Goal: Navigation & Orientation: Find specific page/section

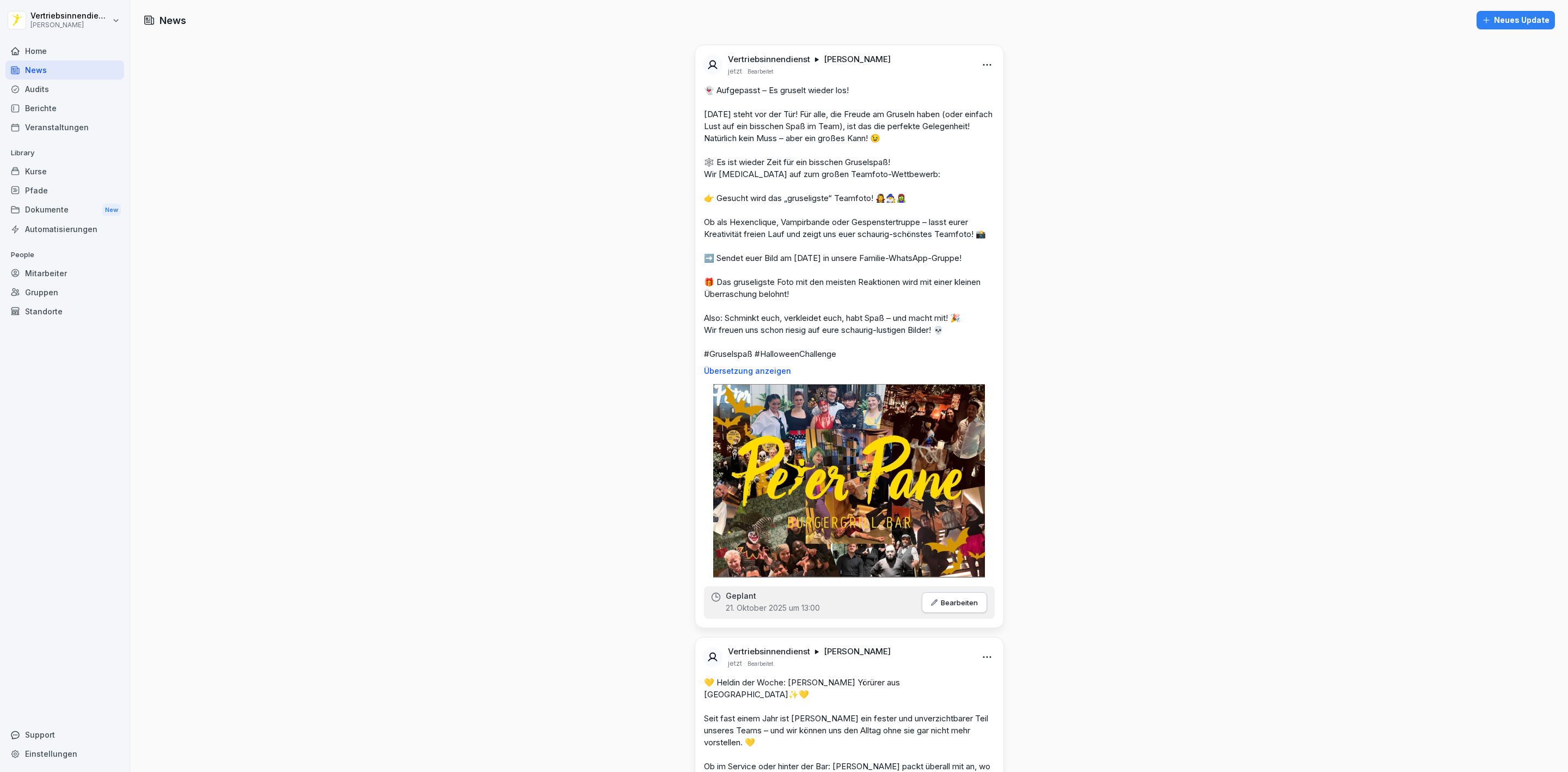
scroll to position [5966, 0]
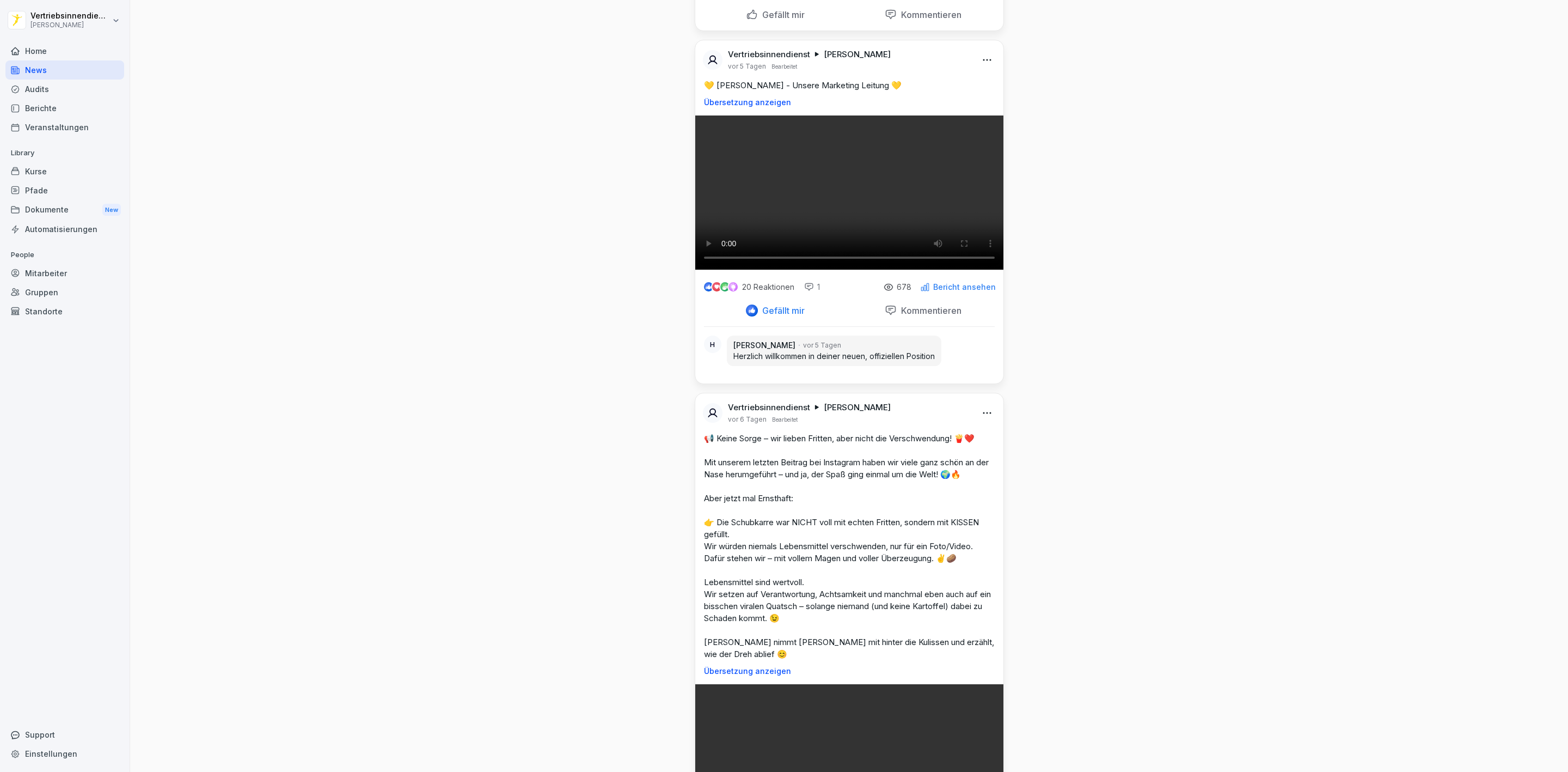
click at [53, 205] on div "Dokumente New" at bounding box center [64, 210] width 119 height 20
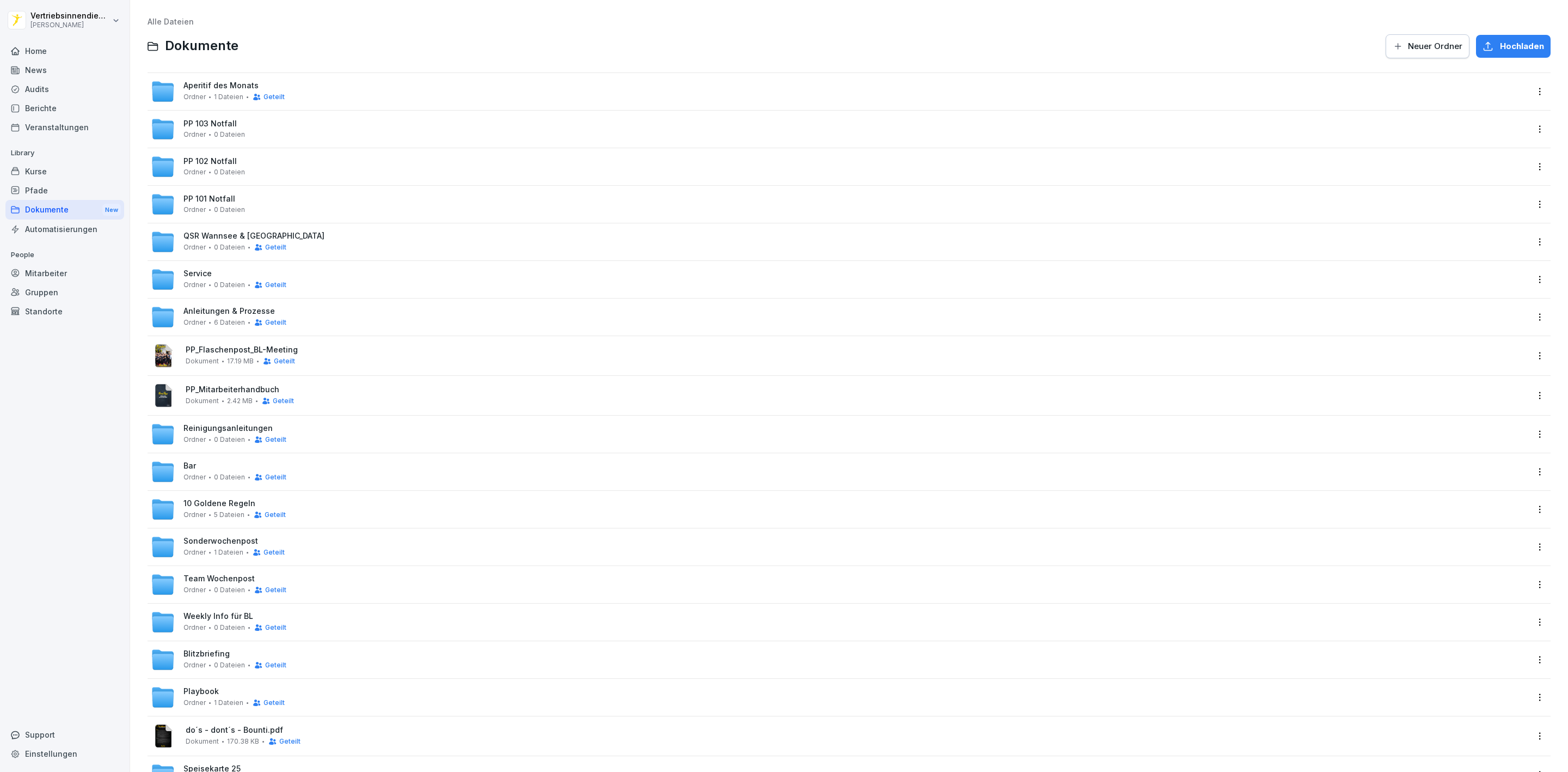
click at [214, 247] on span "0 Dateien" at bounding box center [229, 247] width 31 height 7
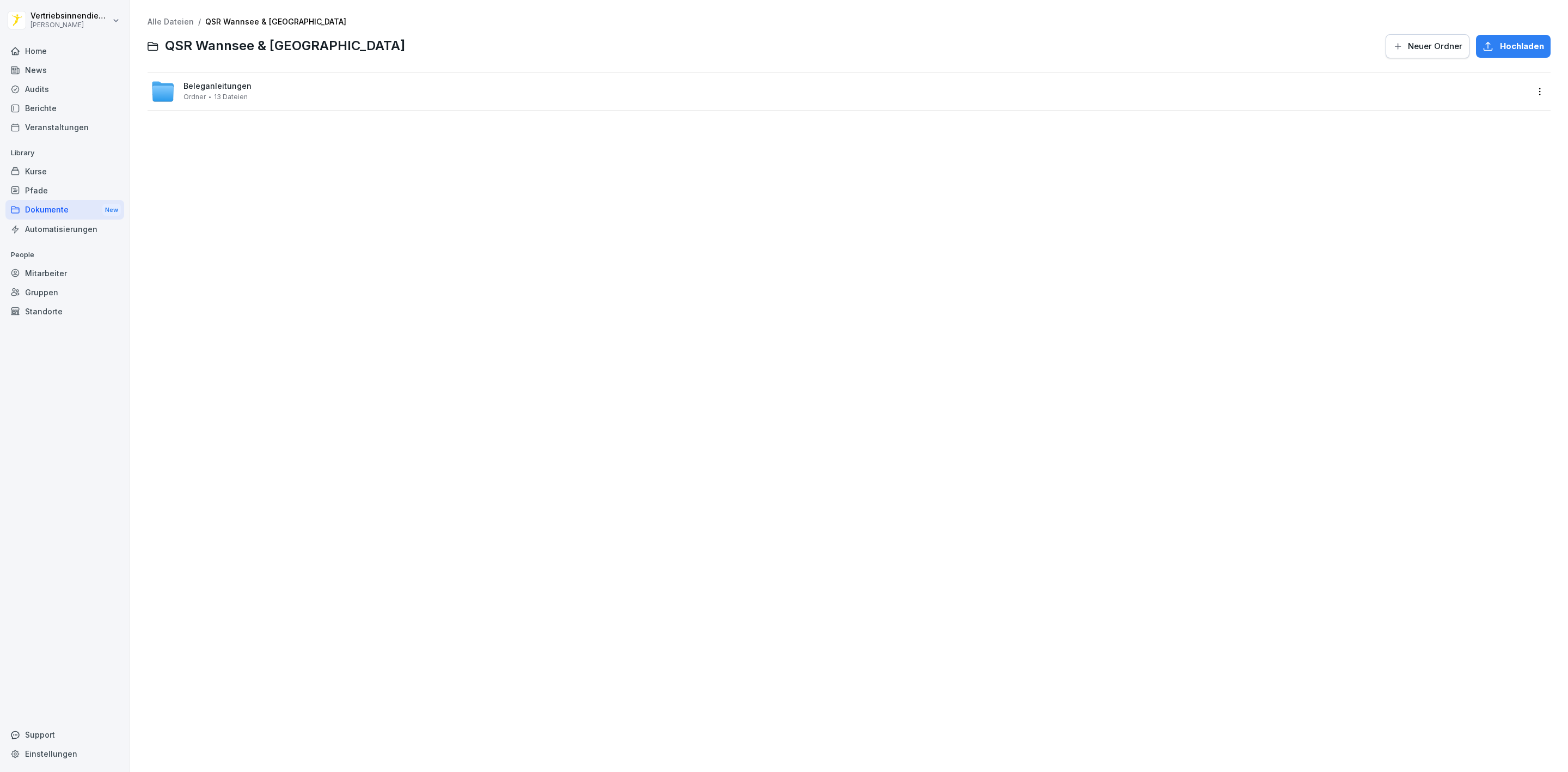
click at [201, 87] on span "Beleganleitungen" at bounding box center [217, 86] width 68 height 10
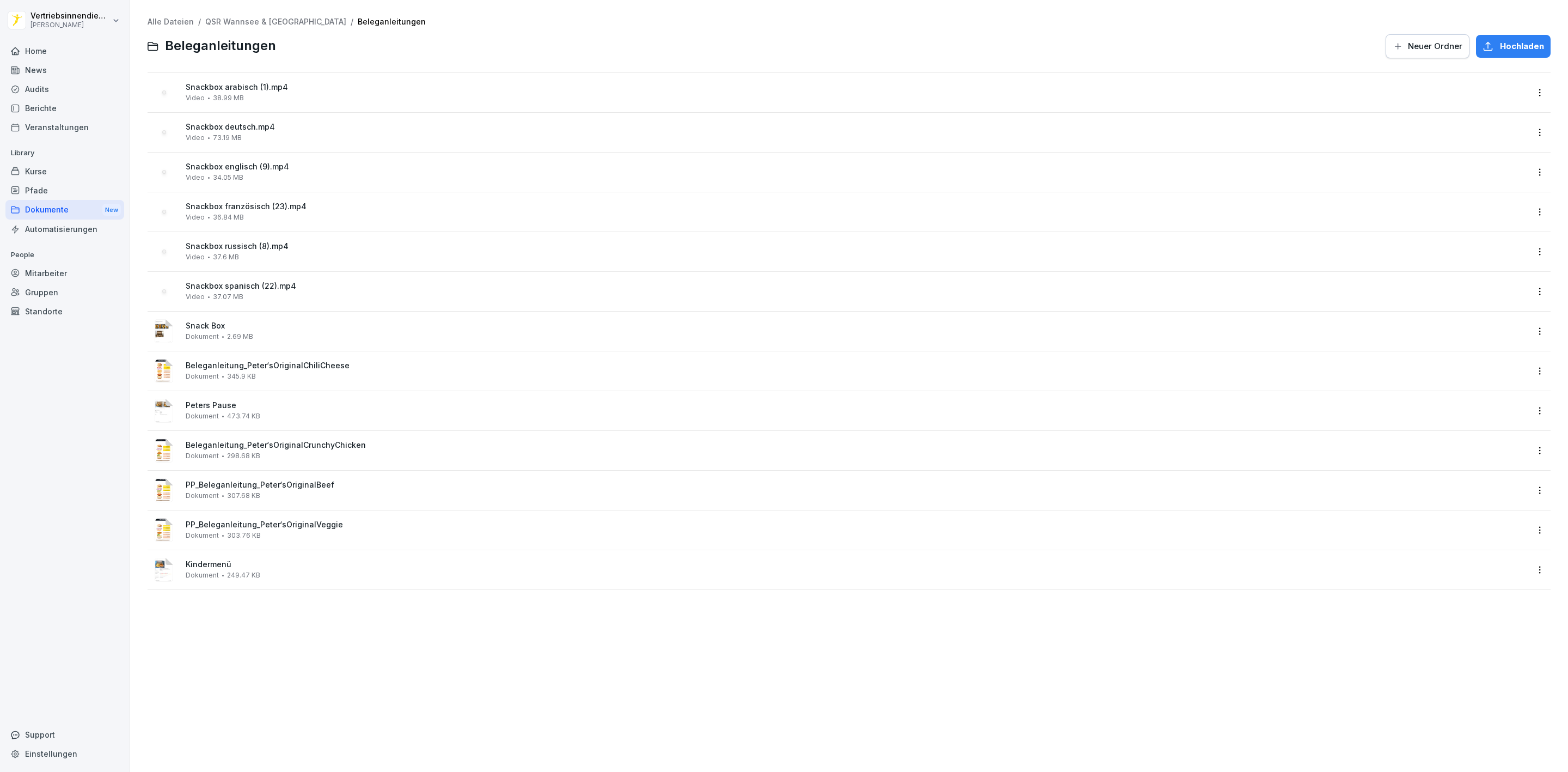
click at [40, 57] on div "Home" at bounding box center [64, 51] width 119 height 19
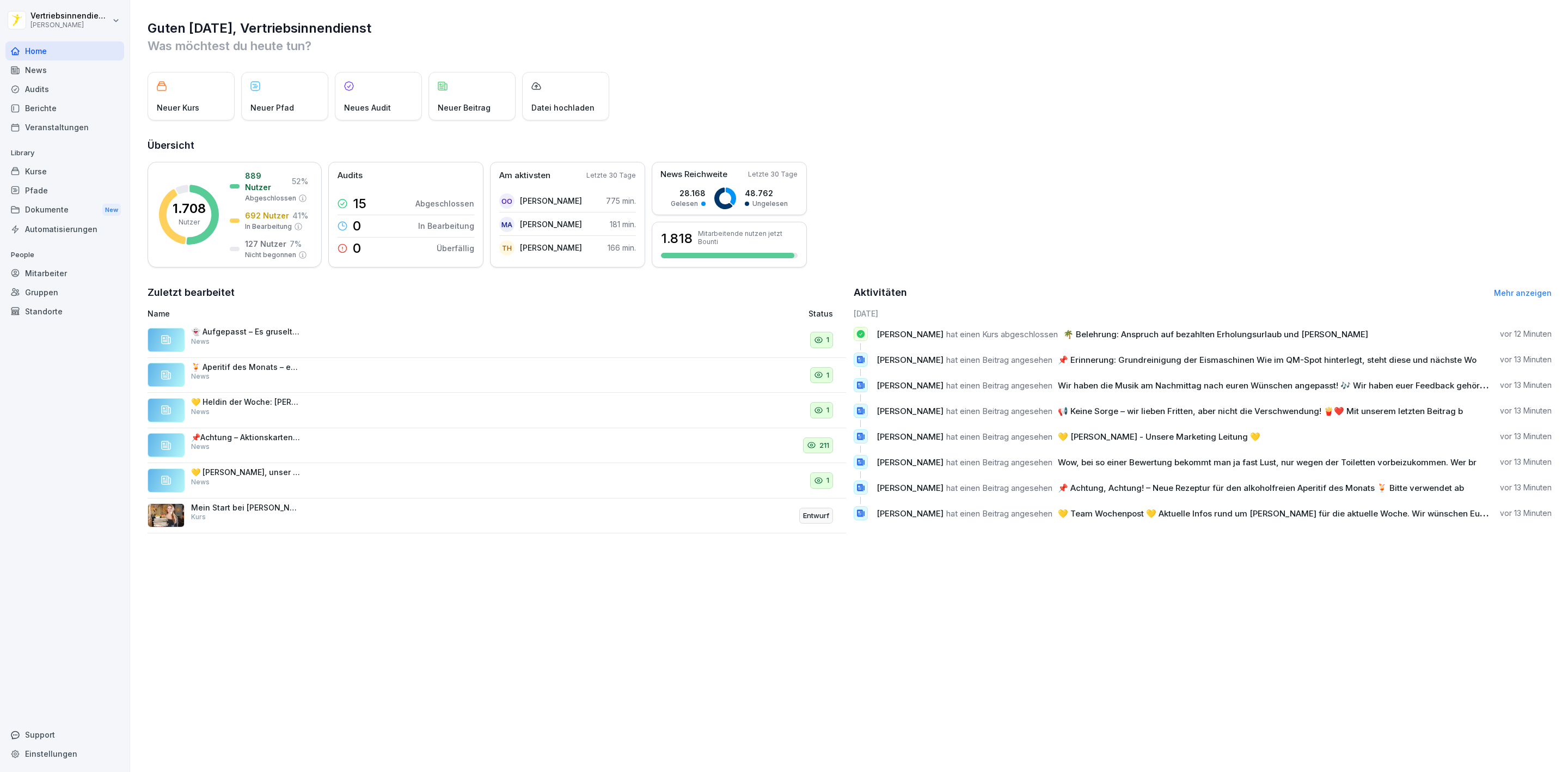
click at [64, 73] on div "News" at bounding box center [64, 70] width 119 height 19
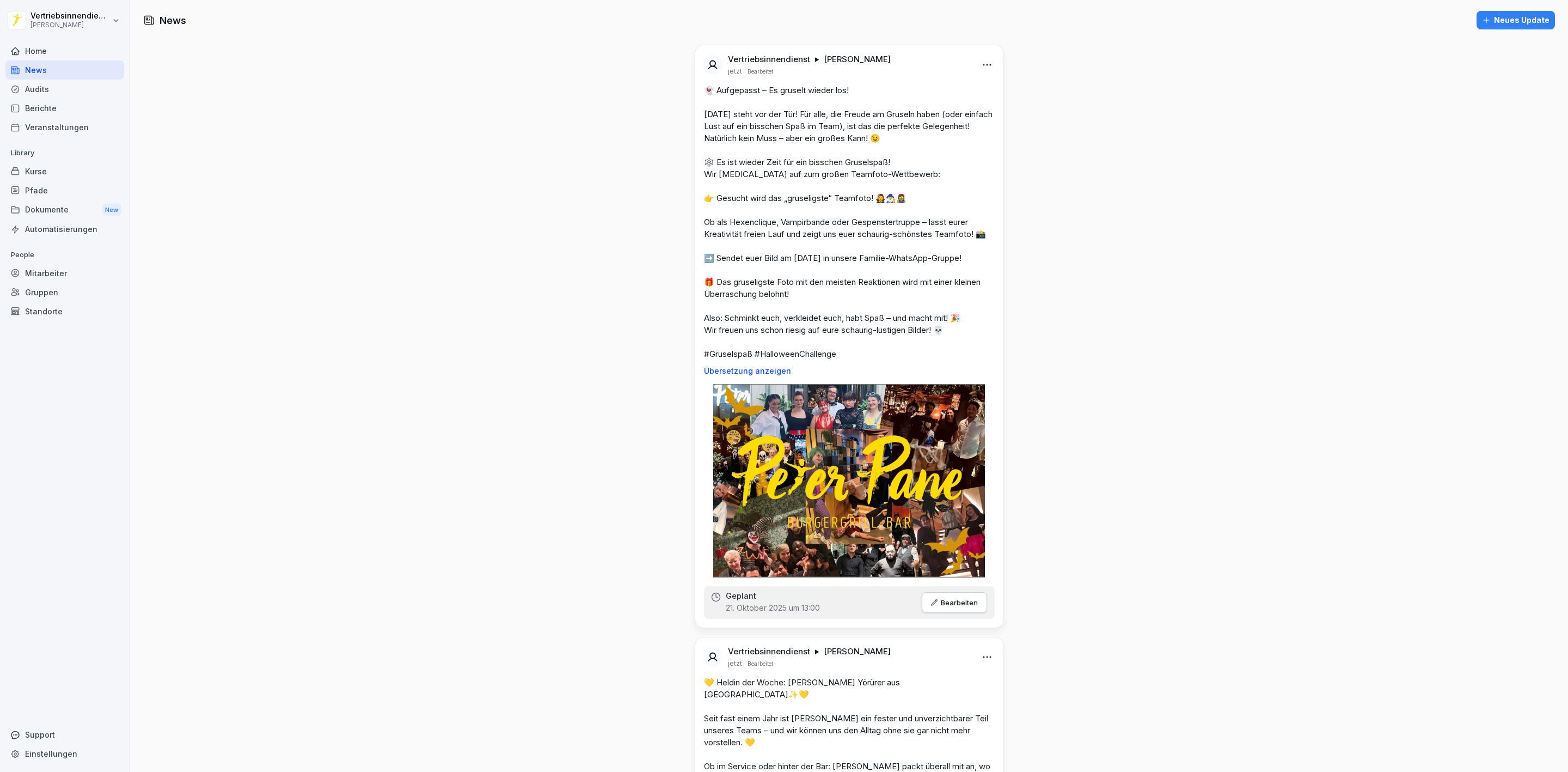
click at [51, 56] on div "Home" at bounding box center [64, 51] width 119 height 19
click at [78, 51] on div "Home" at bounding box center [64, 51] width 119 height 19
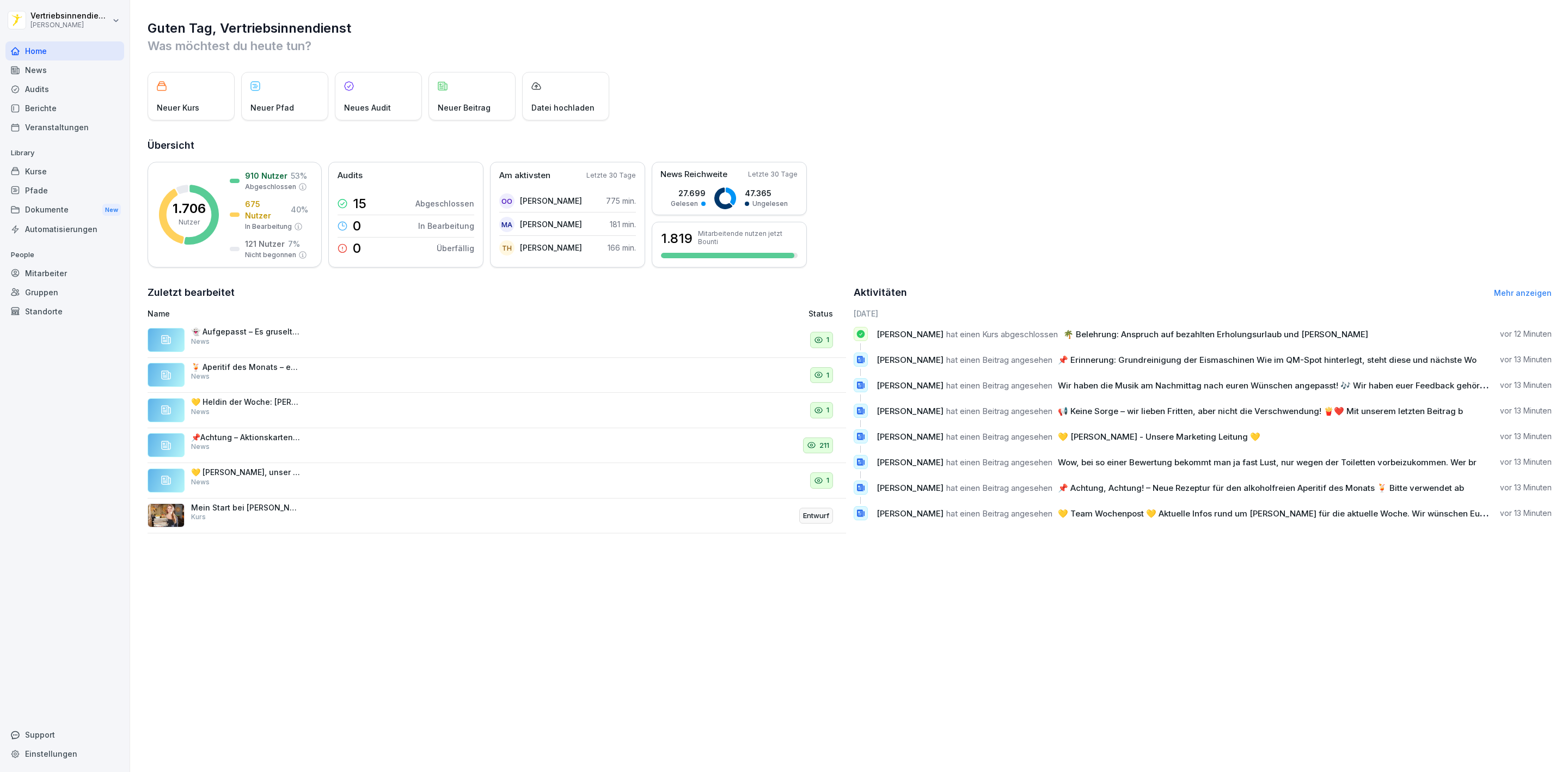
click at [54, 99] on div "Berichte" at bounding box center [64, 109] width 119 height 19
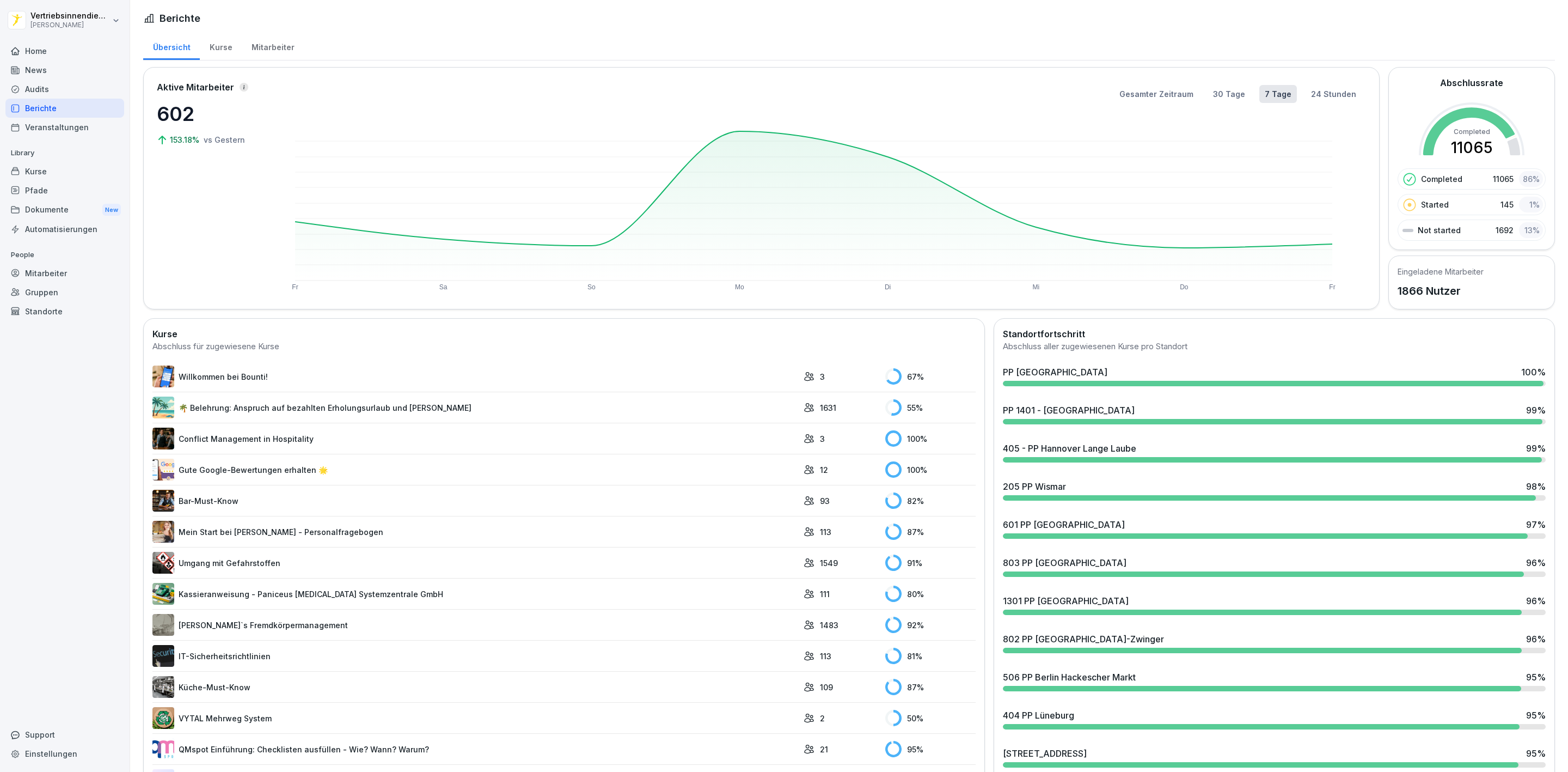
click at [304, 417] on link "🌴 Belehrung: Anspruch auf bezahlten Erholungsurlaub und [PERSON_NAME]" at bounding box center [475, 408] width 646 height 22
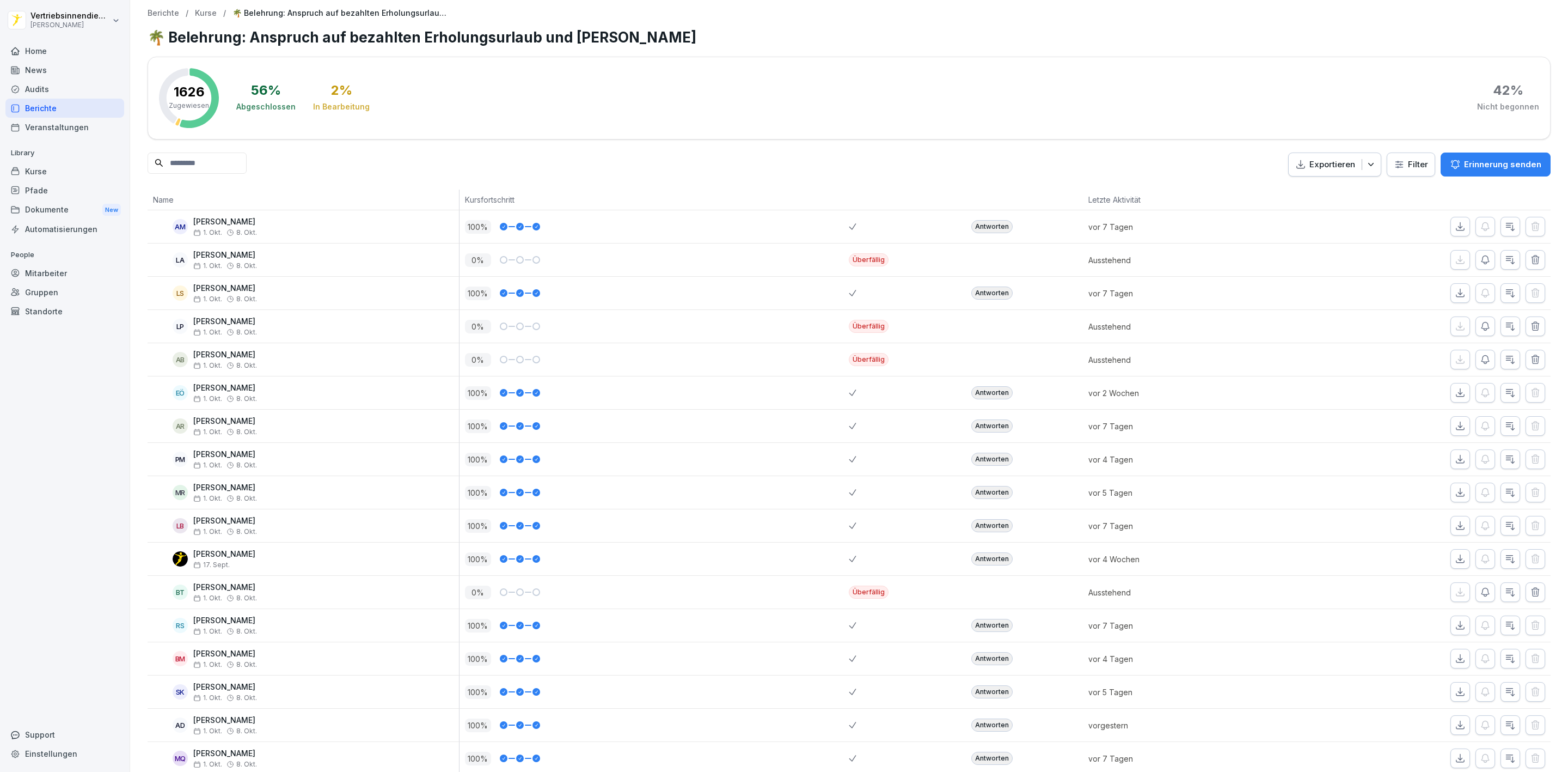
click at [40, 103] on div "Berichte" at bounding box center [64, 109] width 119 height 19
click at [59, 73] on div "News" at bounding box center [64, 70] width 119 height 19
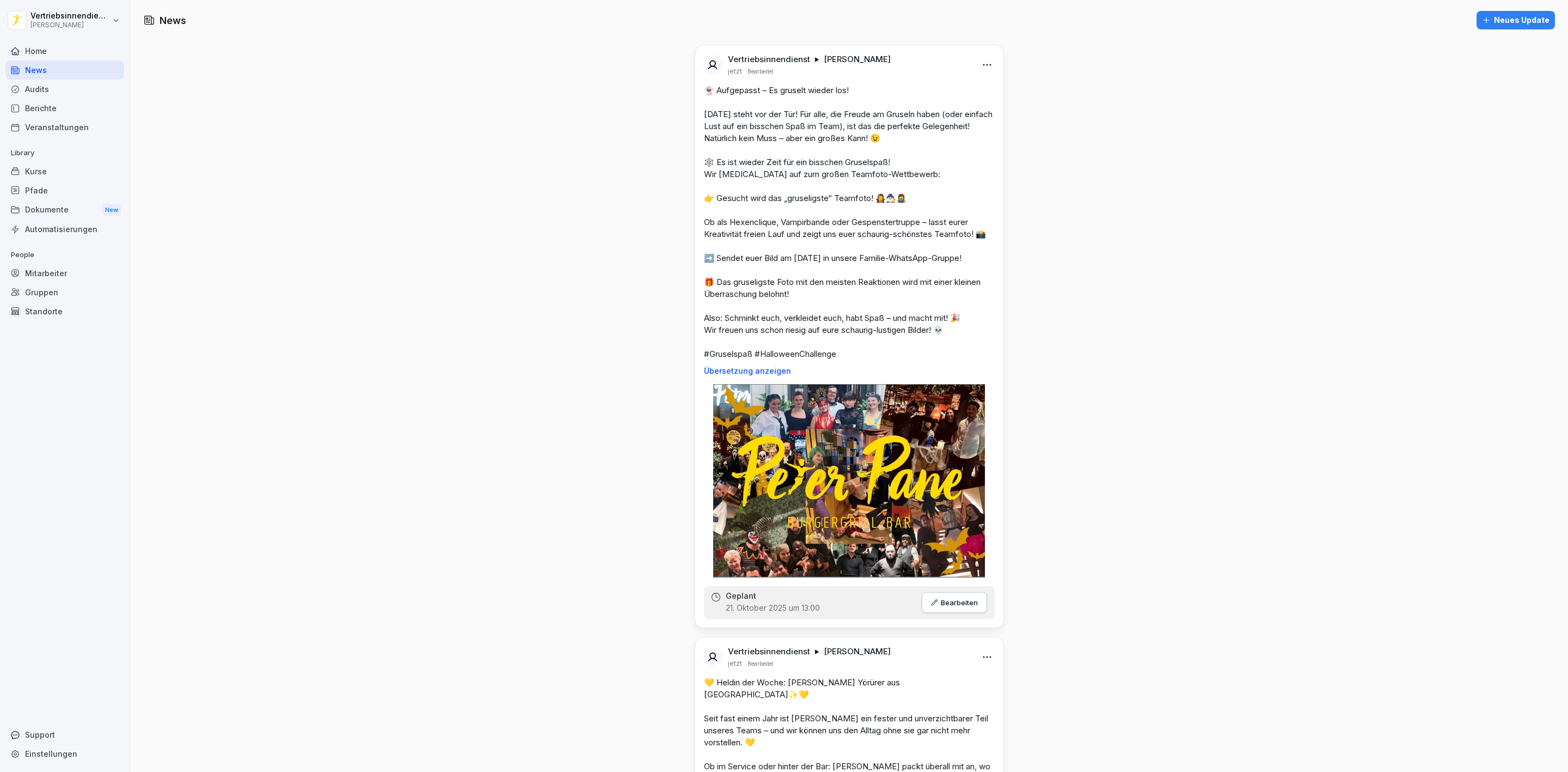
click at [69, 103] on div "Berichte" at bounding box center [64, 109] width 119 height 19
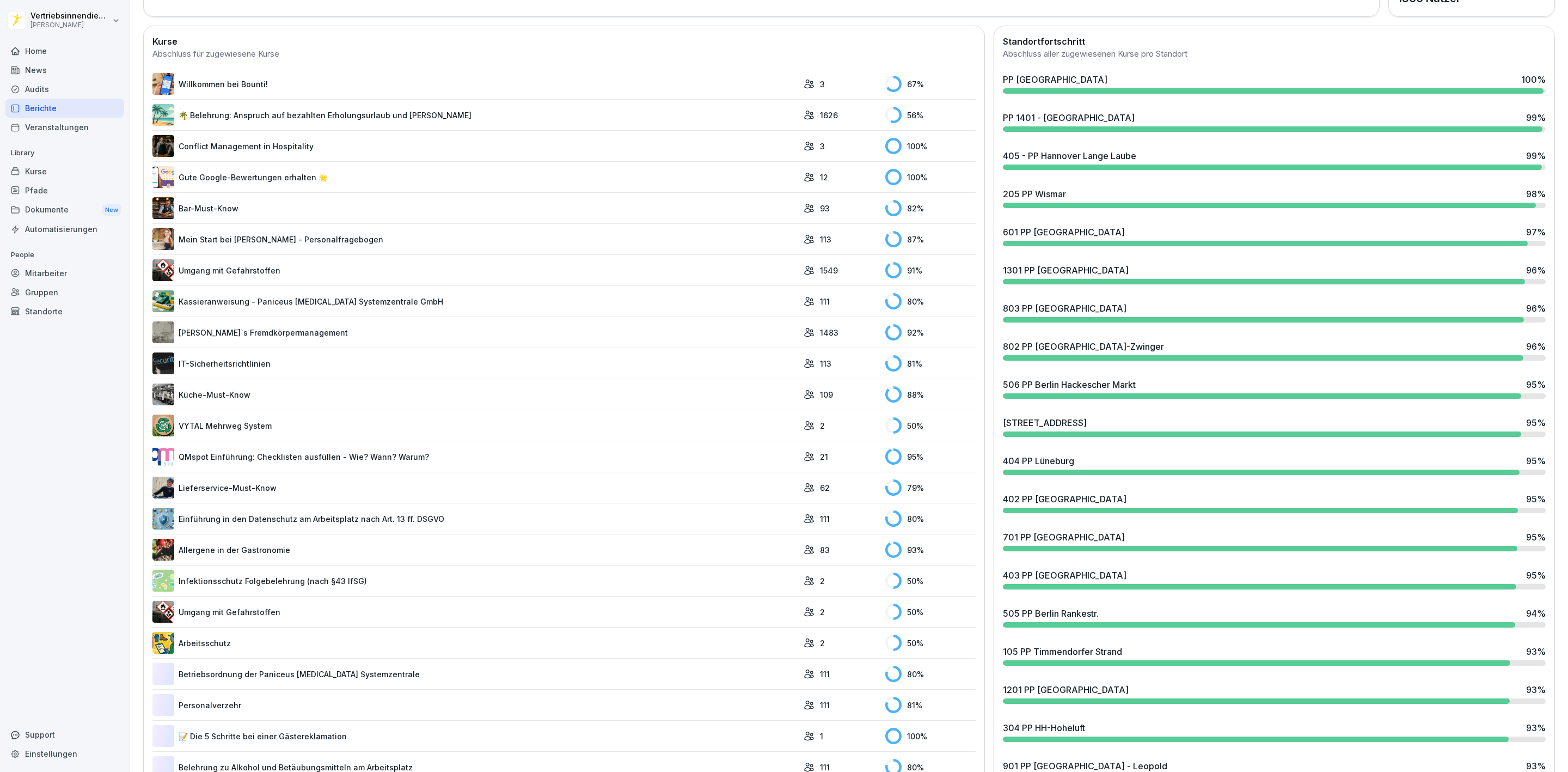
scroll to position [490, 0]
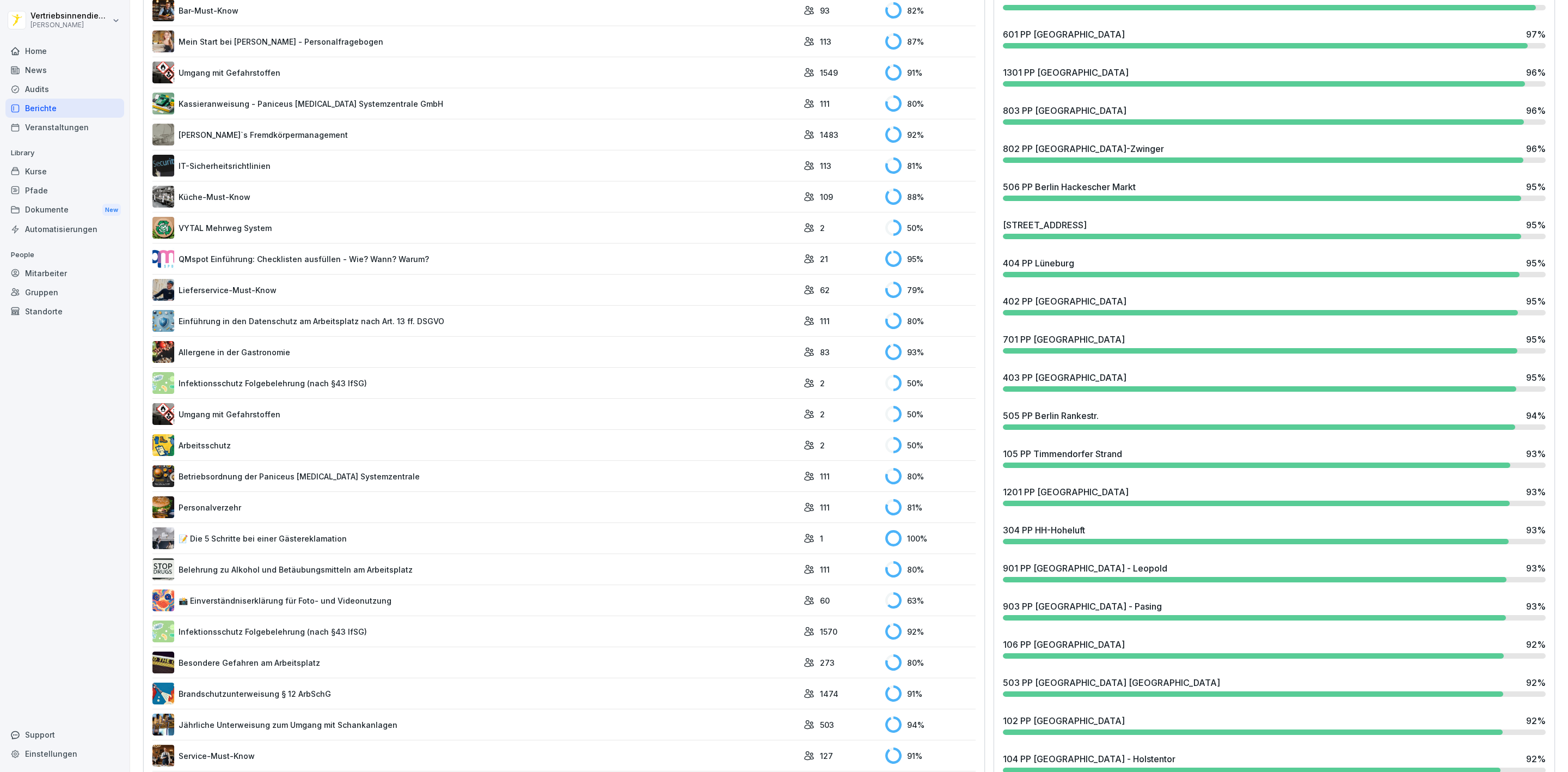
click at [1513, 43] on div "601 PP [GEOGRAPHIC_DATA] 97 %" at bounding box center [1274, 38] width 552 height 29
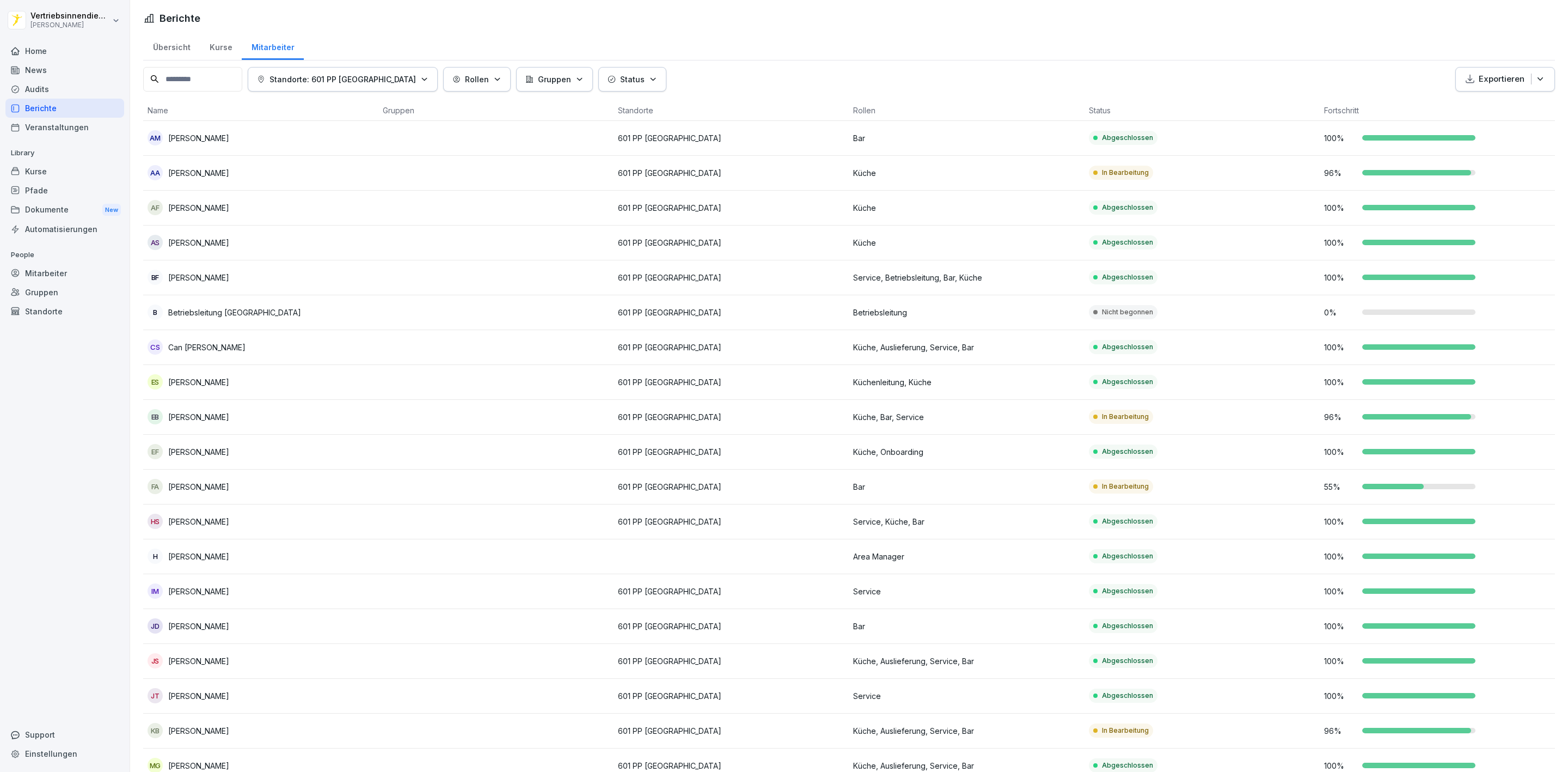
click at [470, 477] on td at bounding box center [496, 488] width 235 height 35
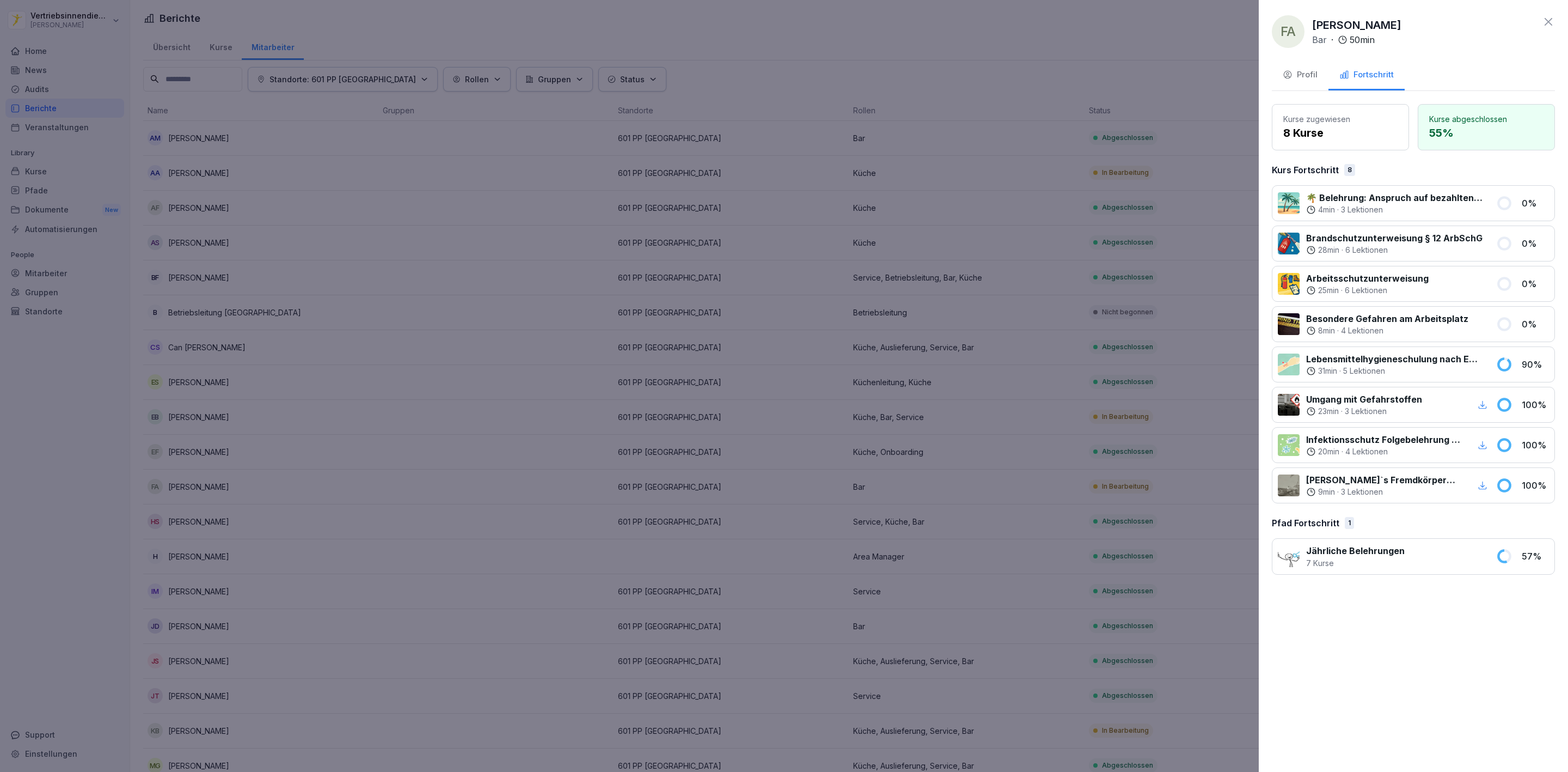
click at [1306, 78] on div "Profil" at bounding box center [1301, 75] width 35 height 12
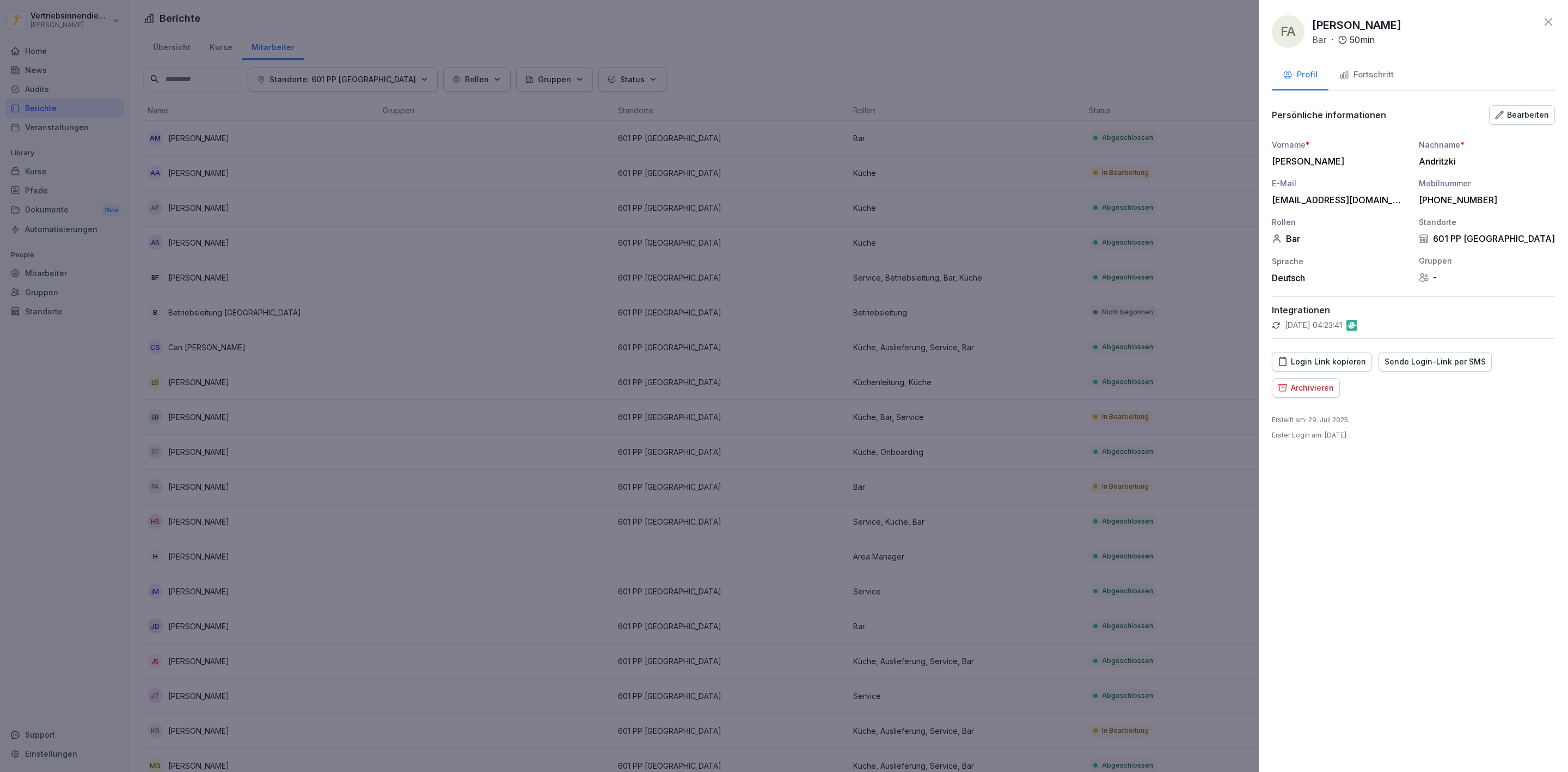
click at [1369, 78] on div "Fortschritt" at bounding box center [1367, 75] width 54 height 12
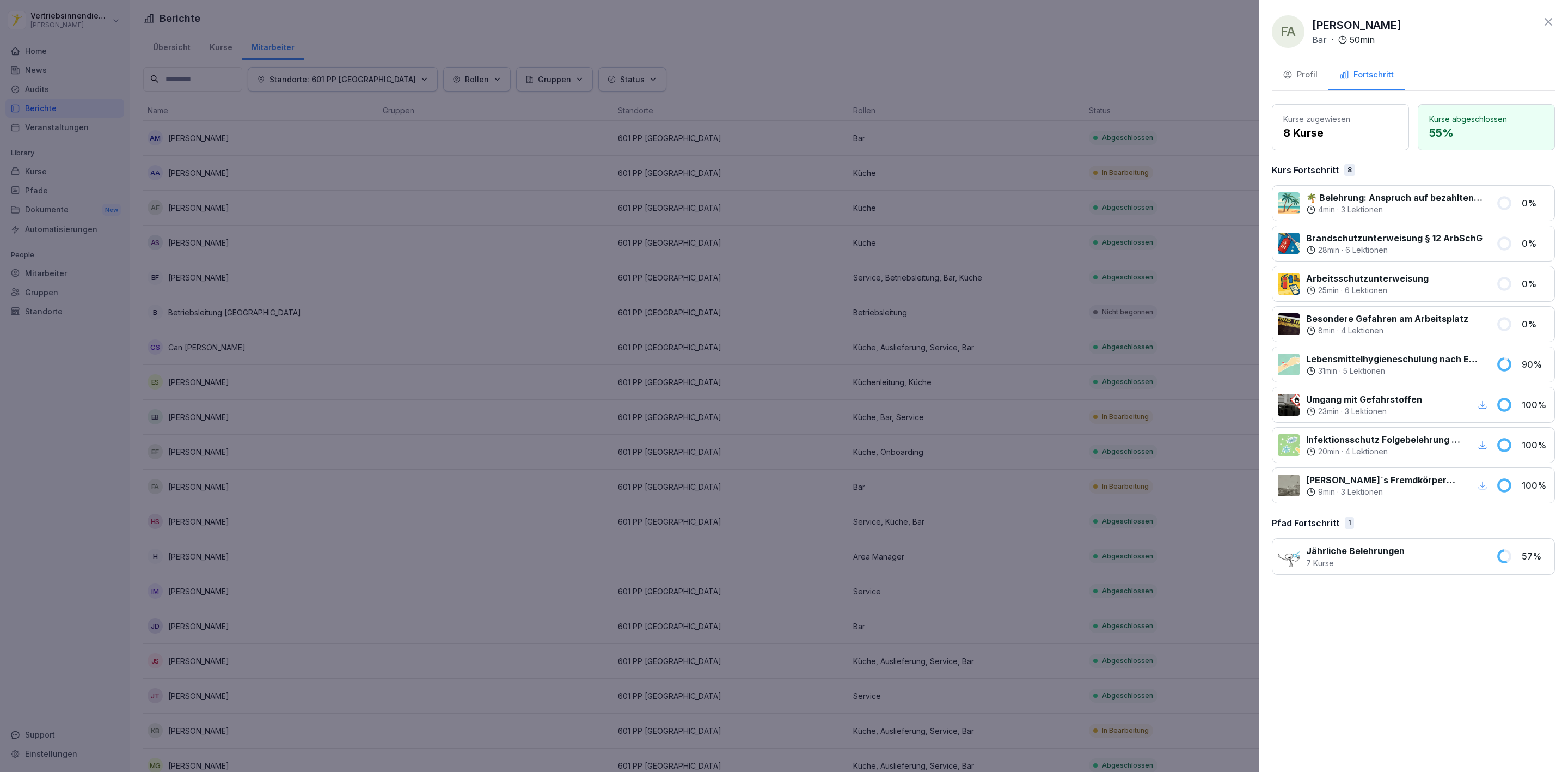
drag, startPoint x: 1114, startPoint y: 149, endPoint x: 1010, endPoint y: 170, distance: 106.1
click at [1113, 149] on div at bounding box center [784, 386] width 1568 height 772
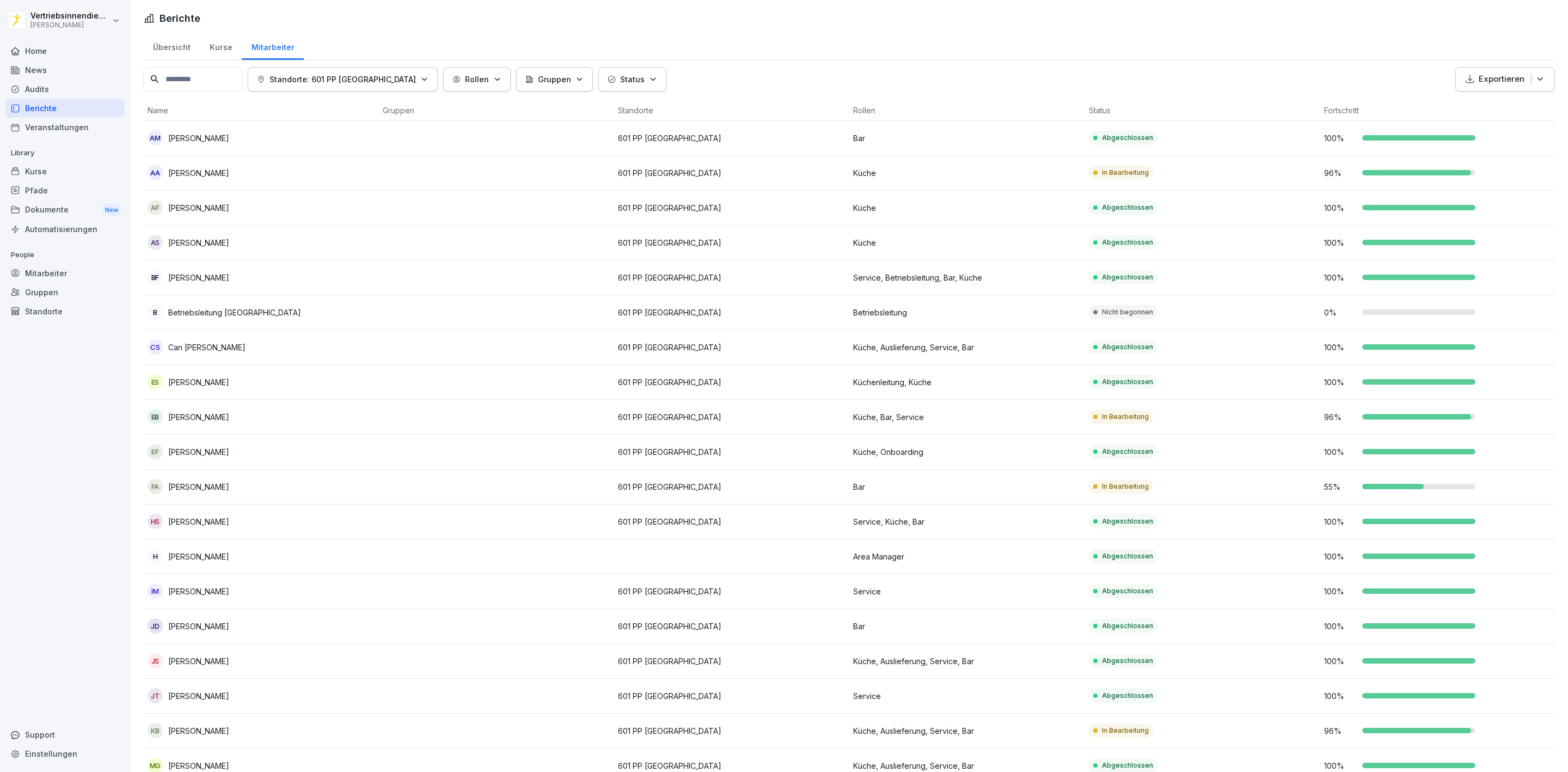
click at [1399, 482] on div "55 %" at bounding box center [1437, 487] width 226 height 12
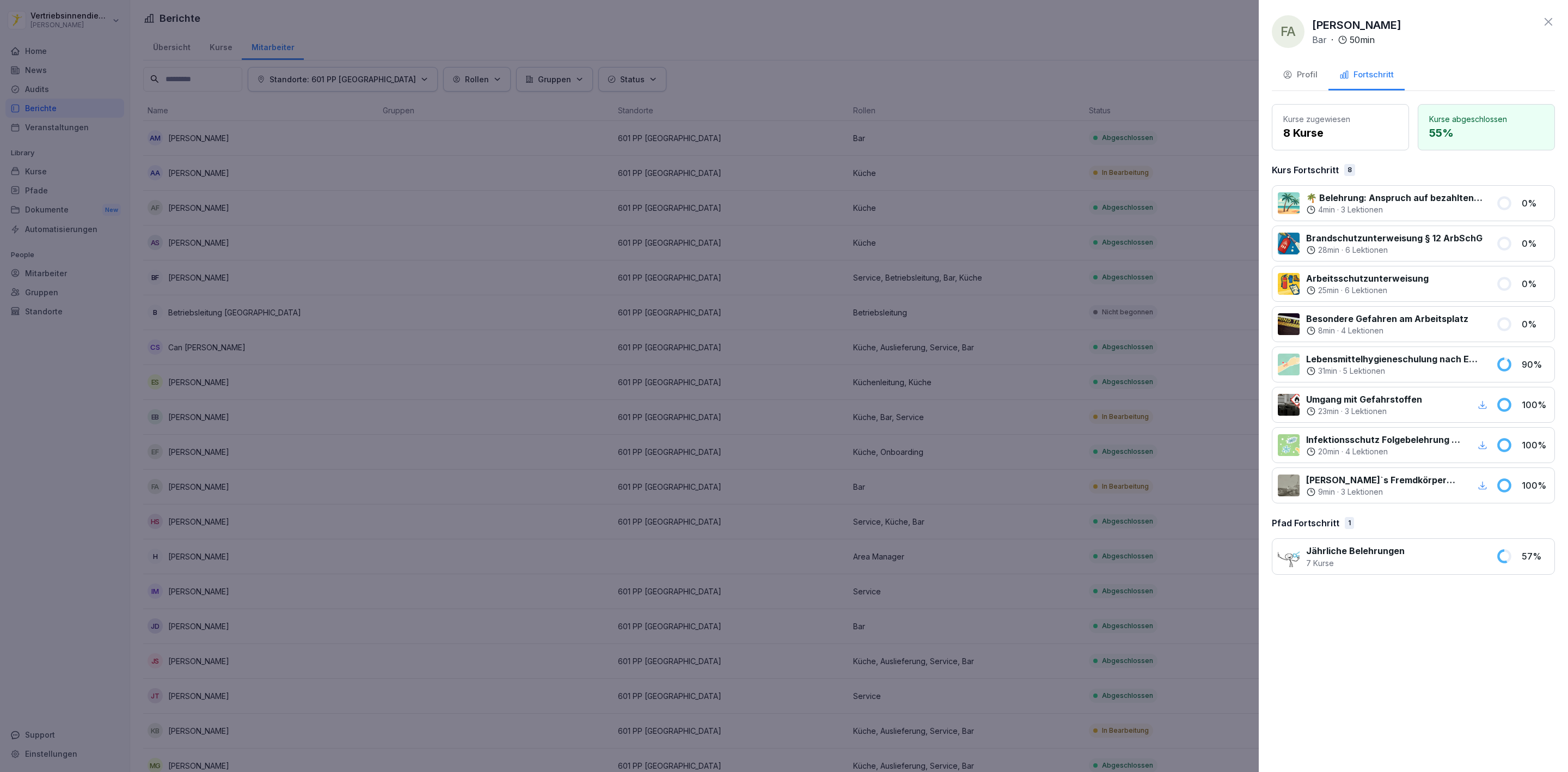
click at [1390, 283] on p "Arbeitsschutzunterweisung" at bounding box center [1367, 279] width 122 height 13
click at [1367, 285] on p "Arbeitsschutzunterweisung" at bounding box center [1367, 279] width 122 height 13
click at [1354, 477] on p "[PERSON_NAME]`s Fremdkörpermanagement" at bounding box center [1384, 480] width 156 height 13
drag, startPoint x: 1485, startPoint y: 498, endPoint x: 1482, endPoint y: 489, distance: 9.5
click at [1485, 496] on div "[PERSON_NAME]`s Fremdkörpermanagement 9 min · 3 Lektionen" at bounding box center [1383, 485] width 212 height 24
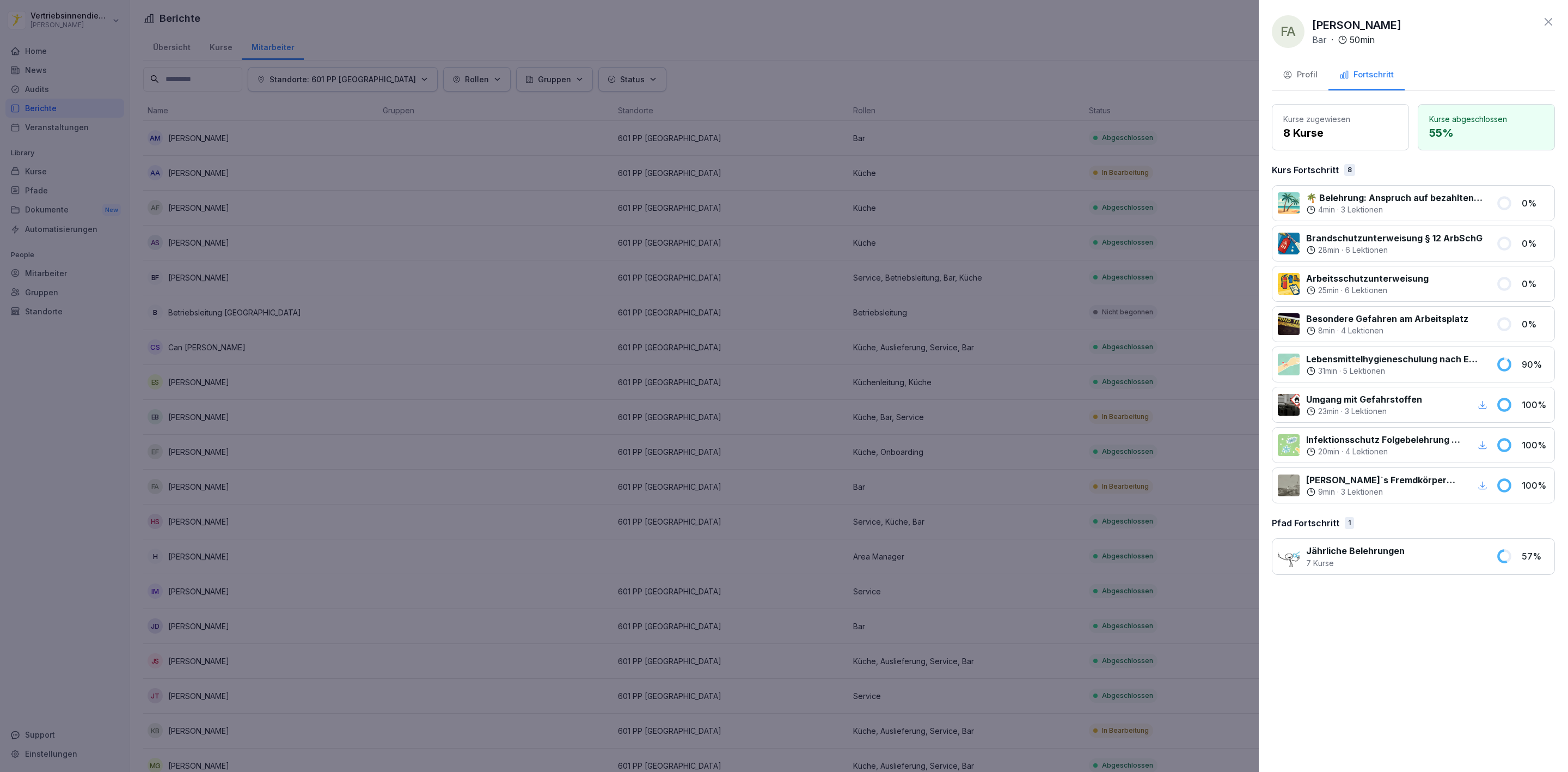
click at [1482, 488] on icon "button" at bounding box center [1483, 485] width 8 height 8
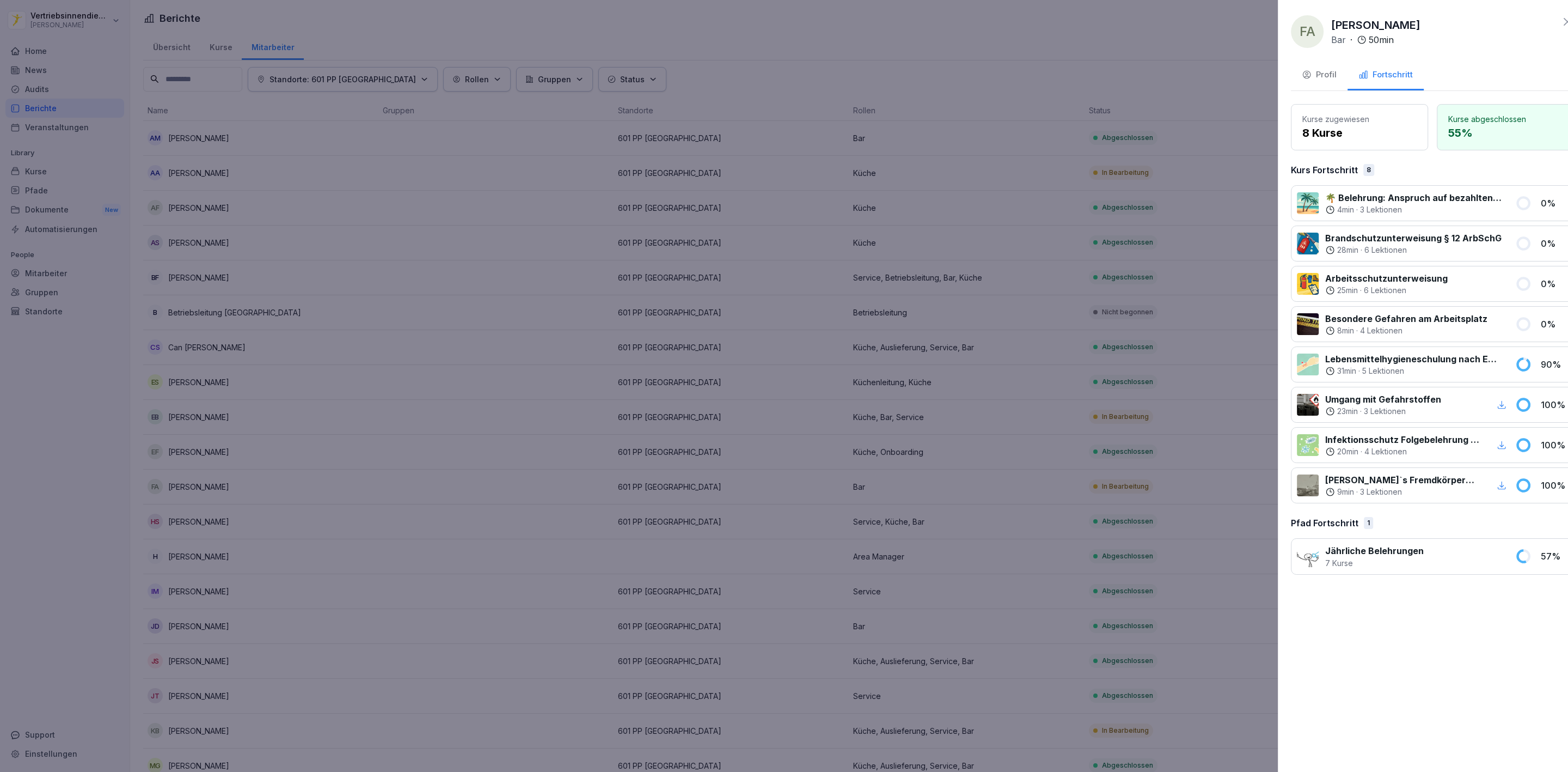
click at [575, 330] on div at bounding box center [784, 386] width 1568 height 772
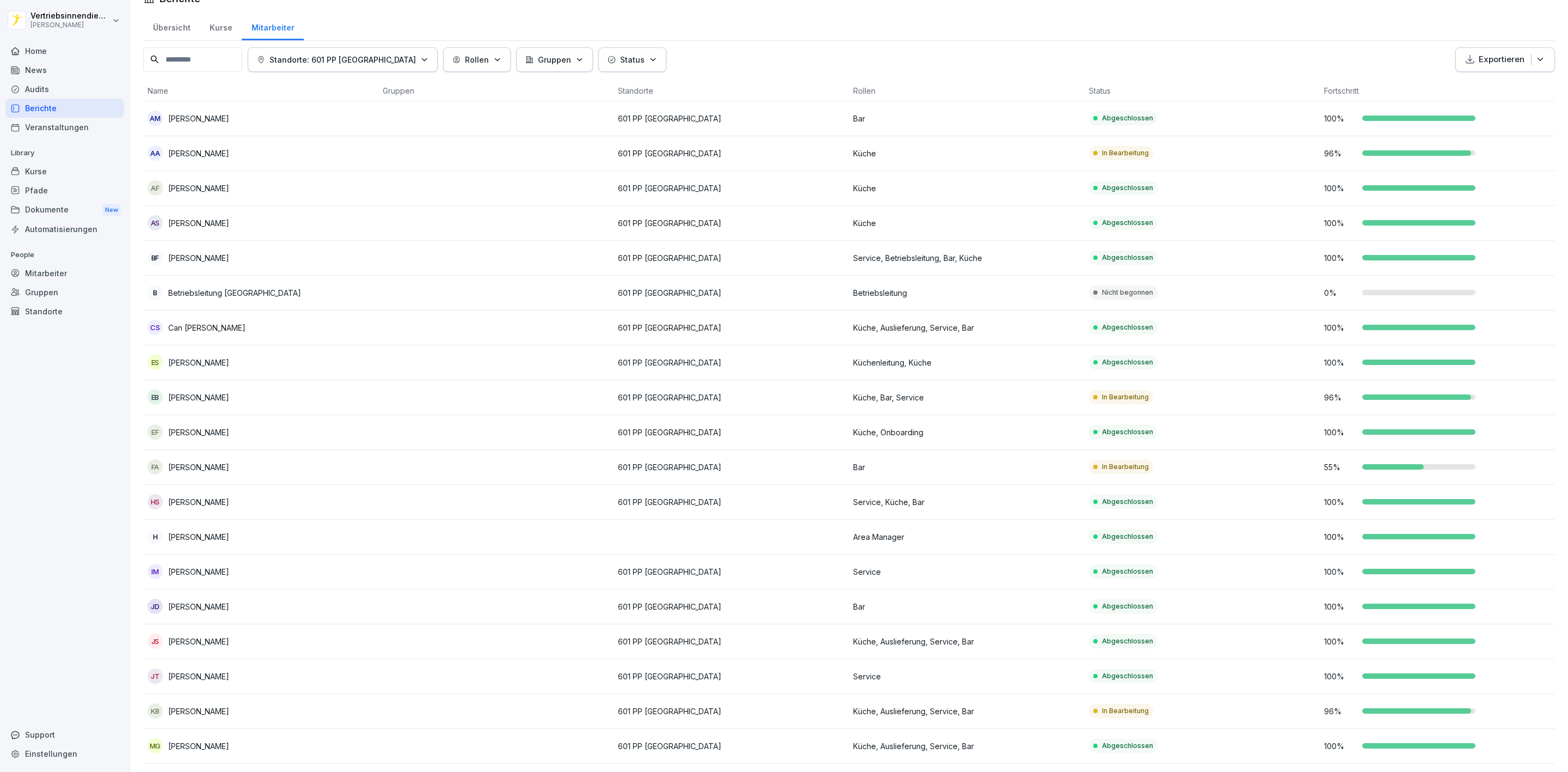
scroll to position [18, 0]
click at [78, 106] on div "Berichte" at bounding box center [64, 109] width 119 height 19
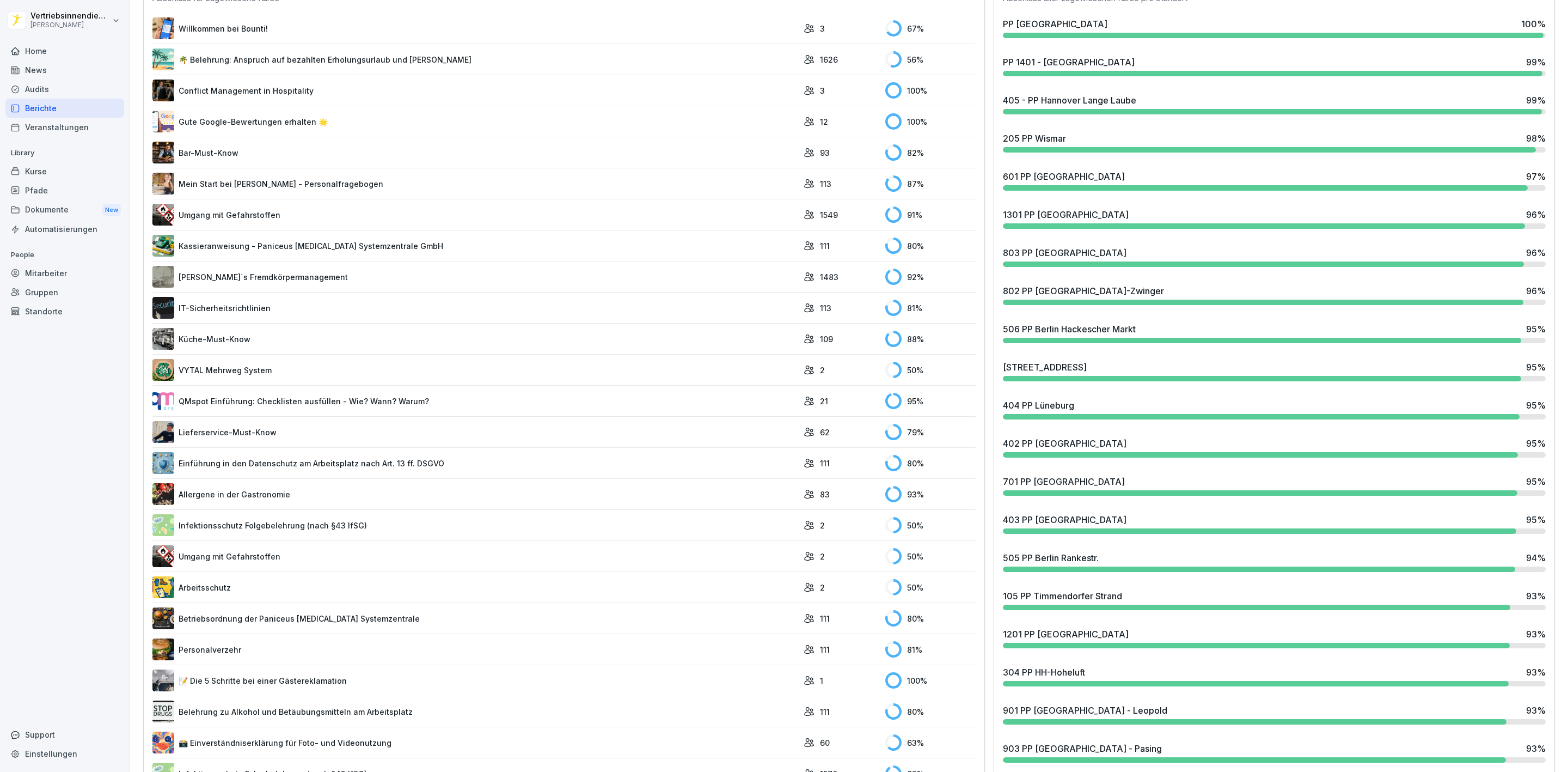
scroll to position [345, 0]
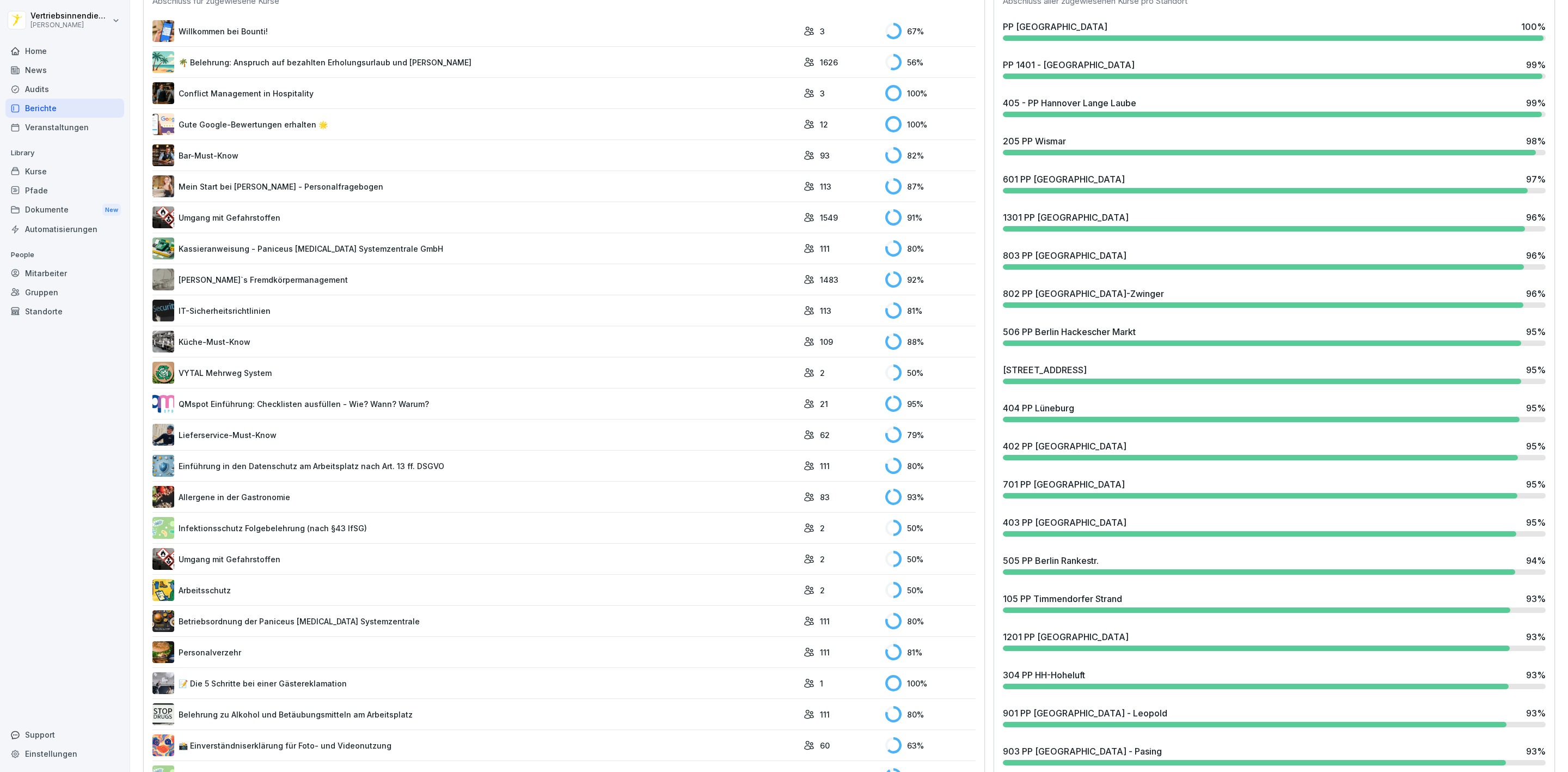
click at [1354, 209] on div "1301 PP [GEOGRAPHIC_DATA] 96 %" at bounding box center [1274, 221] width 552 height 29
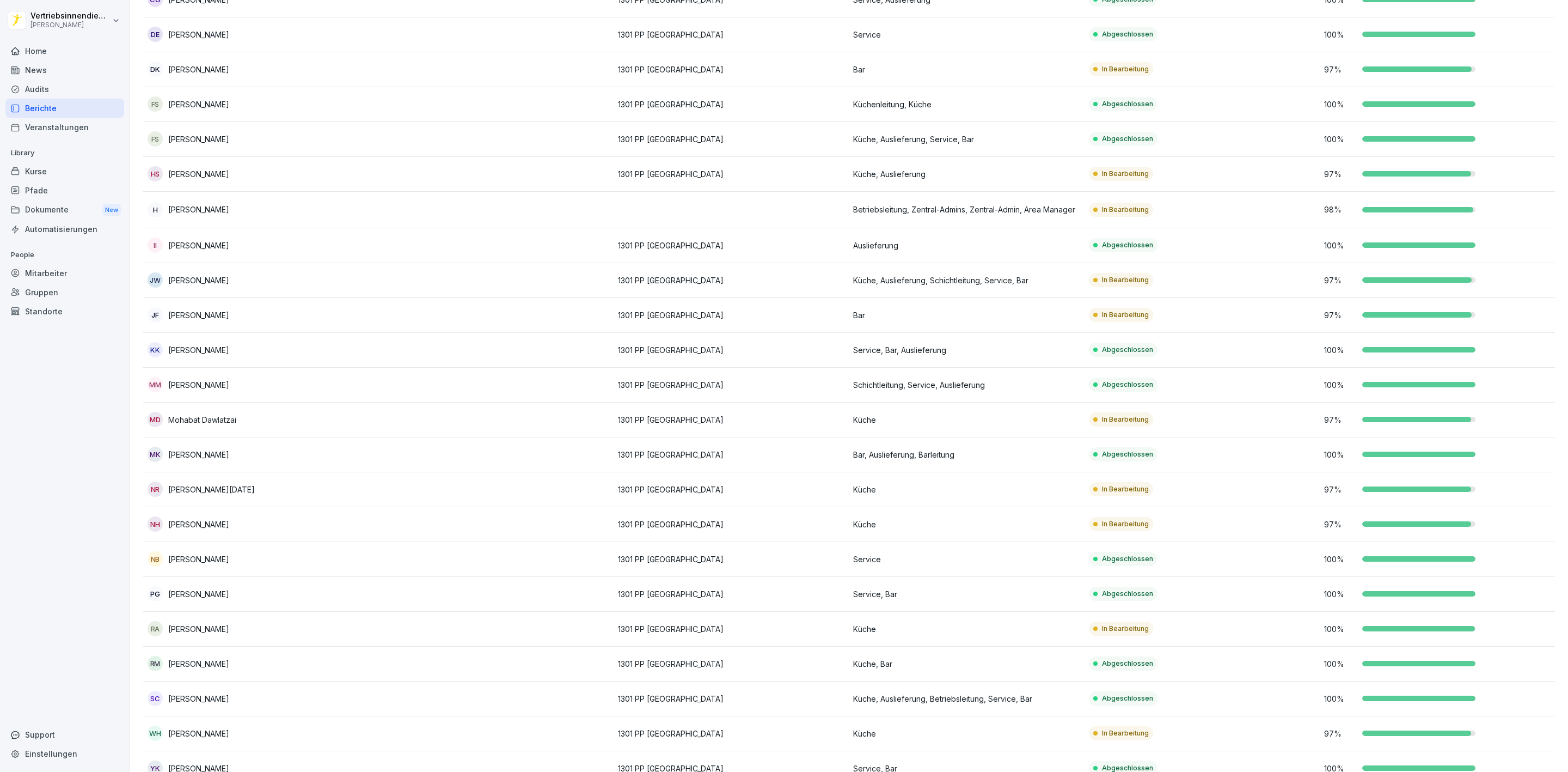
scroll to position [488, 0]
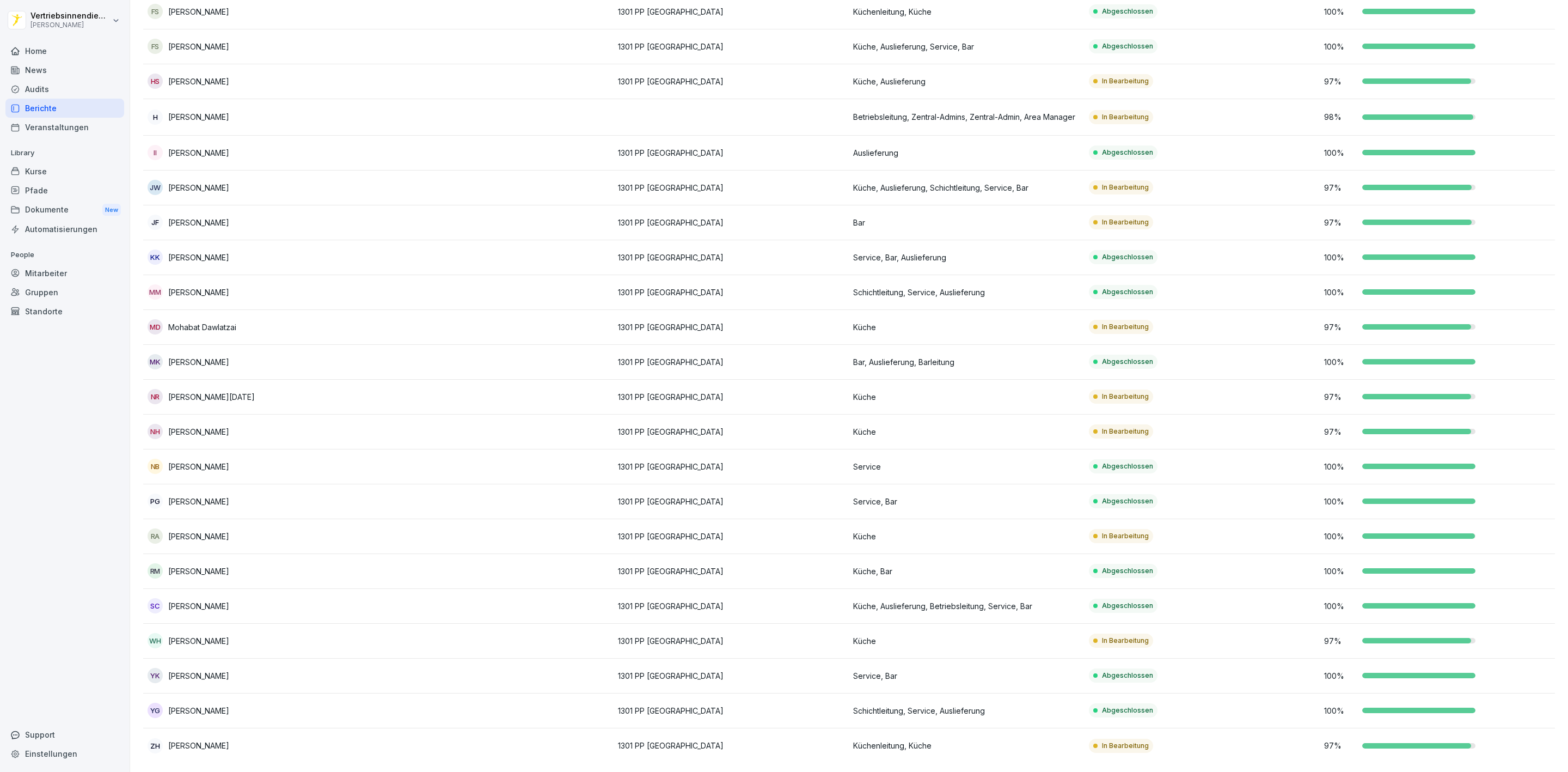
click at [1395, 220] on div at bounding box center [1417, 222] width 109 height 5
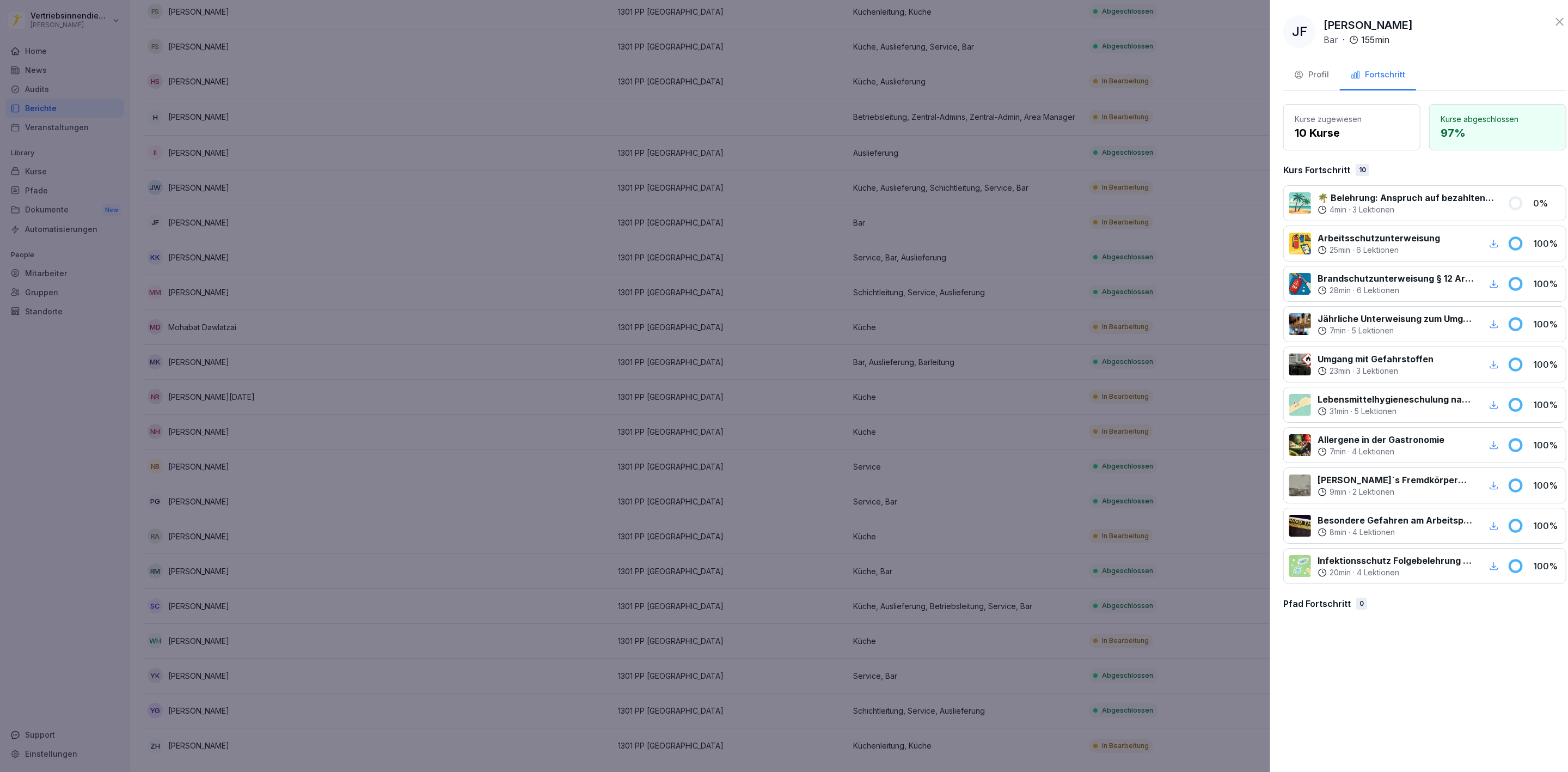
click at [1121, 271] on div at bounding box center [784, 386] width 1568 height 772
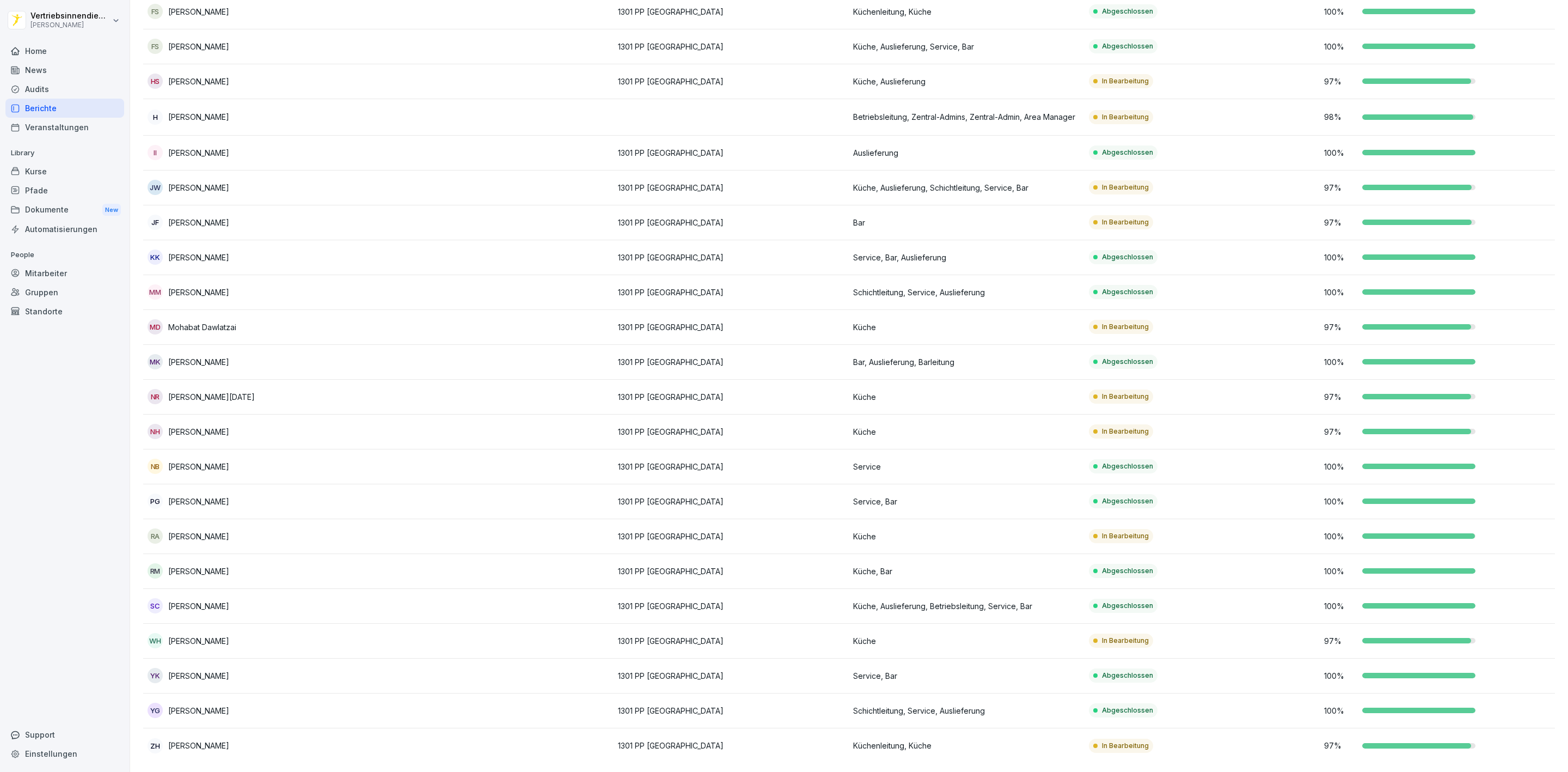
click at [1432, 638] on div at bounding box center [1417, 640] width 109 height 5
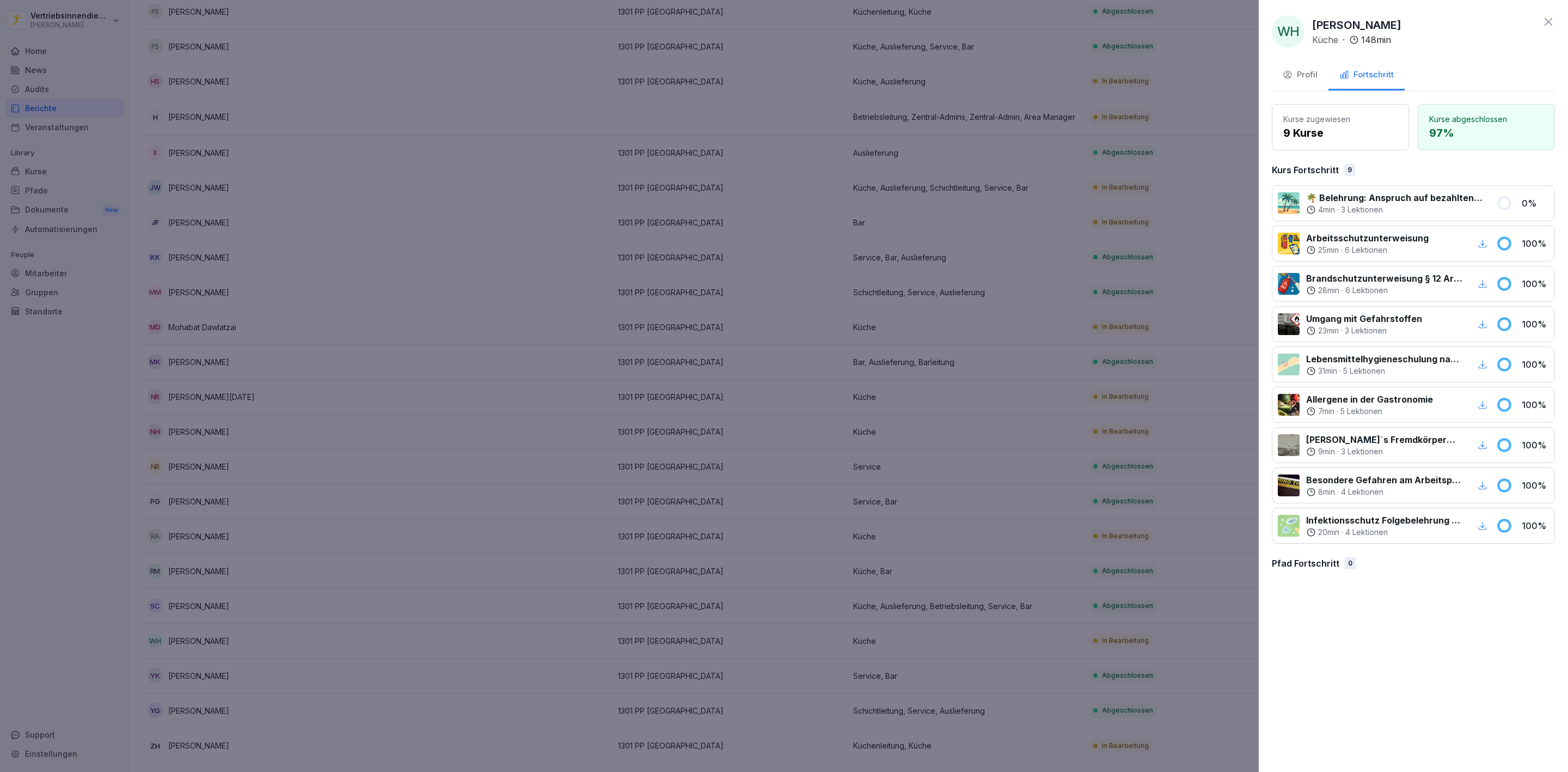
click at [990, 256] on div at bounding box center [784, 386] width 1568 height 772
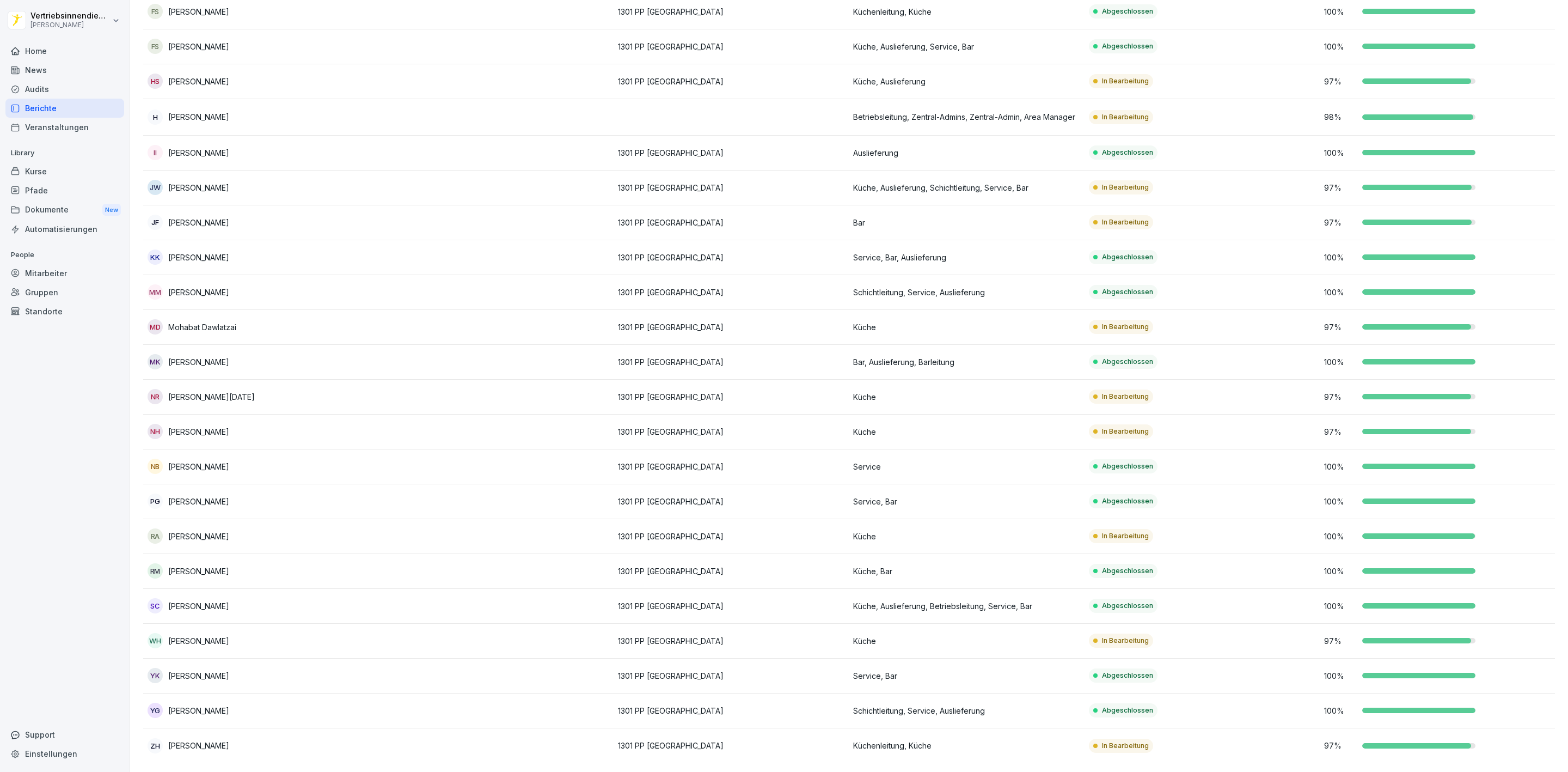
click at [1438, 636] on div "97 %" at bounding box center [1437, 642] width 226 height 12
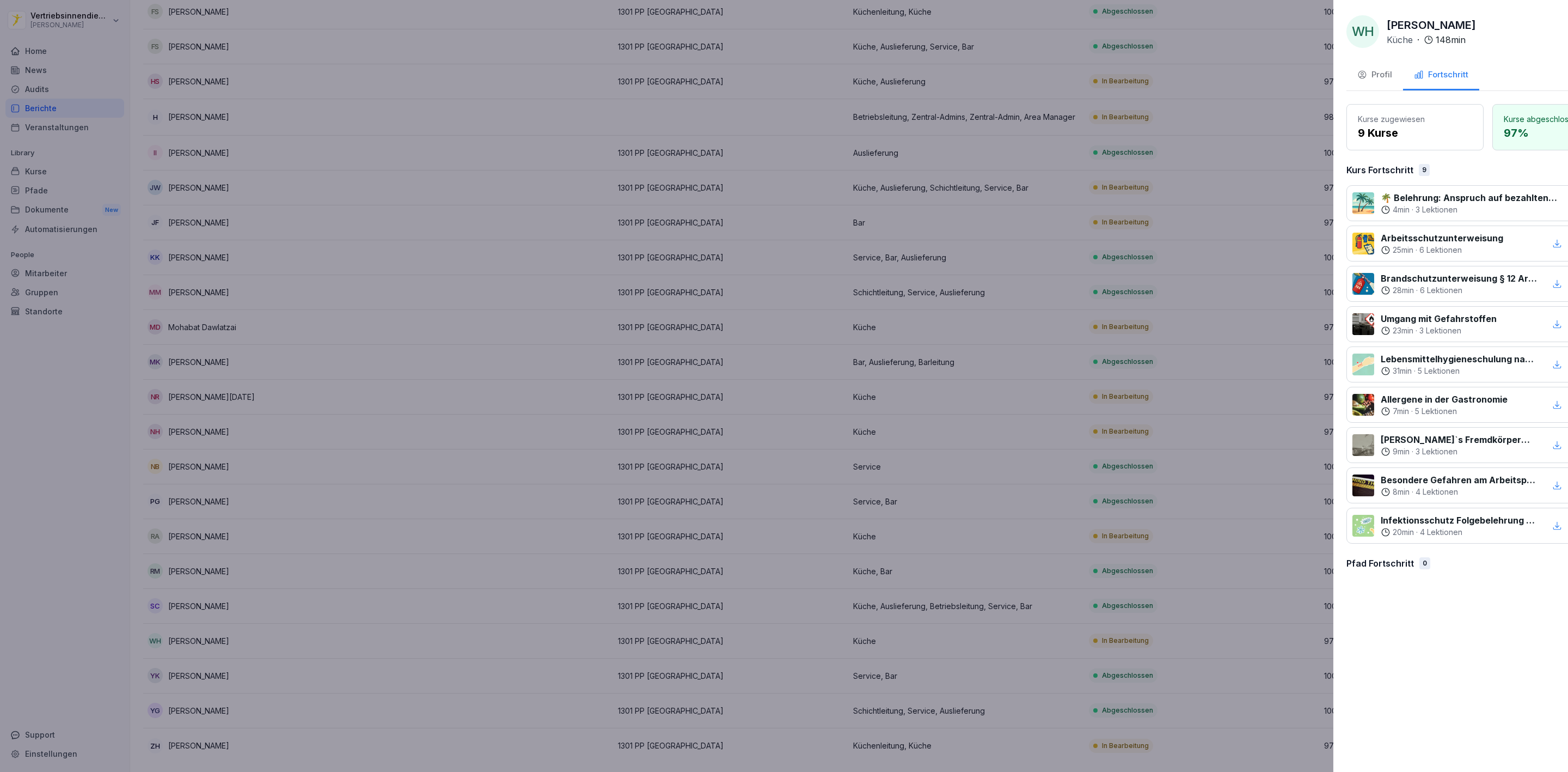
click at [1087, 243] on div at bounding box center [784, 386] width 1568 height 772
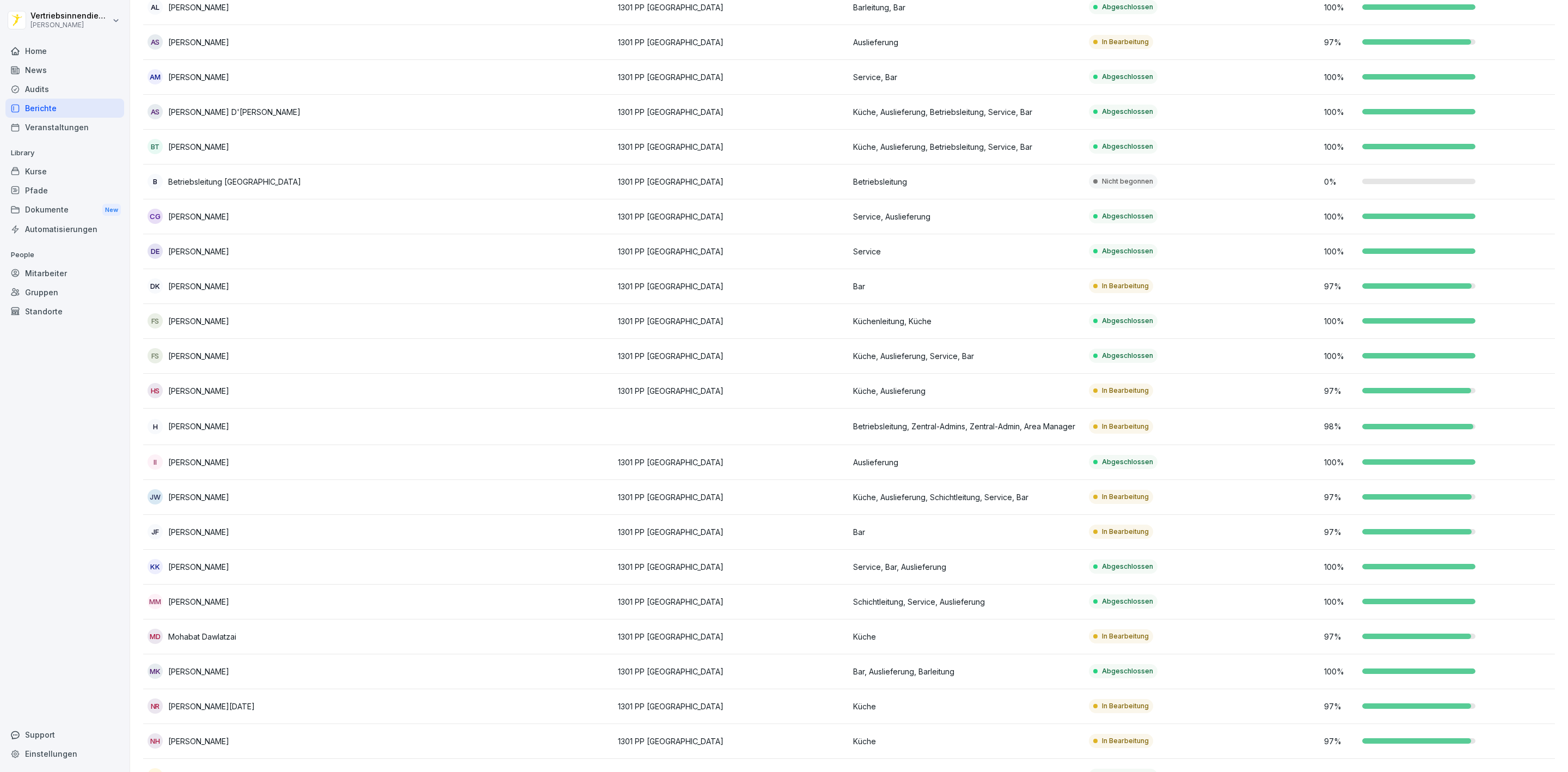
scroll to position [161, 0]
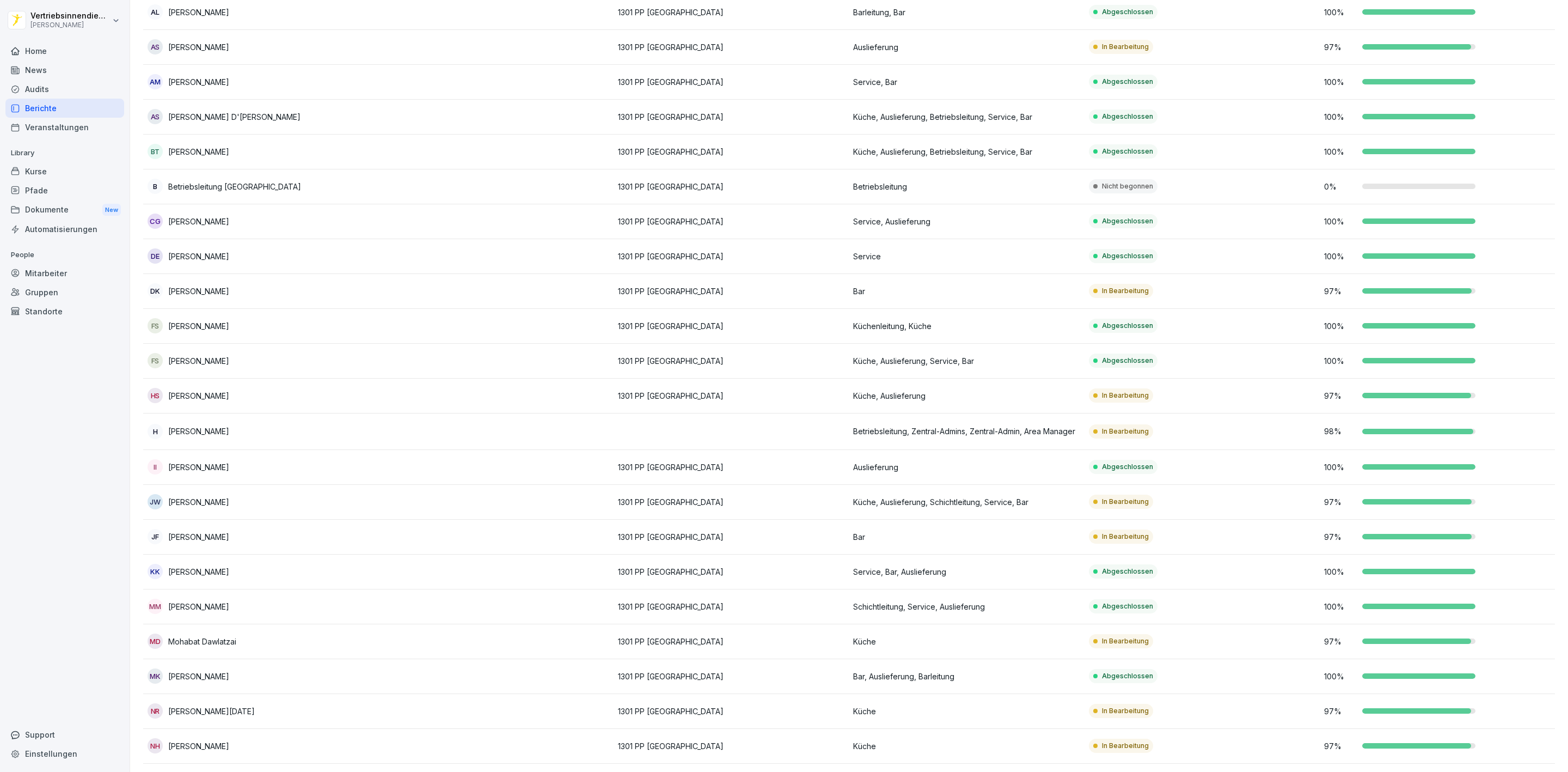
click at [1432, 496] on div "97 %" at bounding box center [1437, 502] width 226 height 12
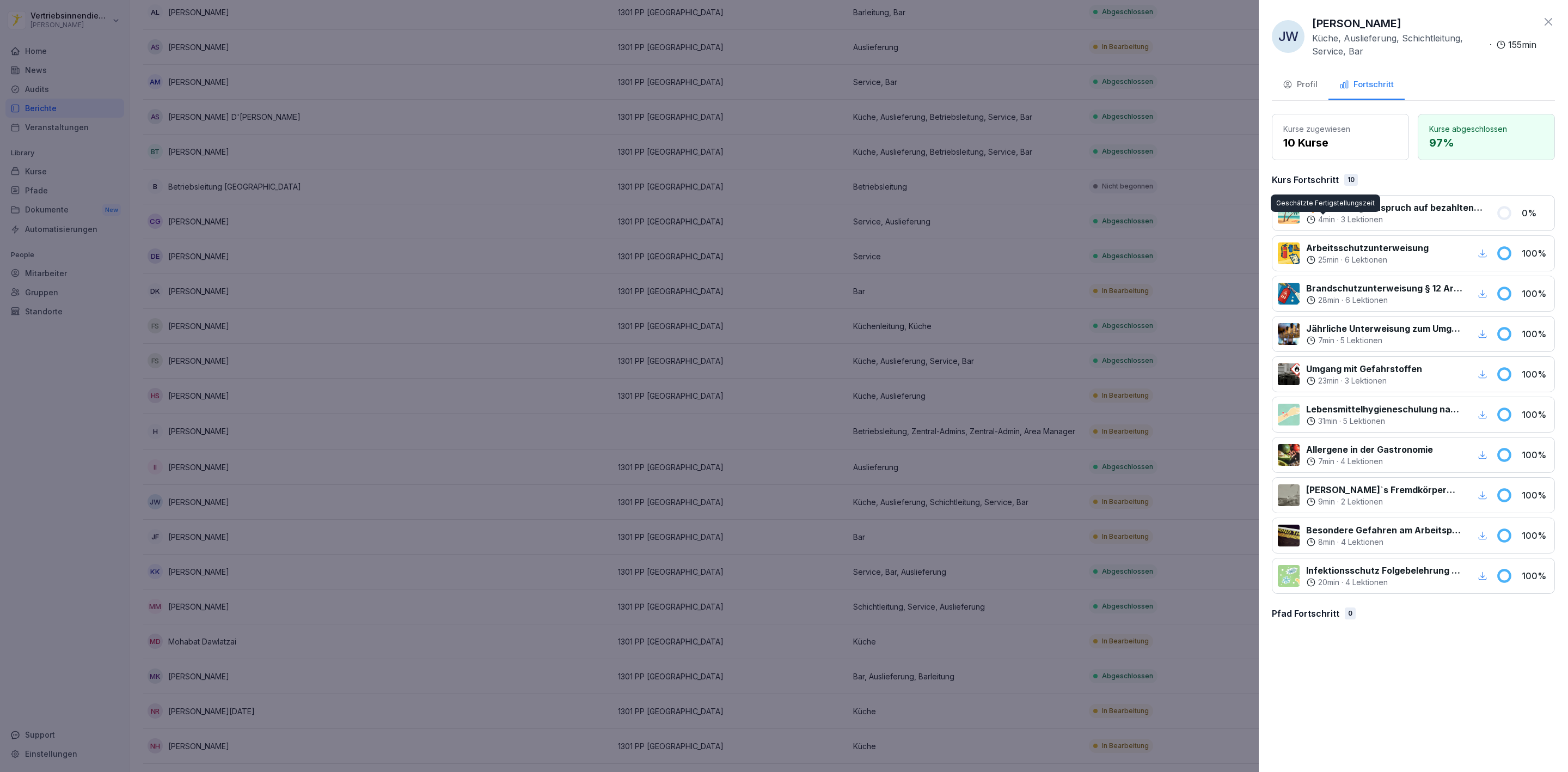
click at [1083, 278] on div at bounding box center [784, 386] width 1568 height 772
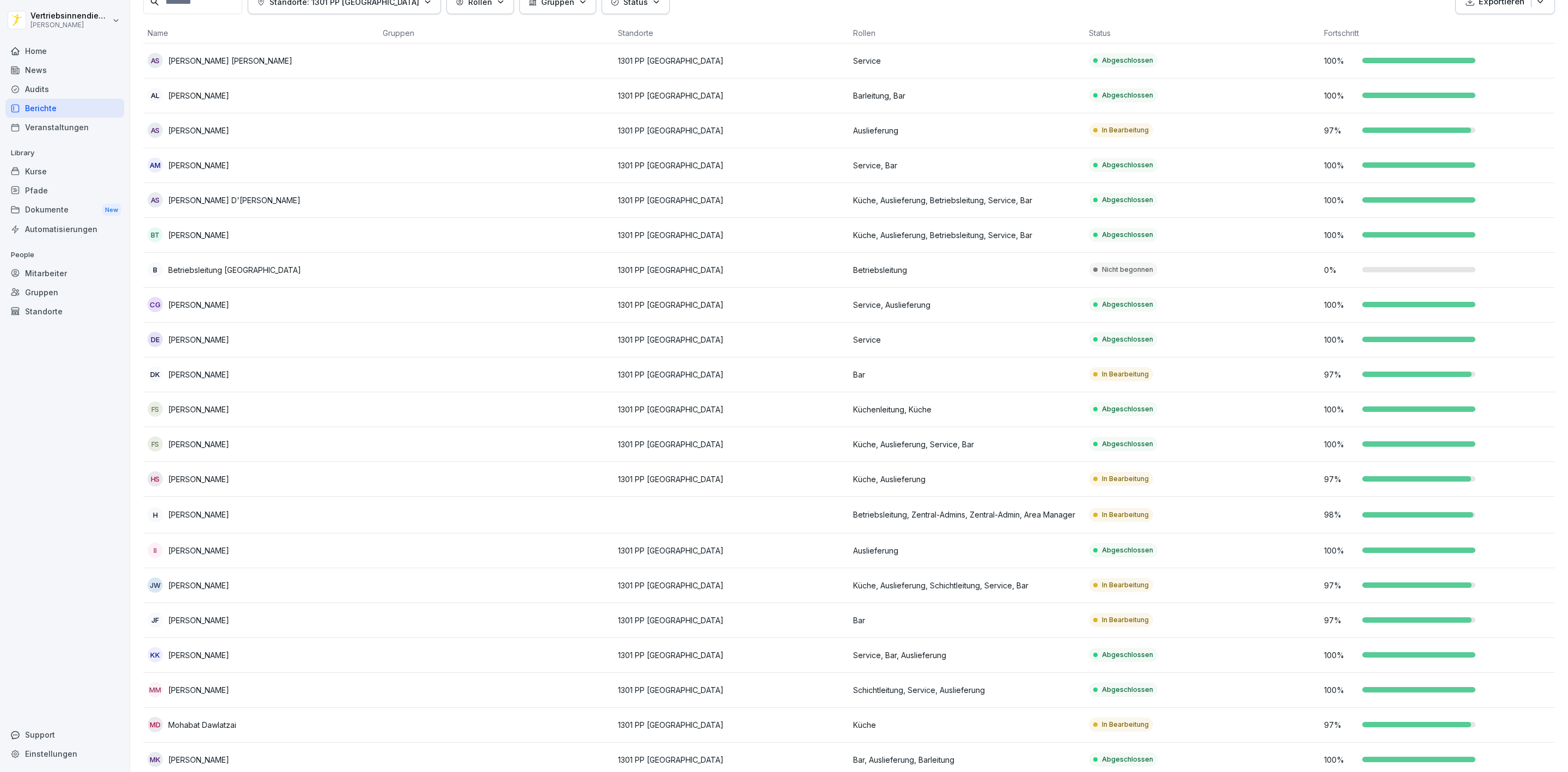
scroll to position [0, 0]
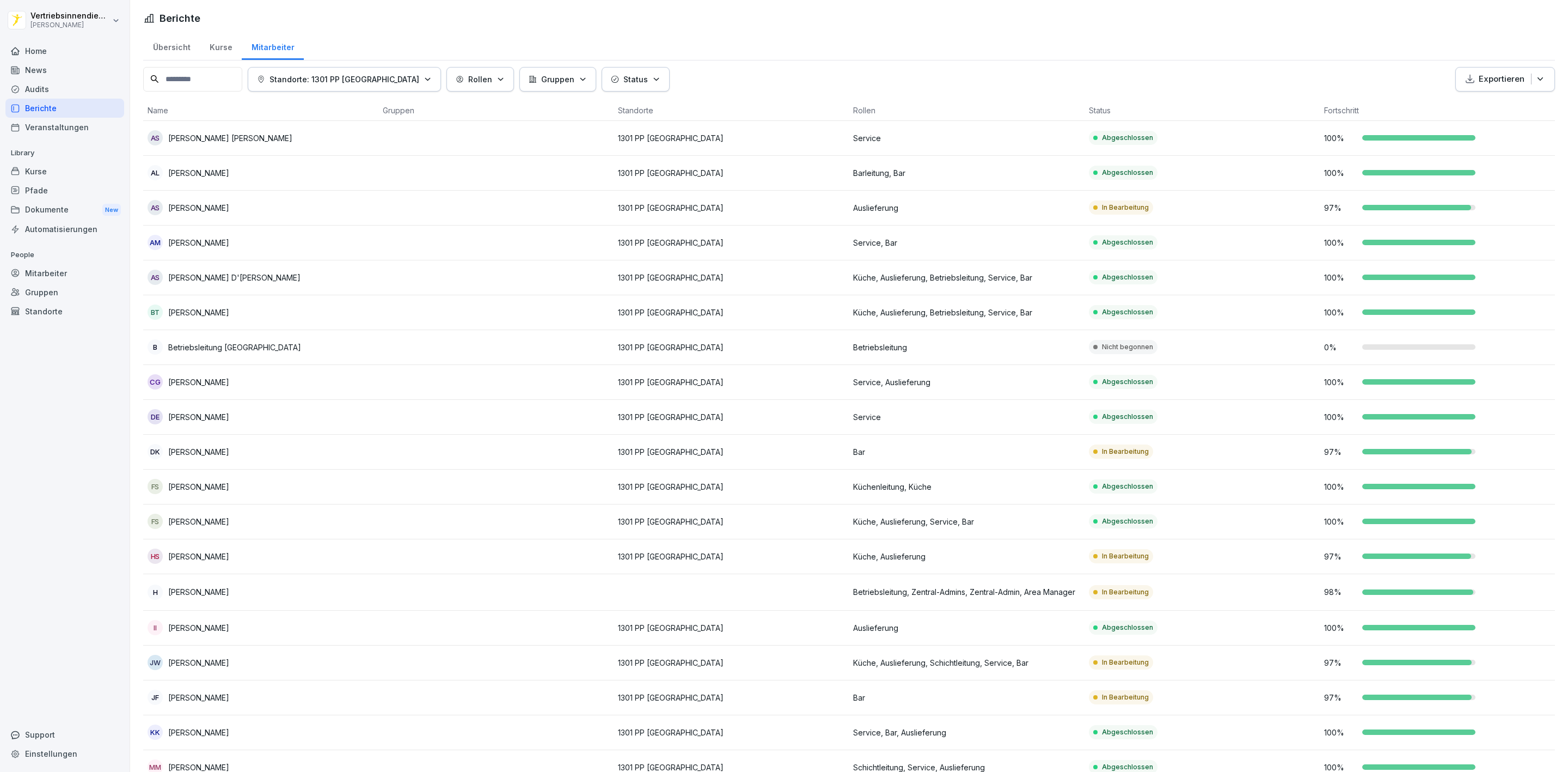
click at [1403, 193] on td "97 %" at bounding box center [1438, 208] width 235 height 35
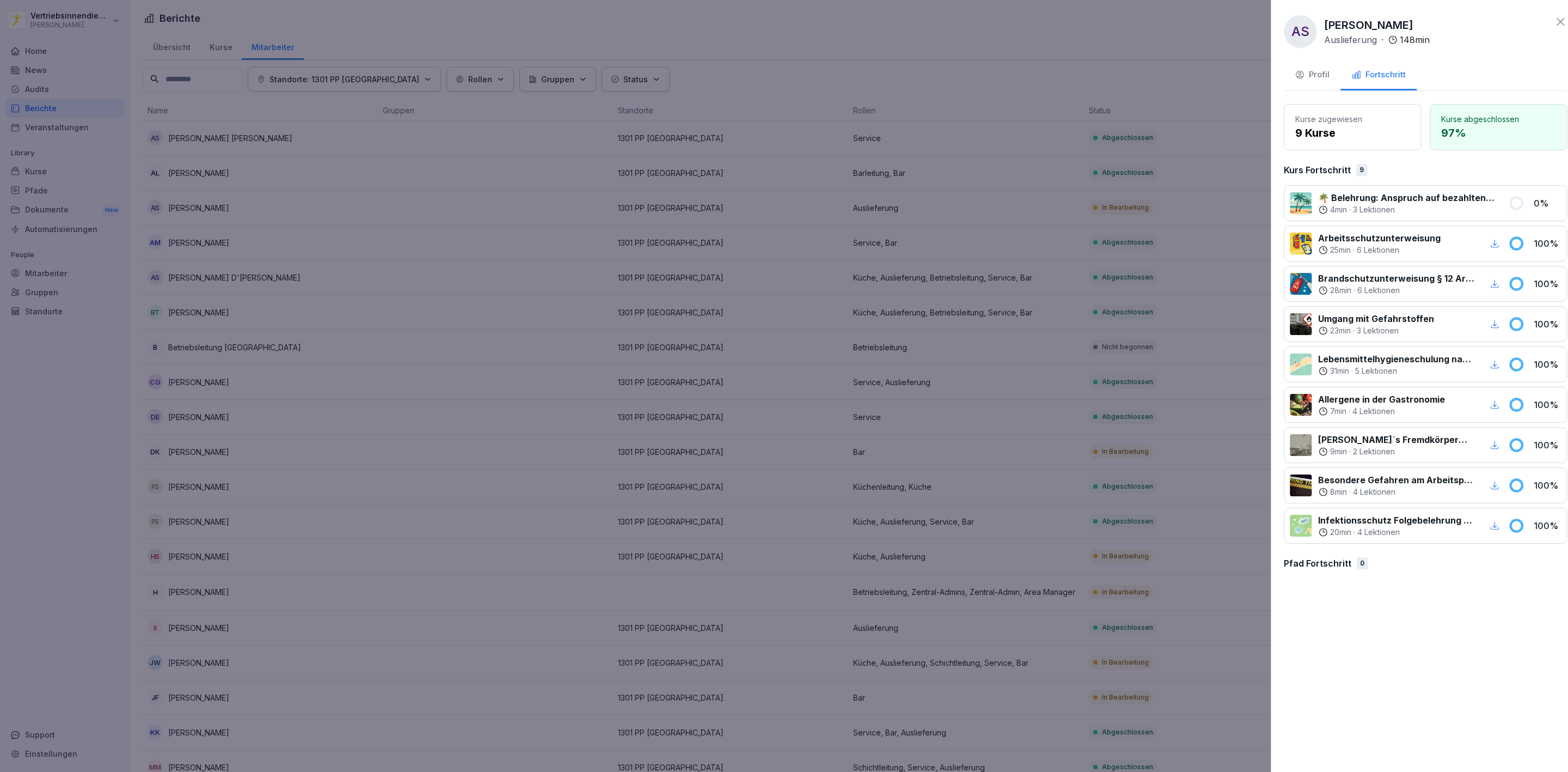
click at [826, 383] on div at bounding box center [784, 386] width 1568 height 772
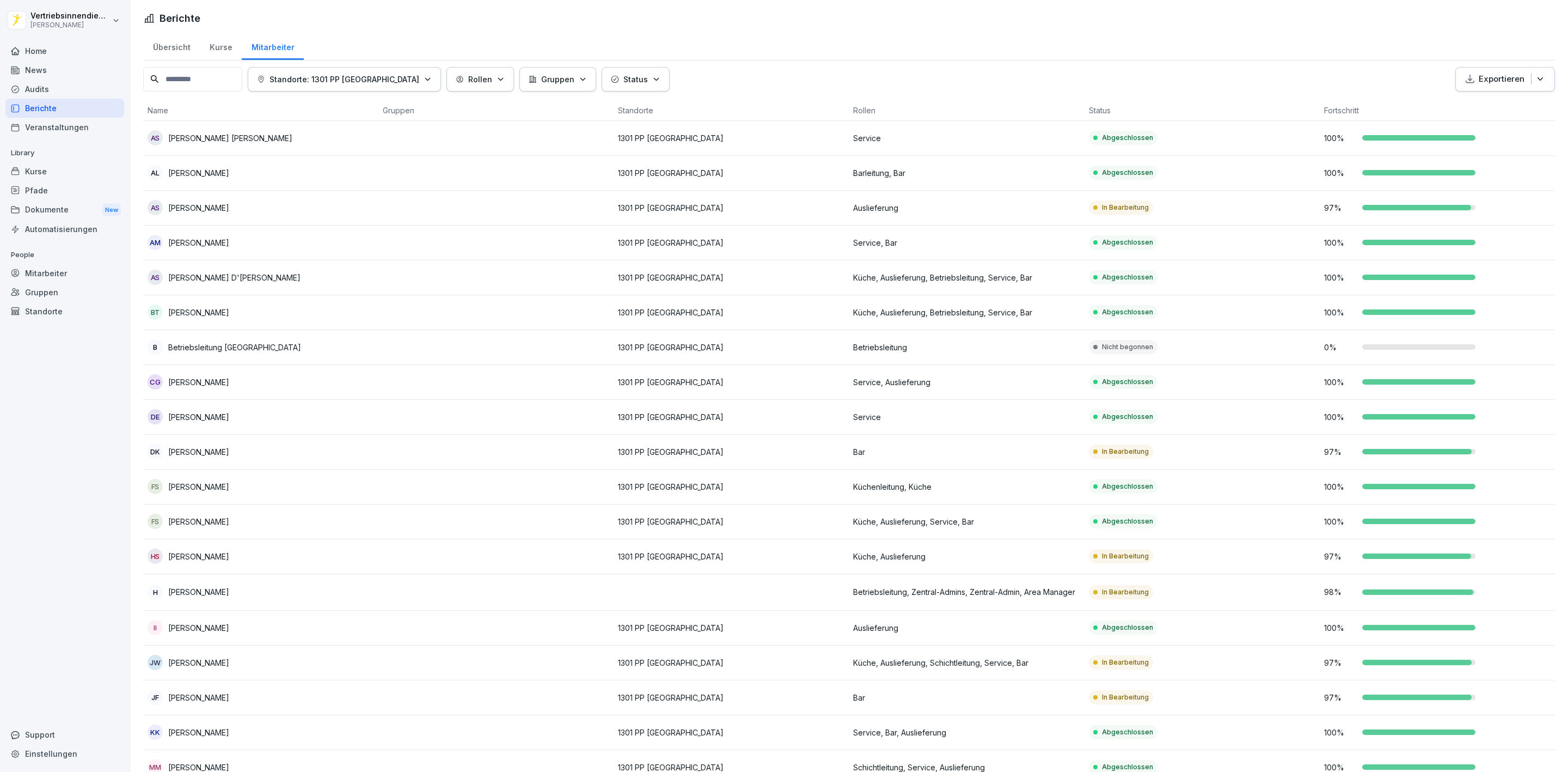
click at [74, 105] on div "Berichte" at bounding box center [64, 109] width 119 height 19
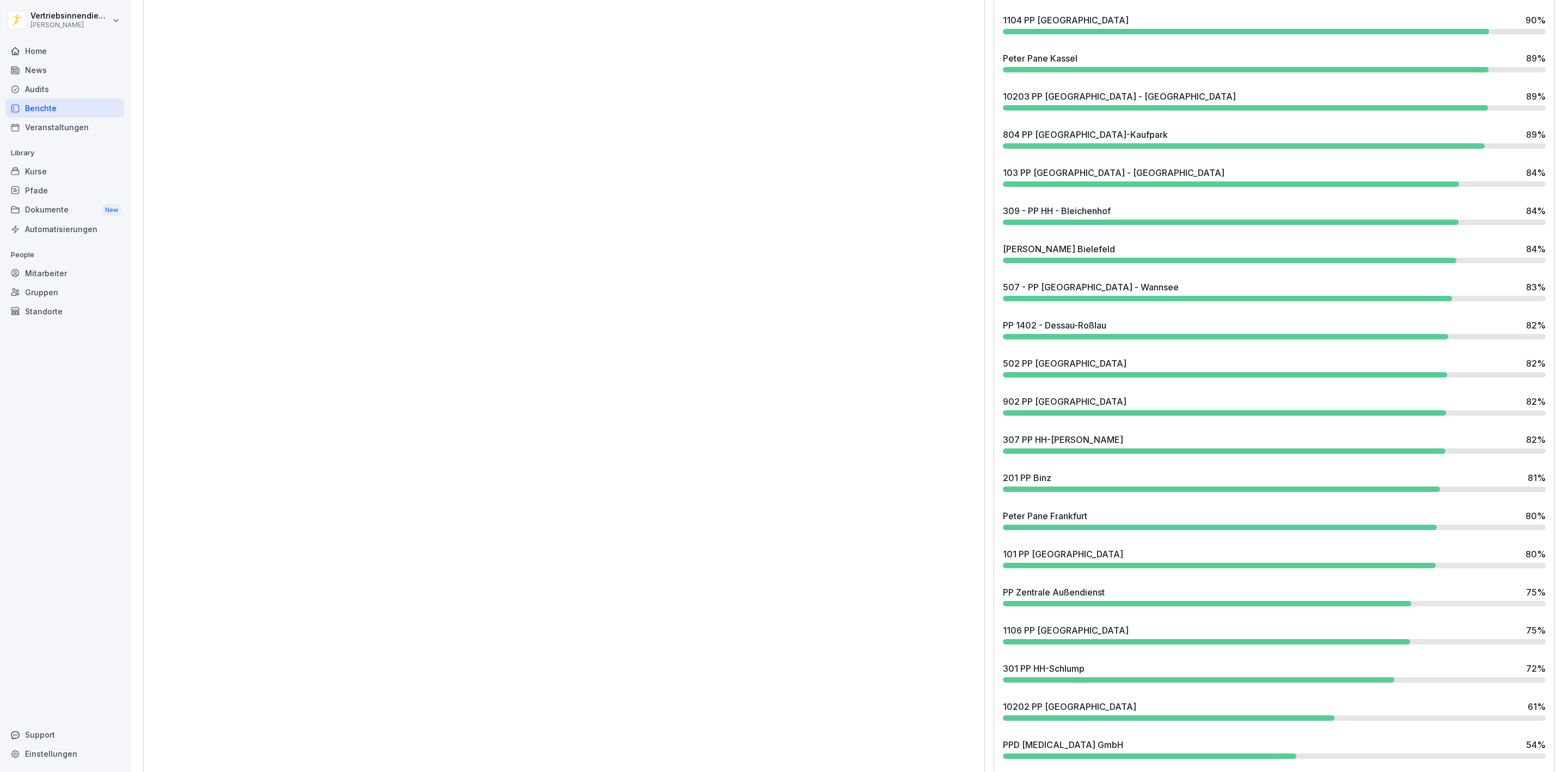
scroll to position [1860, 0]
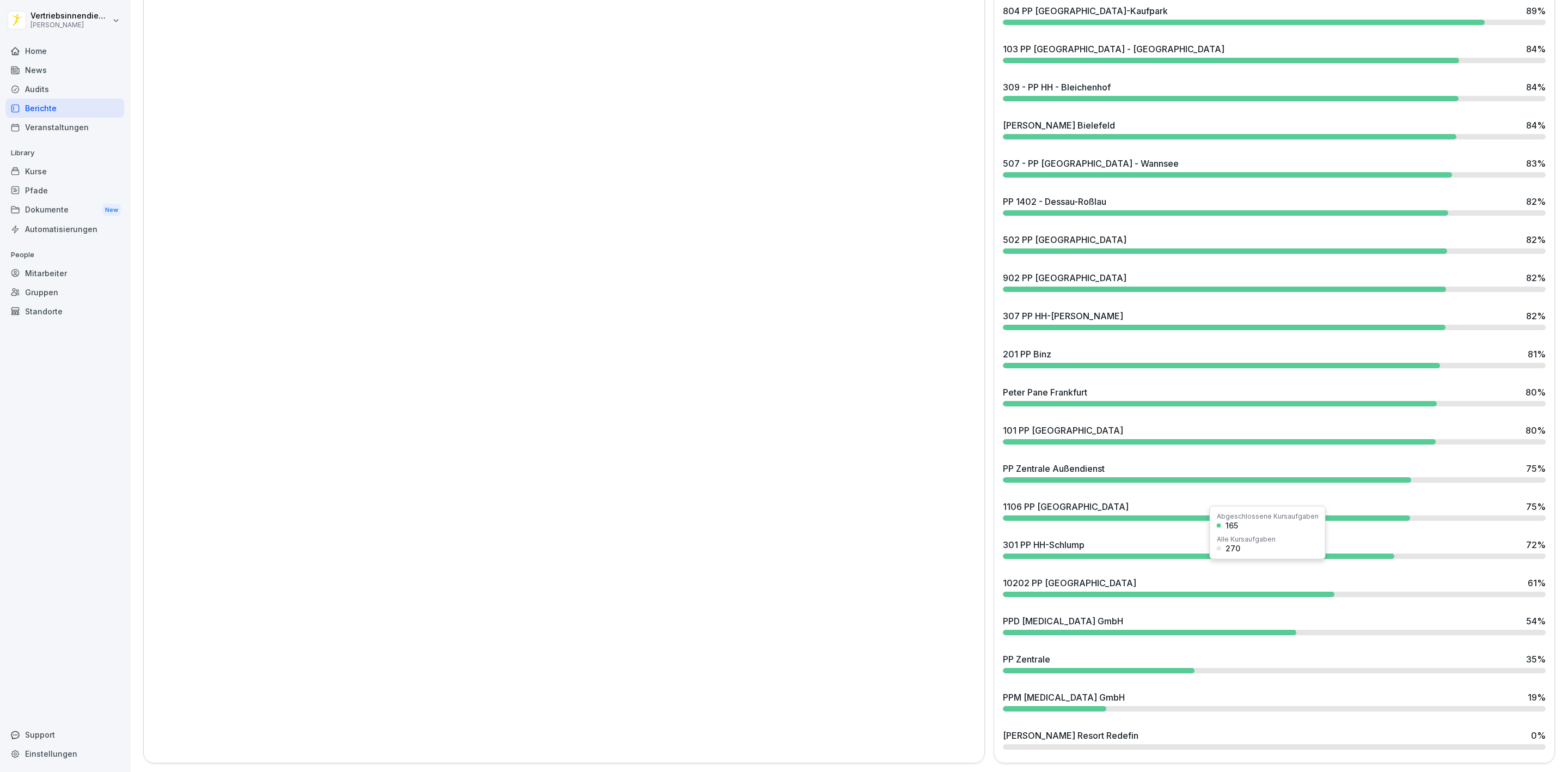
click at [1138, 576] on div "10202 PP [GEOGRAPHIC_DATA] - [GEOGRAPHIC_DATA] 61 %" at bounding box center [1274, 583] width 543 height 13
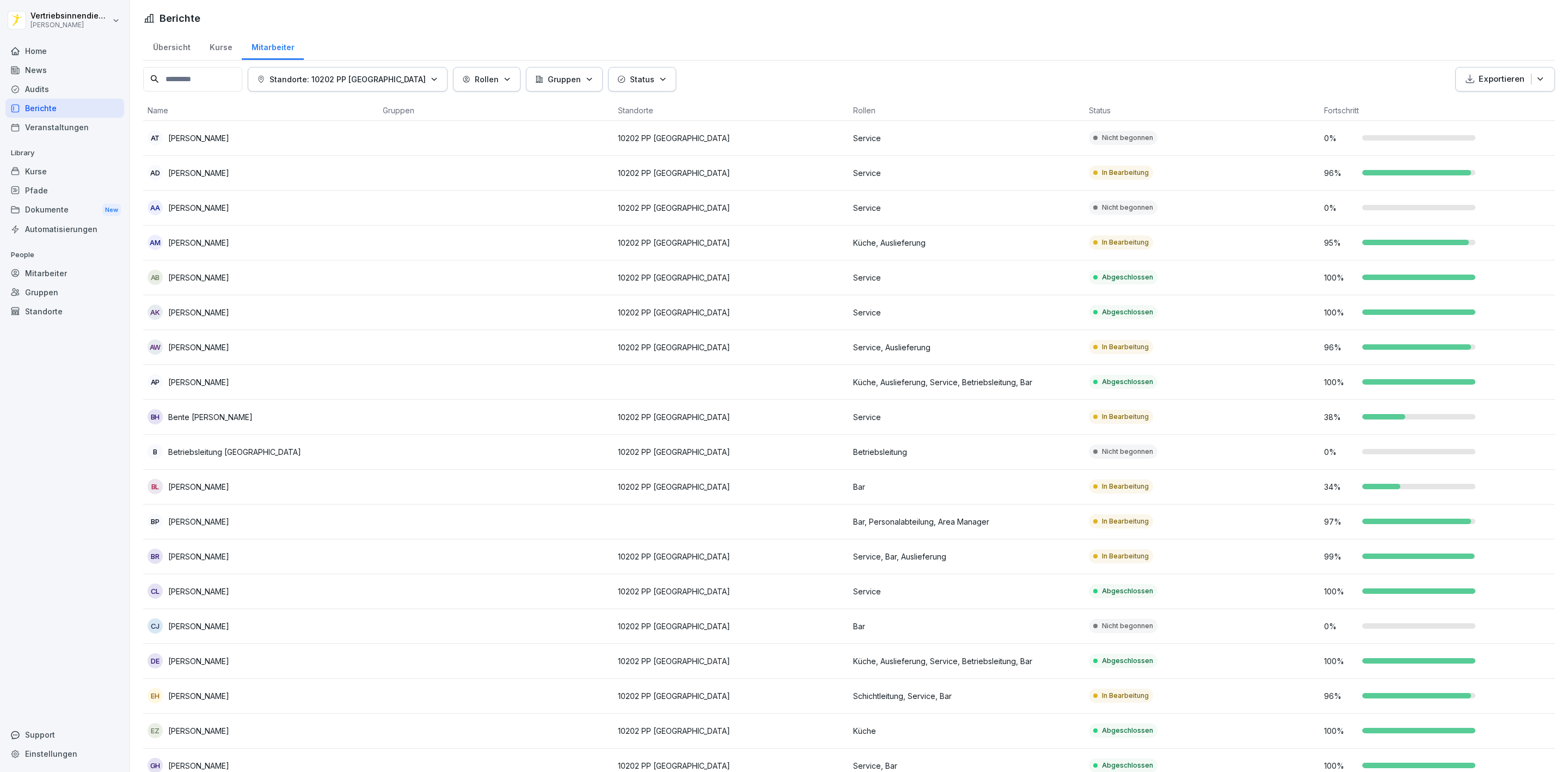
click at [649, 76] on div "Status" at bounding box center [643, 79] width 50 height 12
click at [752, 69] on html "Vertriebsinnendienst [PERSON_NAME] Home News Audits Berichte Veranstaltungen Li…" at bounding box center [784, 386] width 1568 height 772
click at [69, 110] on div "Berichte" at bounding box center [64, 109] width 119 height 19
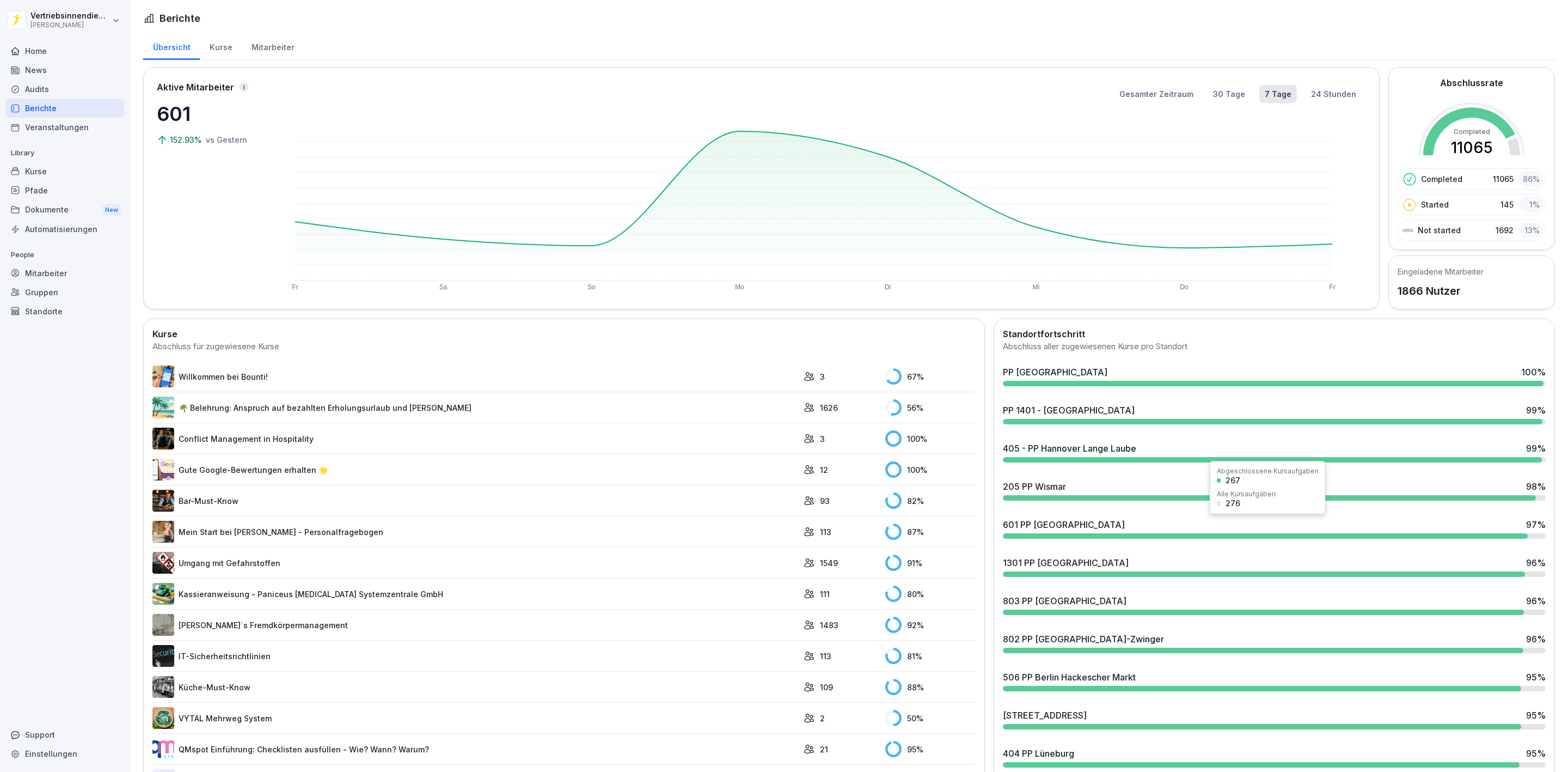
click at [1065, 515] on div "601 PP [GEOGRAPHIC_DATA] 97 %" at bounding box center [1274, 529] width 552 height 29
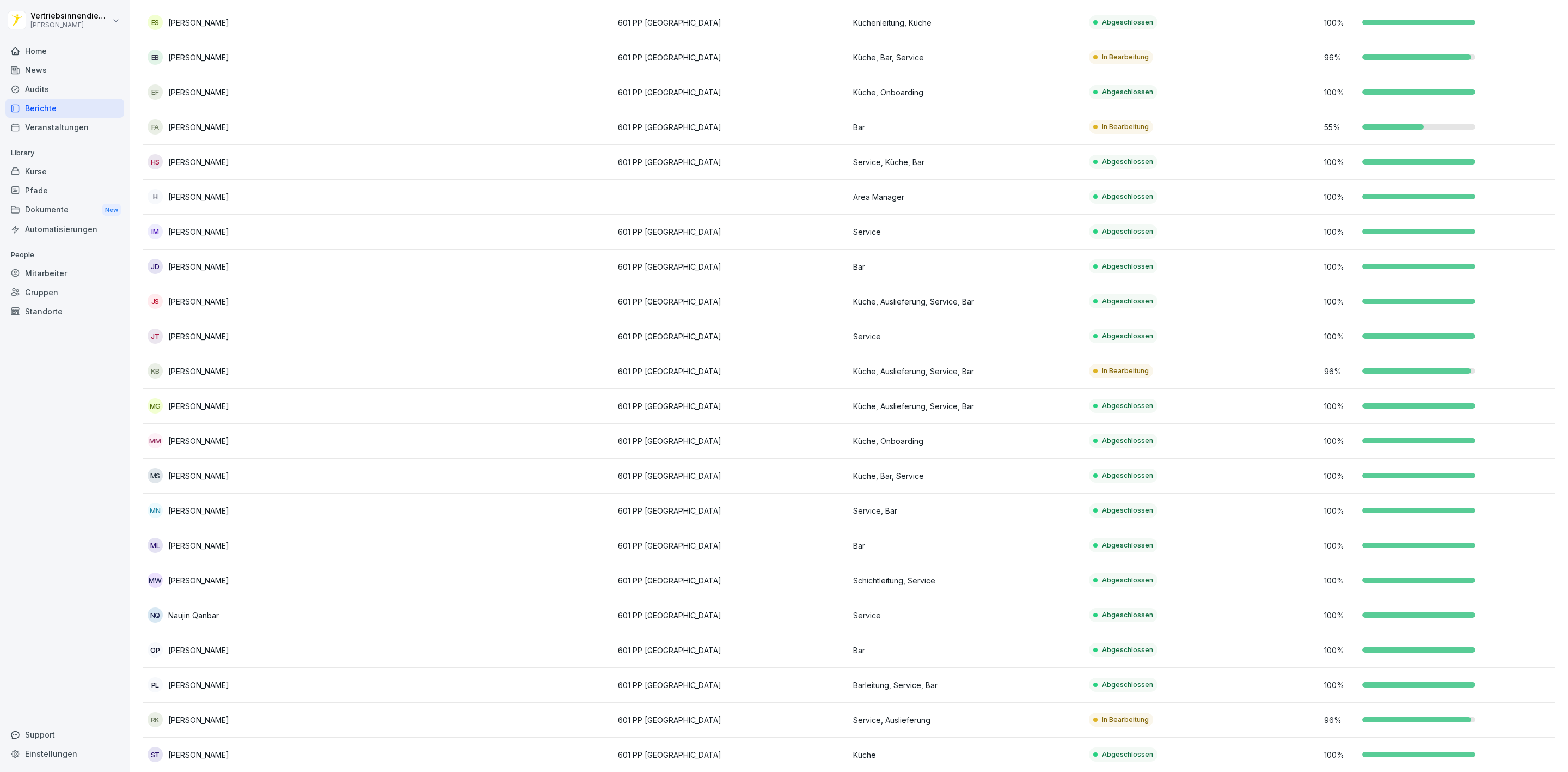
scroll to position [18, 0]
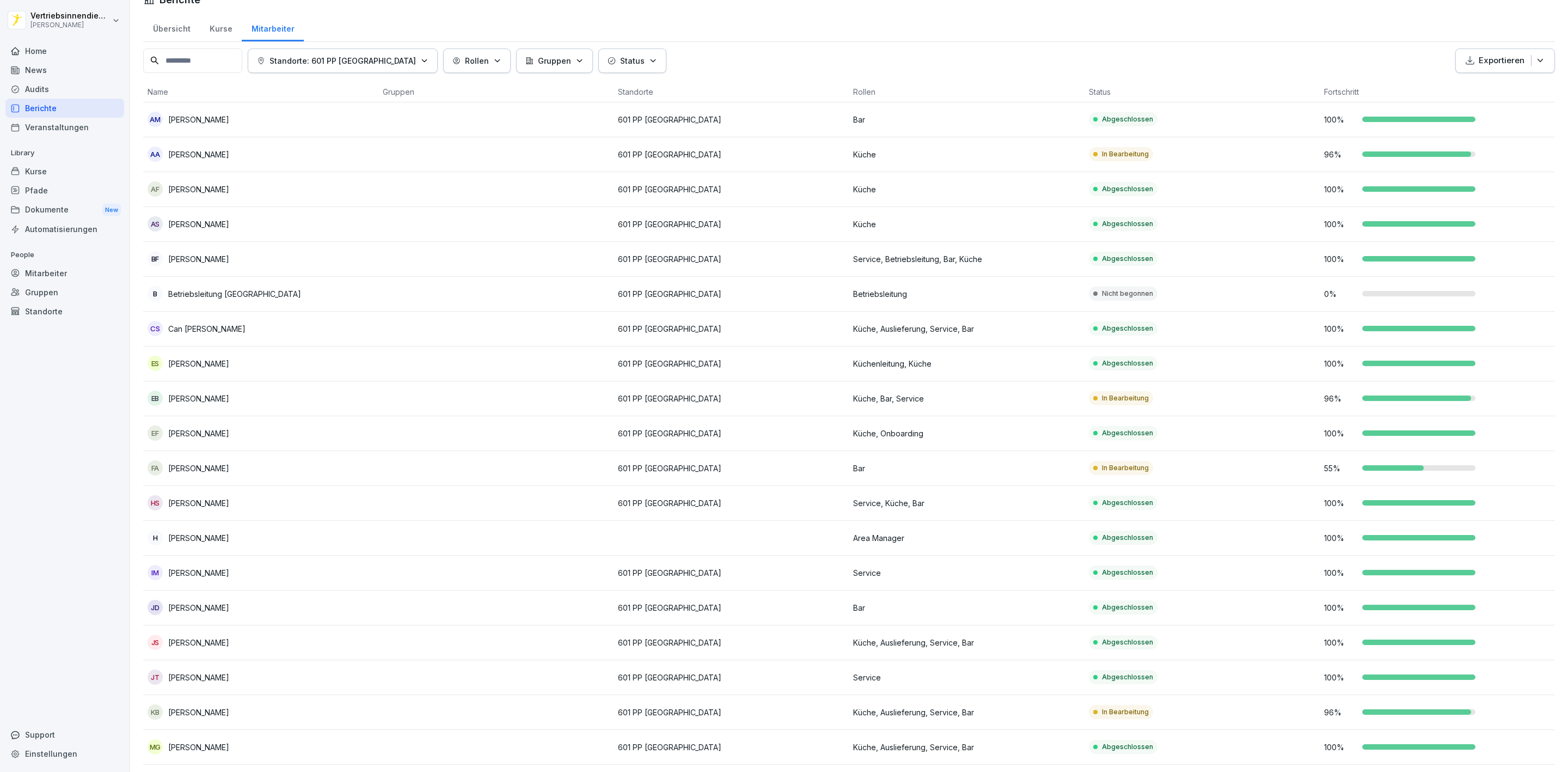
click at [48, 109] on div "Berichte" at bounding box center [64, 109] width 119 height 19
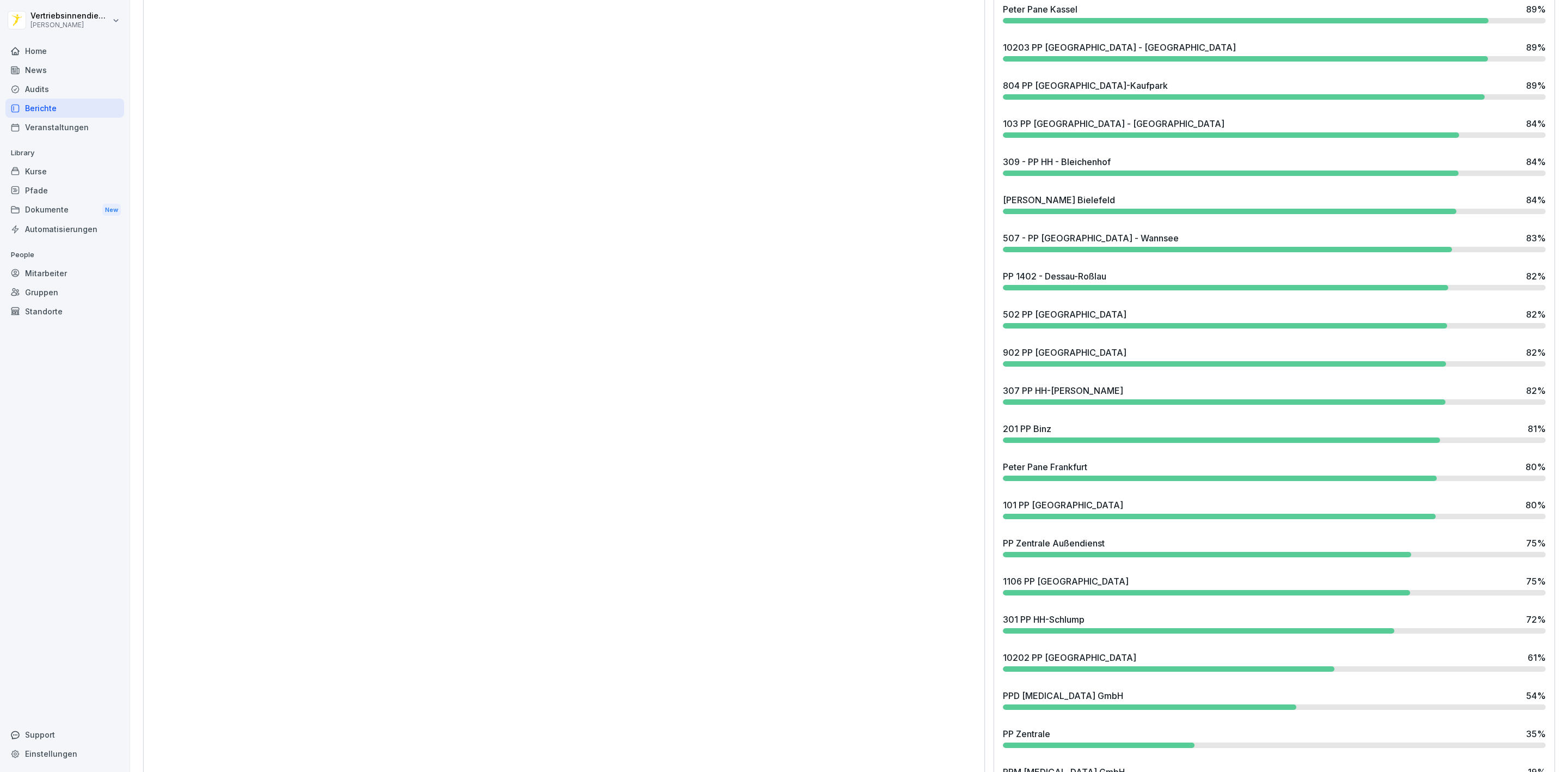
scroll to position [1817, 0]
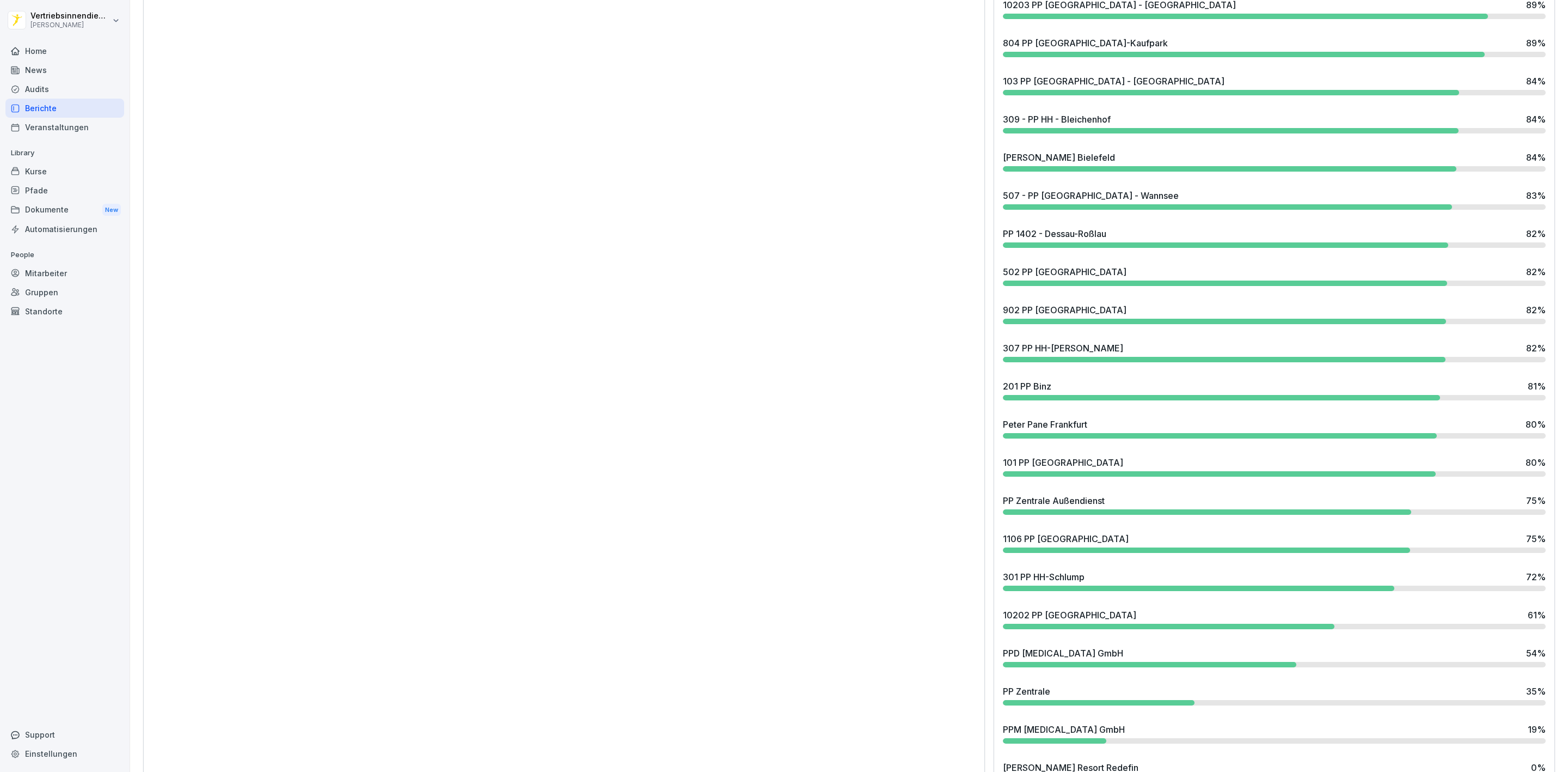
click at [54, 171] on div "Kurse" at bounding box center [64, 172] width 119 height 19
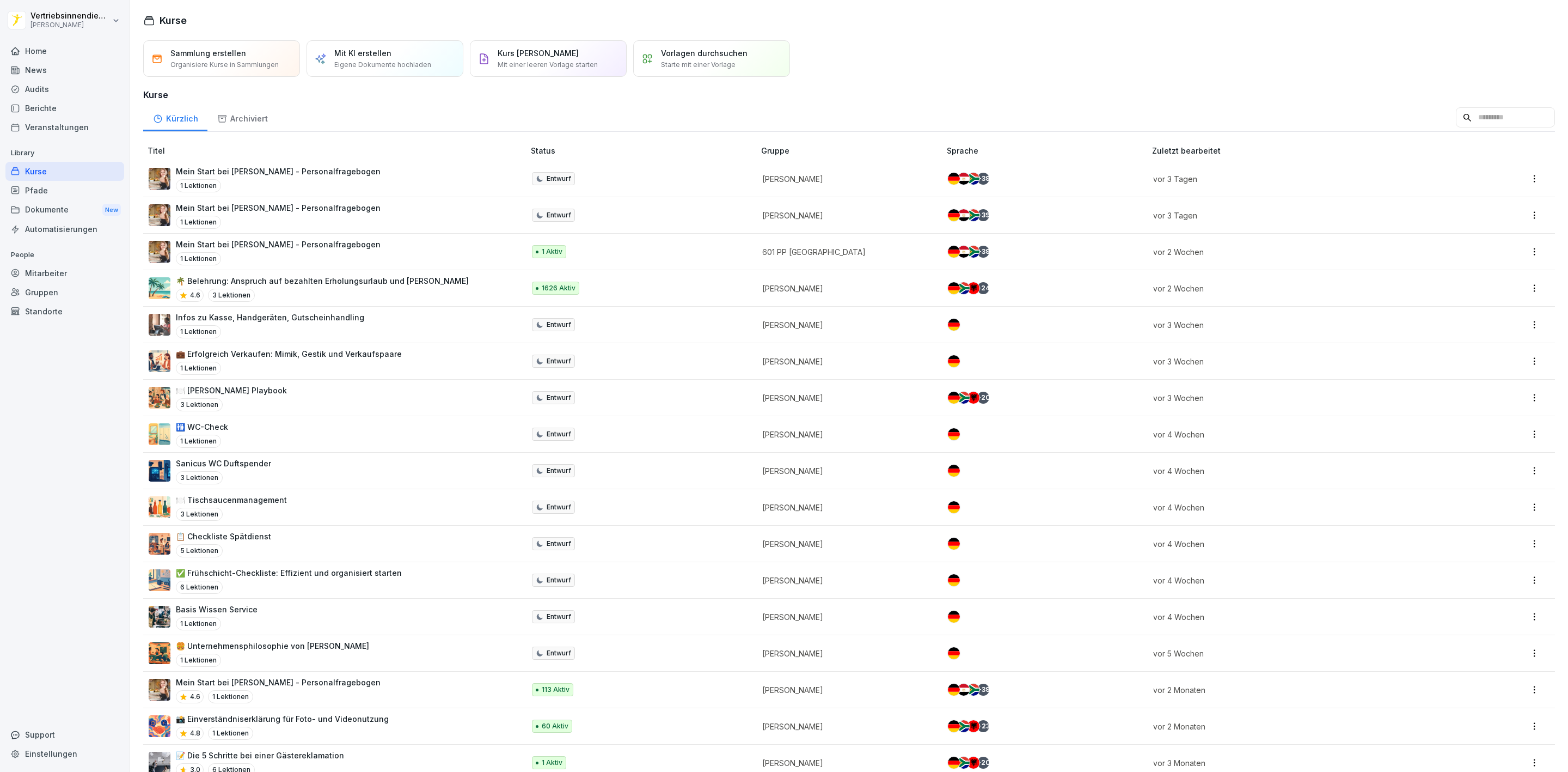
click at [48, 194] on div "Pfade" at bounding box center [64, 191] width 119 height 19
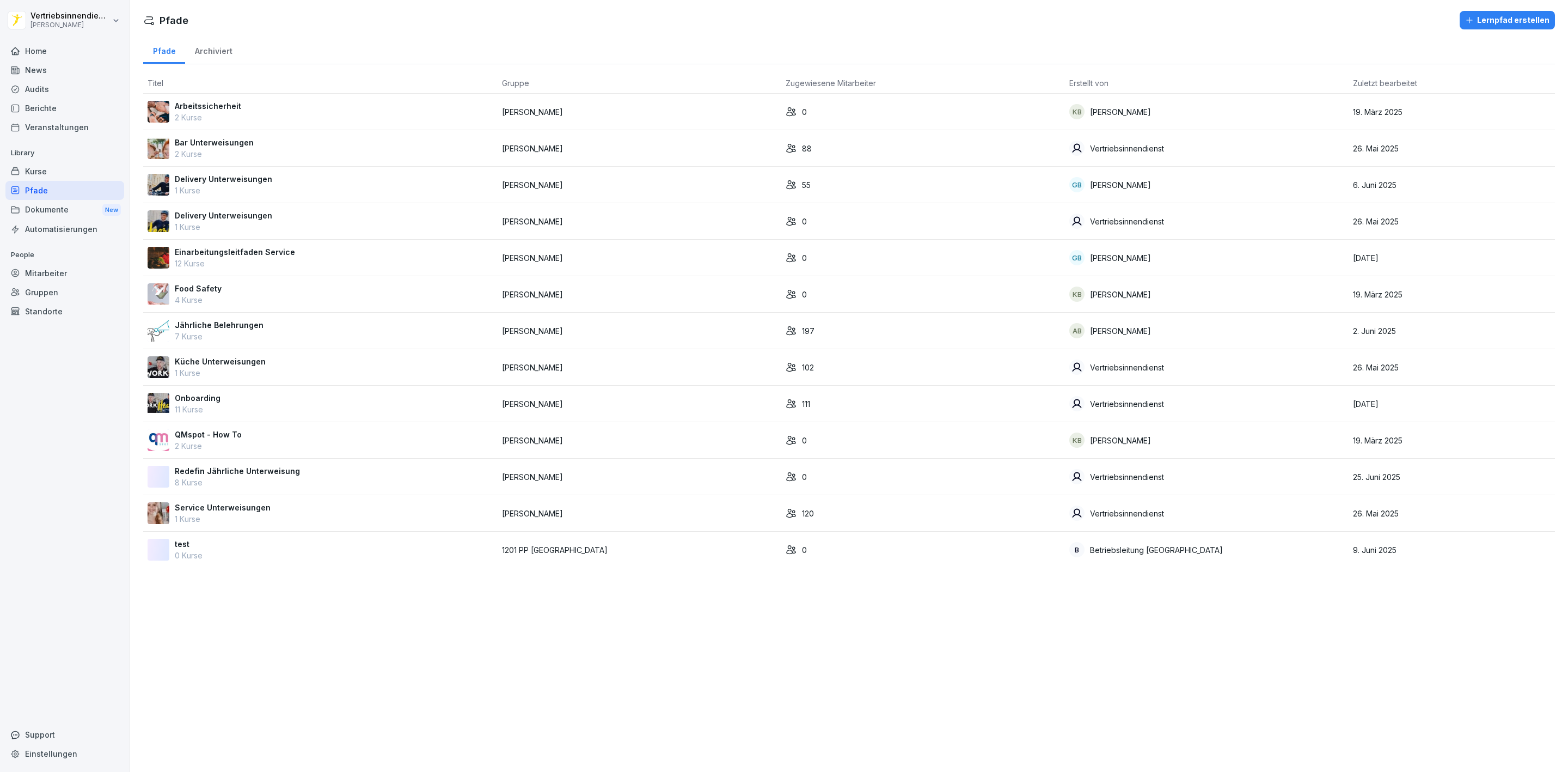
click at [211, 323] on p "Jährliche Belehrungen" at bounding box center [219, 326] width 89 height 12
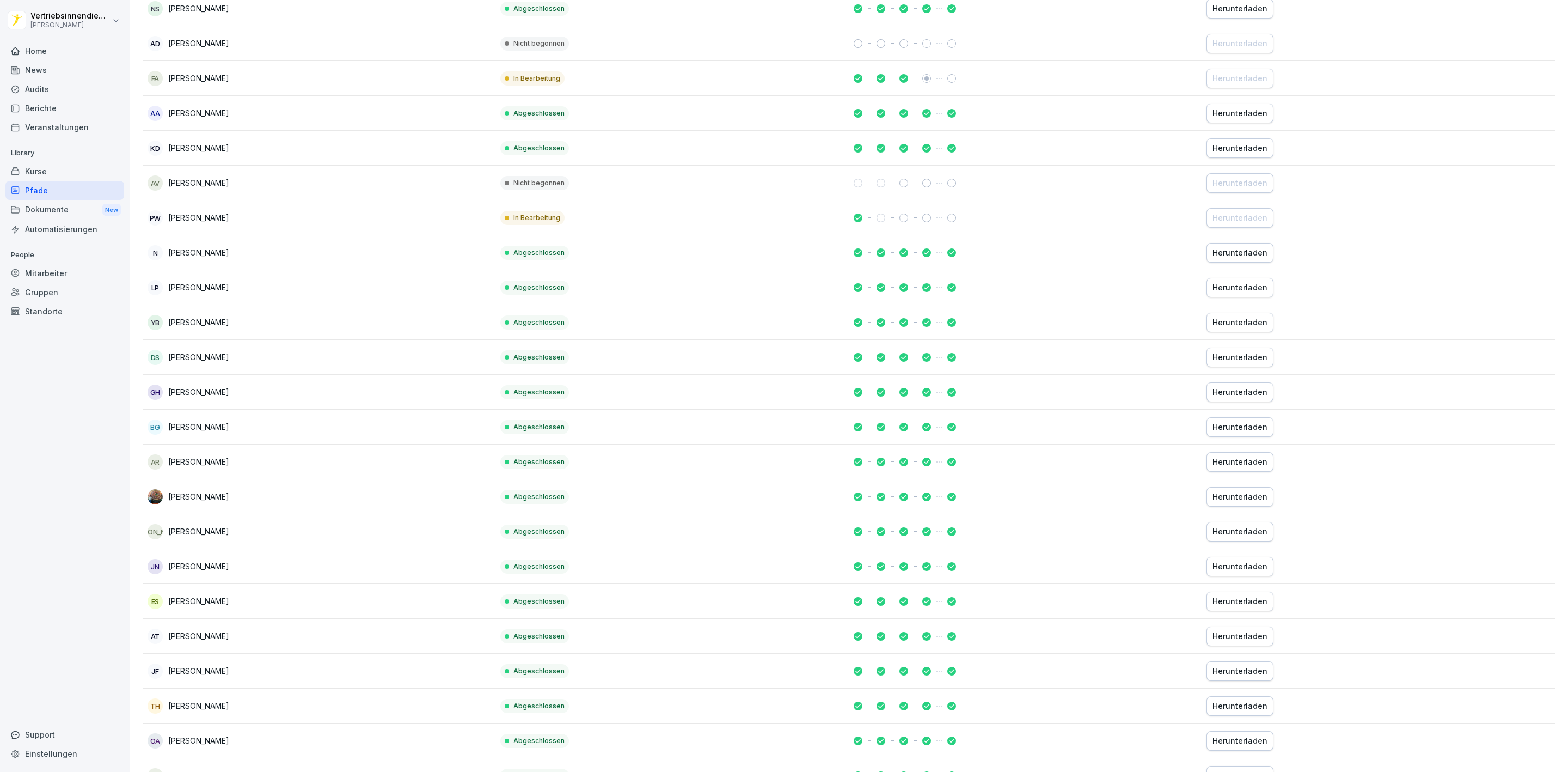
scroll to position [5203, 0]
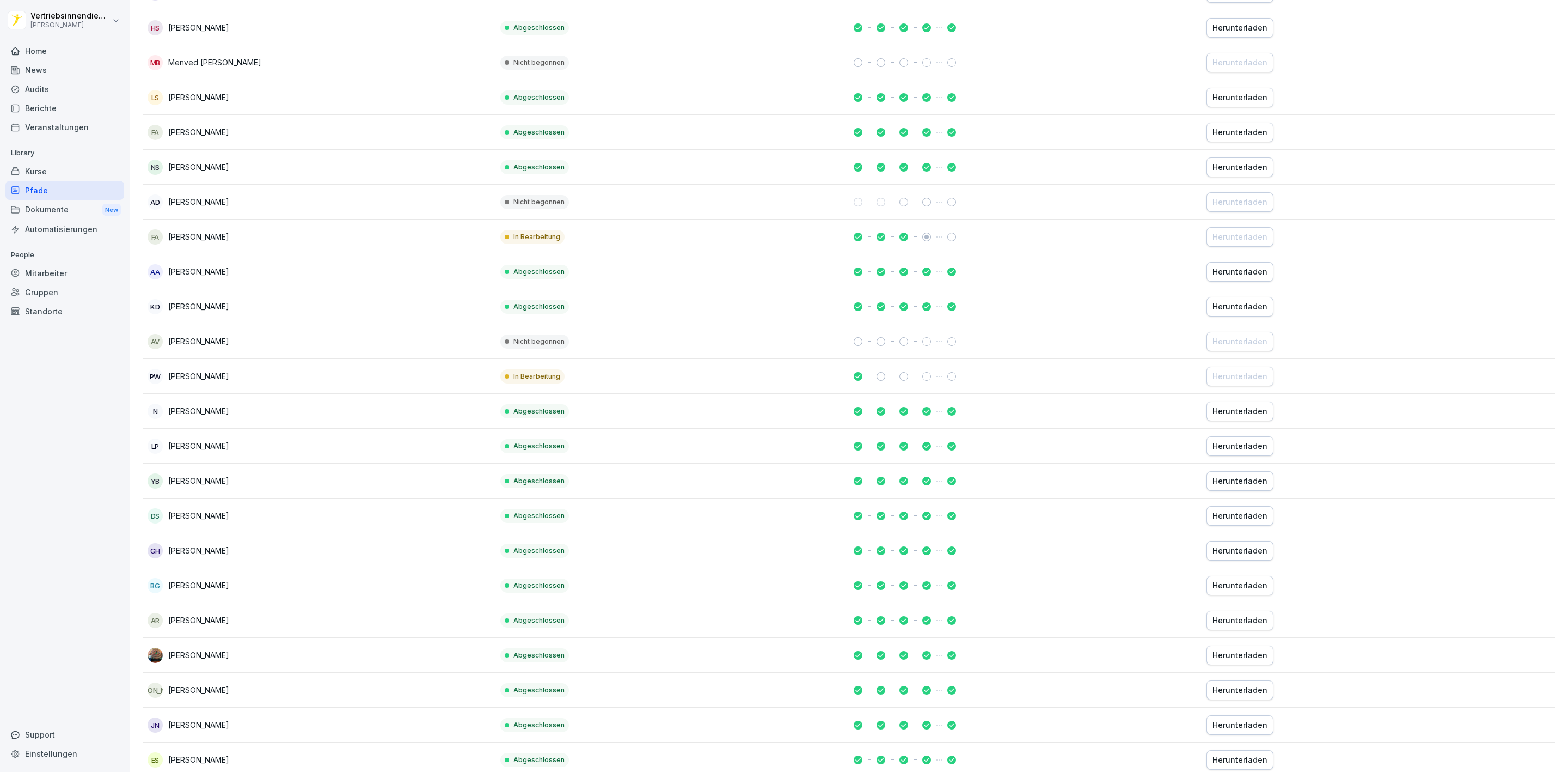
click at [77, 164] on div "Kurse" at bounding box center [64, 172] width 119 height 19
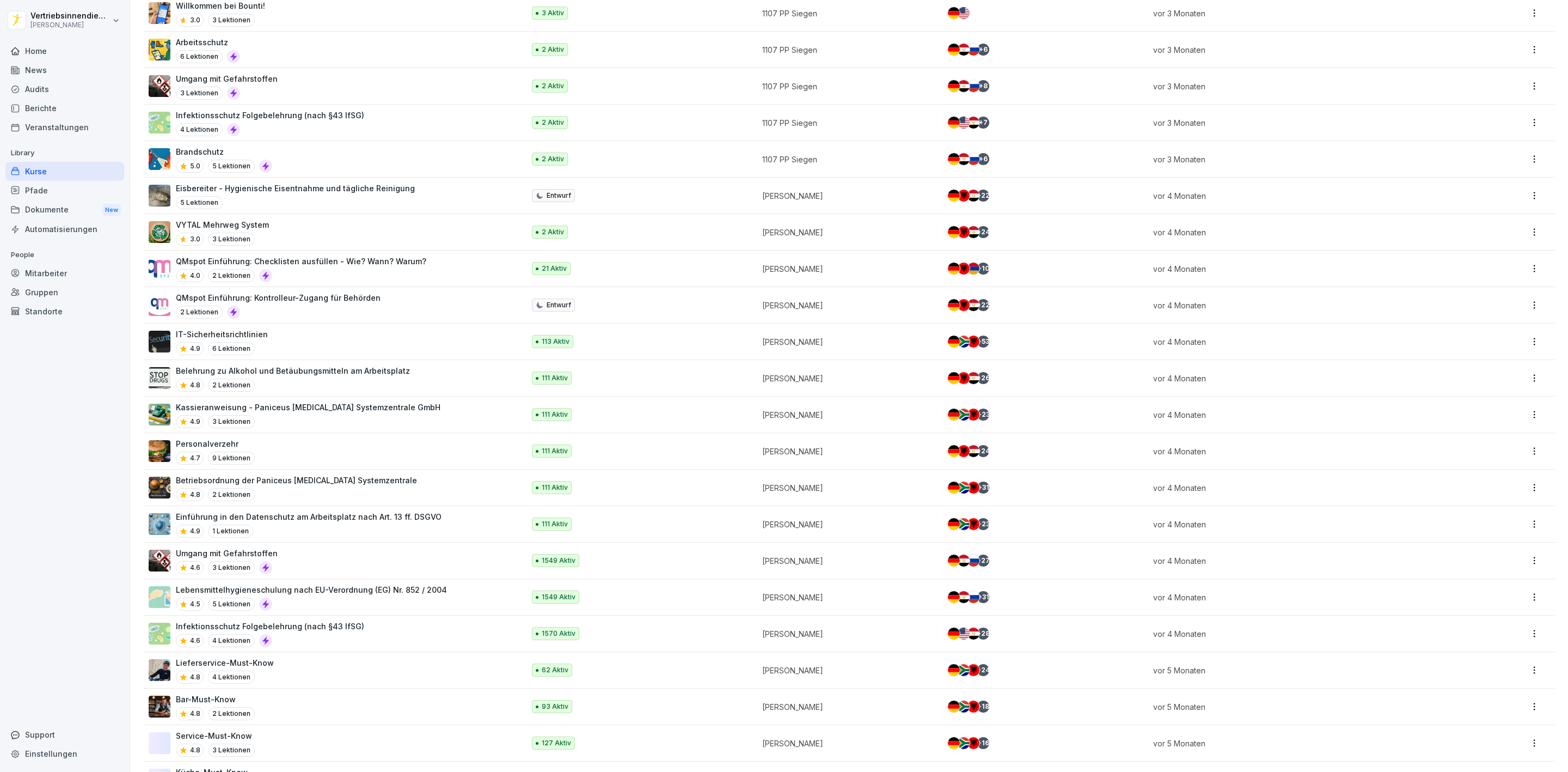
scroll to position [1062, 0]
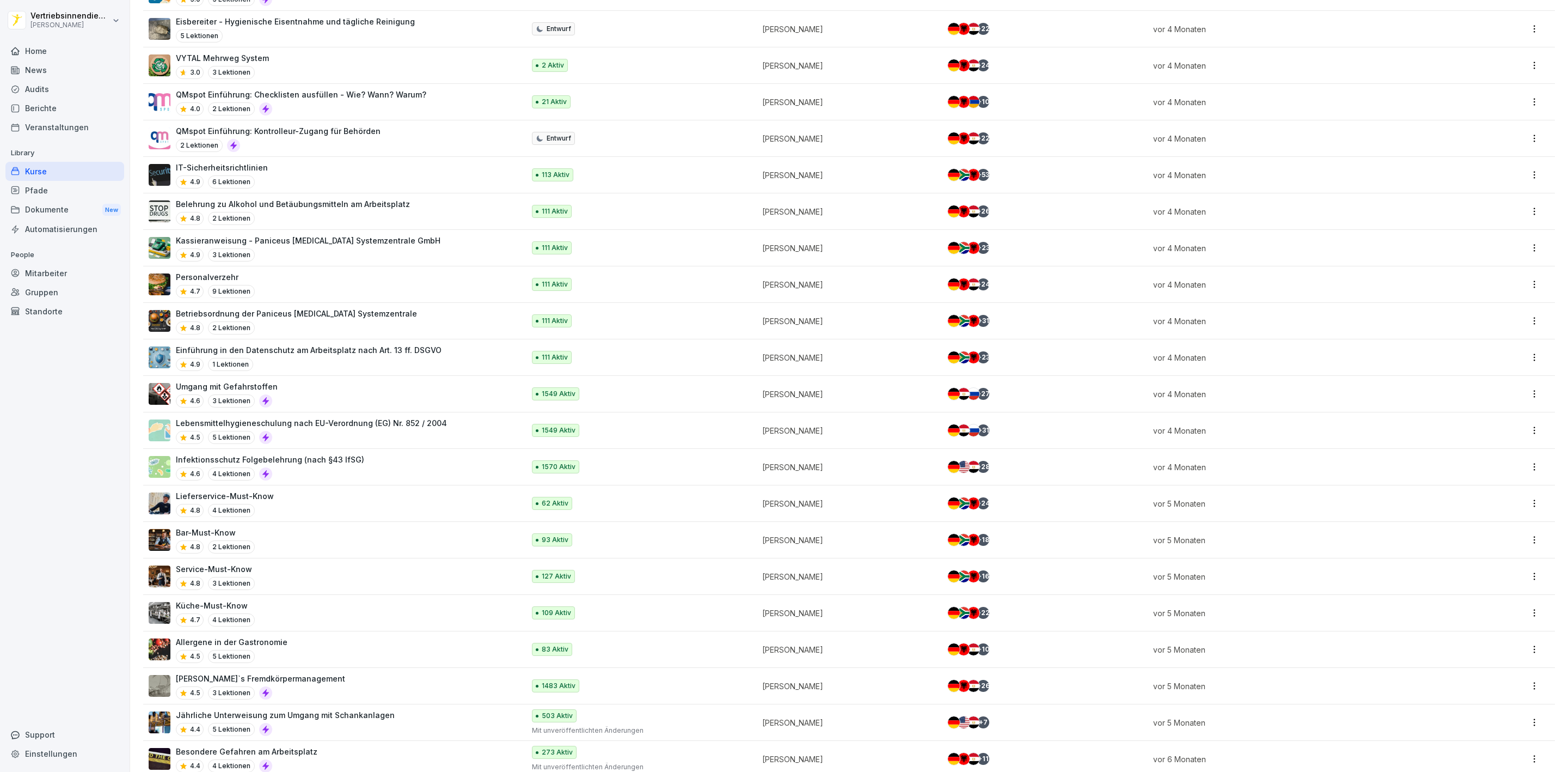
click at [46, 74] on div "News" at bounding box center [64, 70] width 119 height 19
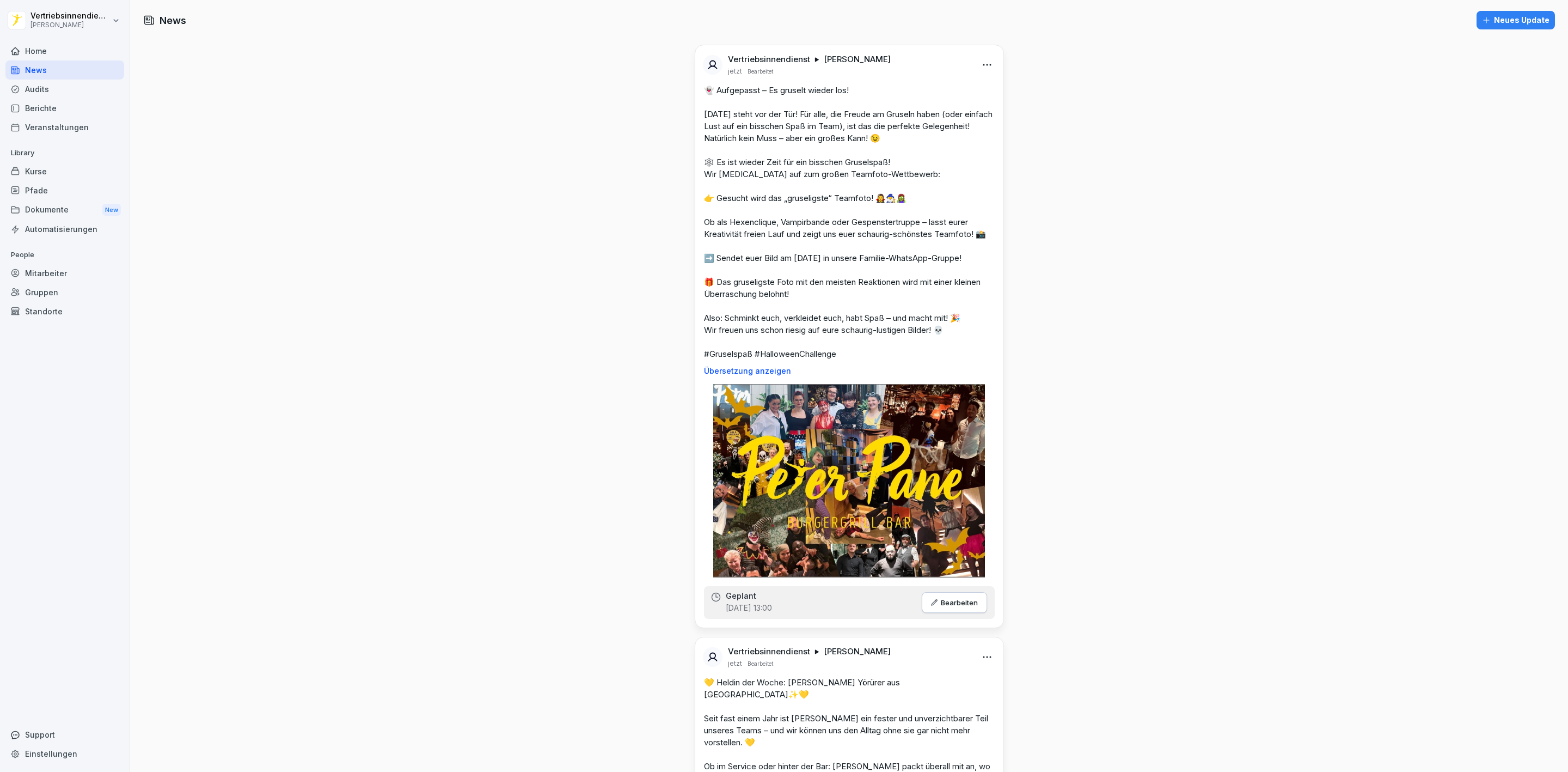
click at [67, 100] on div "Berichte" at bounding box center [64, 109] width 119 height 19
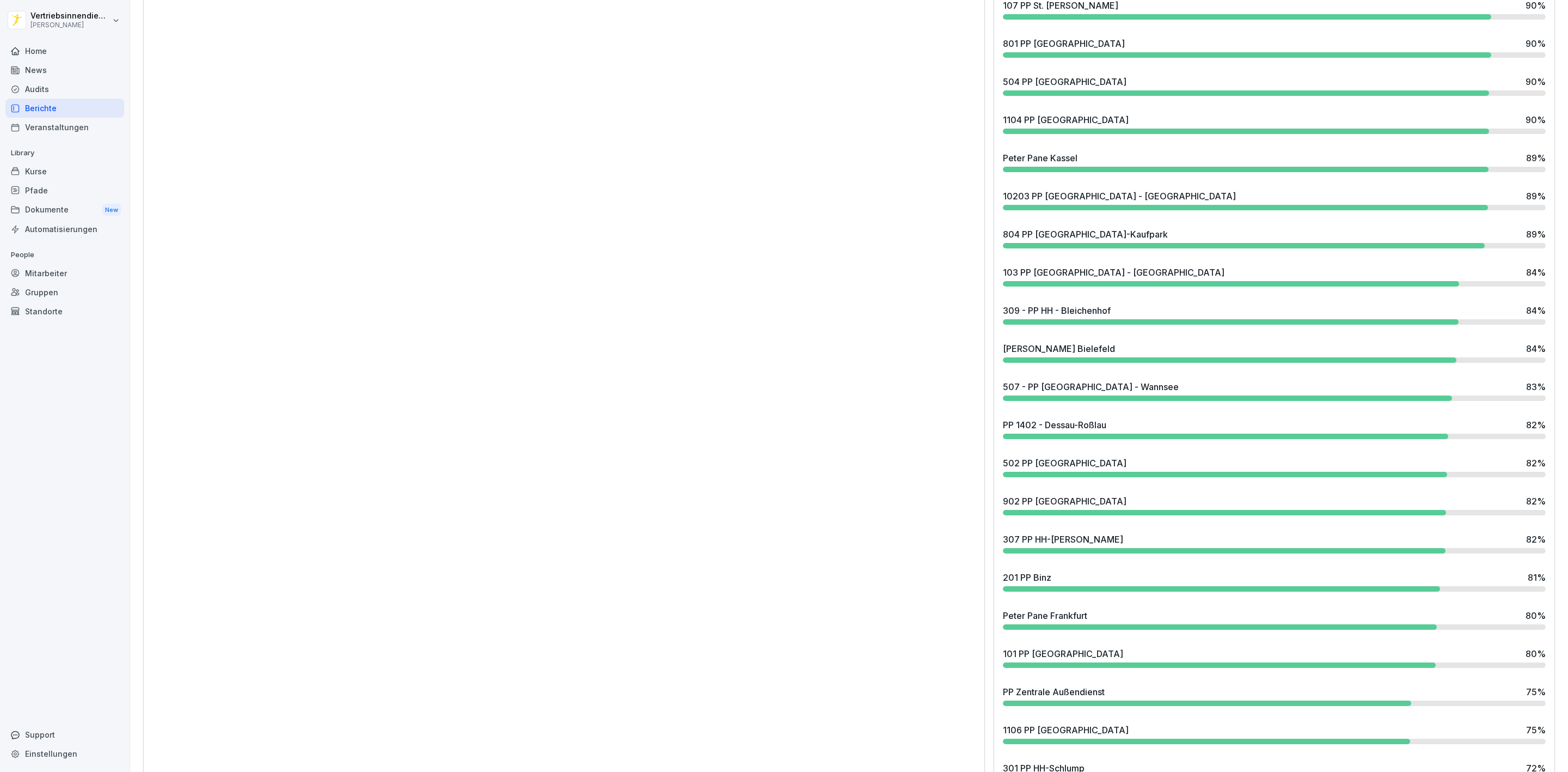
scroll to position [1635, 0]
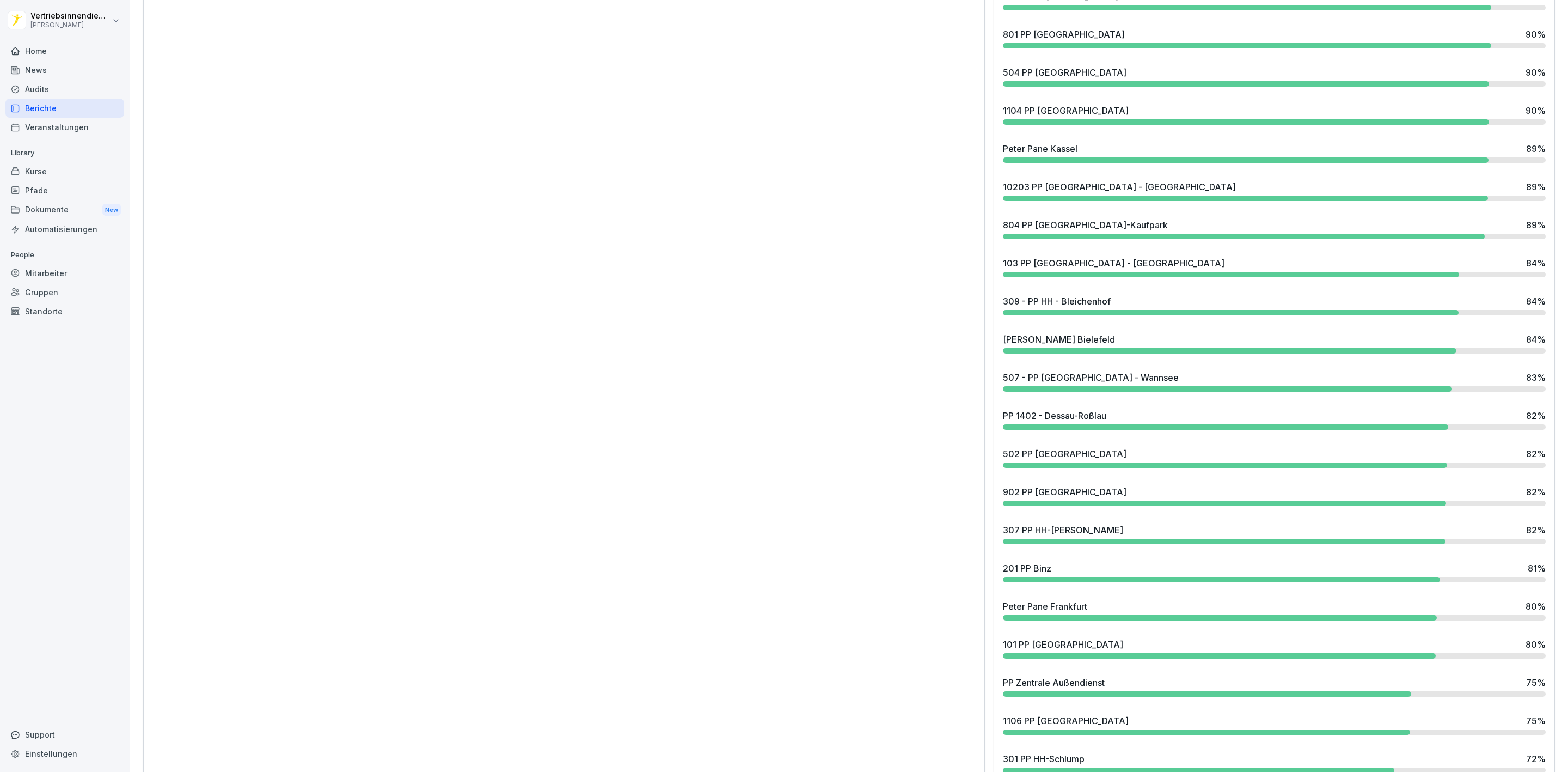
click at [56, 111] on div "Berichte" at bounding box center [64, 109] width 119 height 19
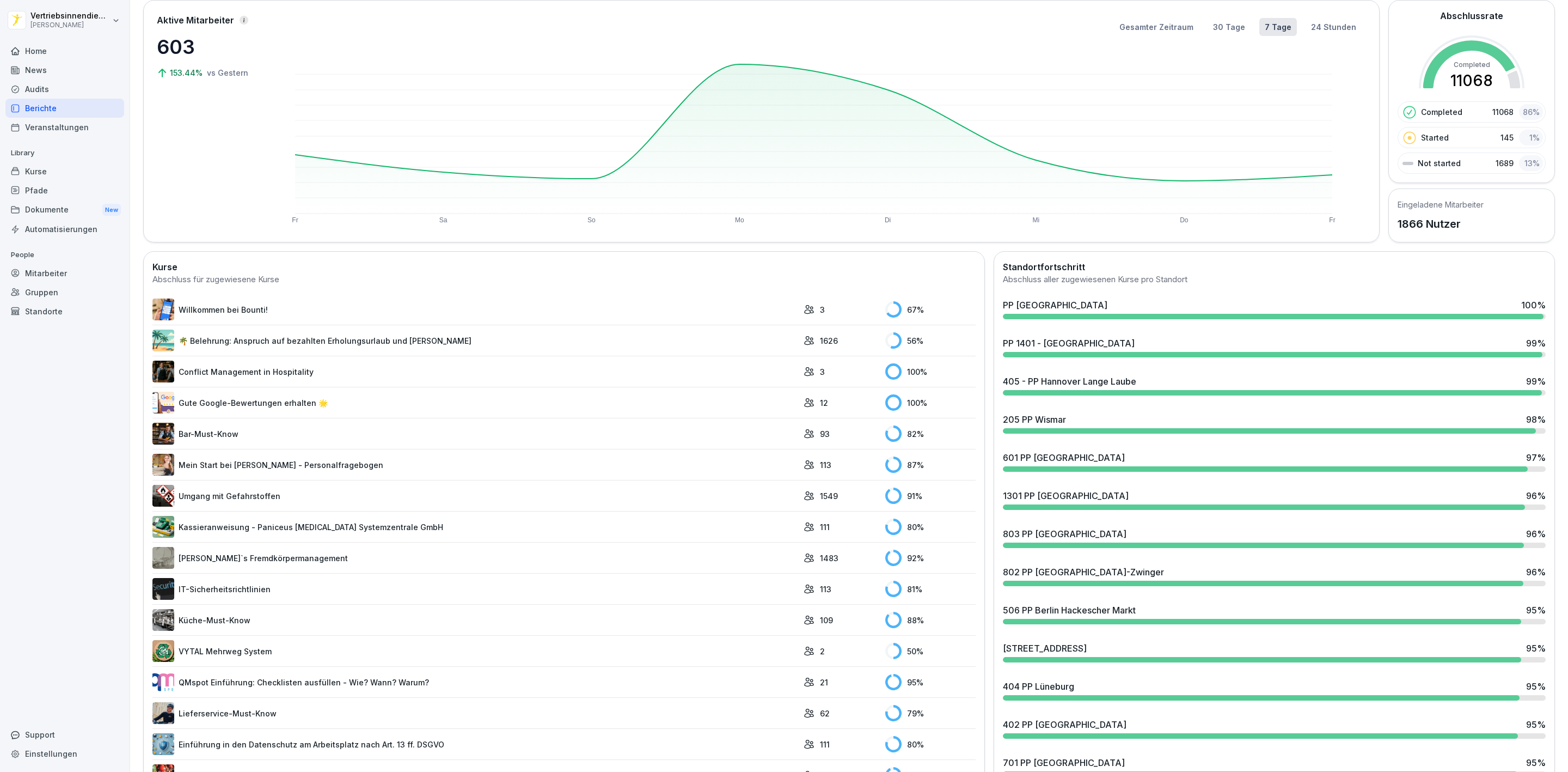
click at [57, 208] on div "Dokumente New" at bounding box center [64, 210] width 119 height 20
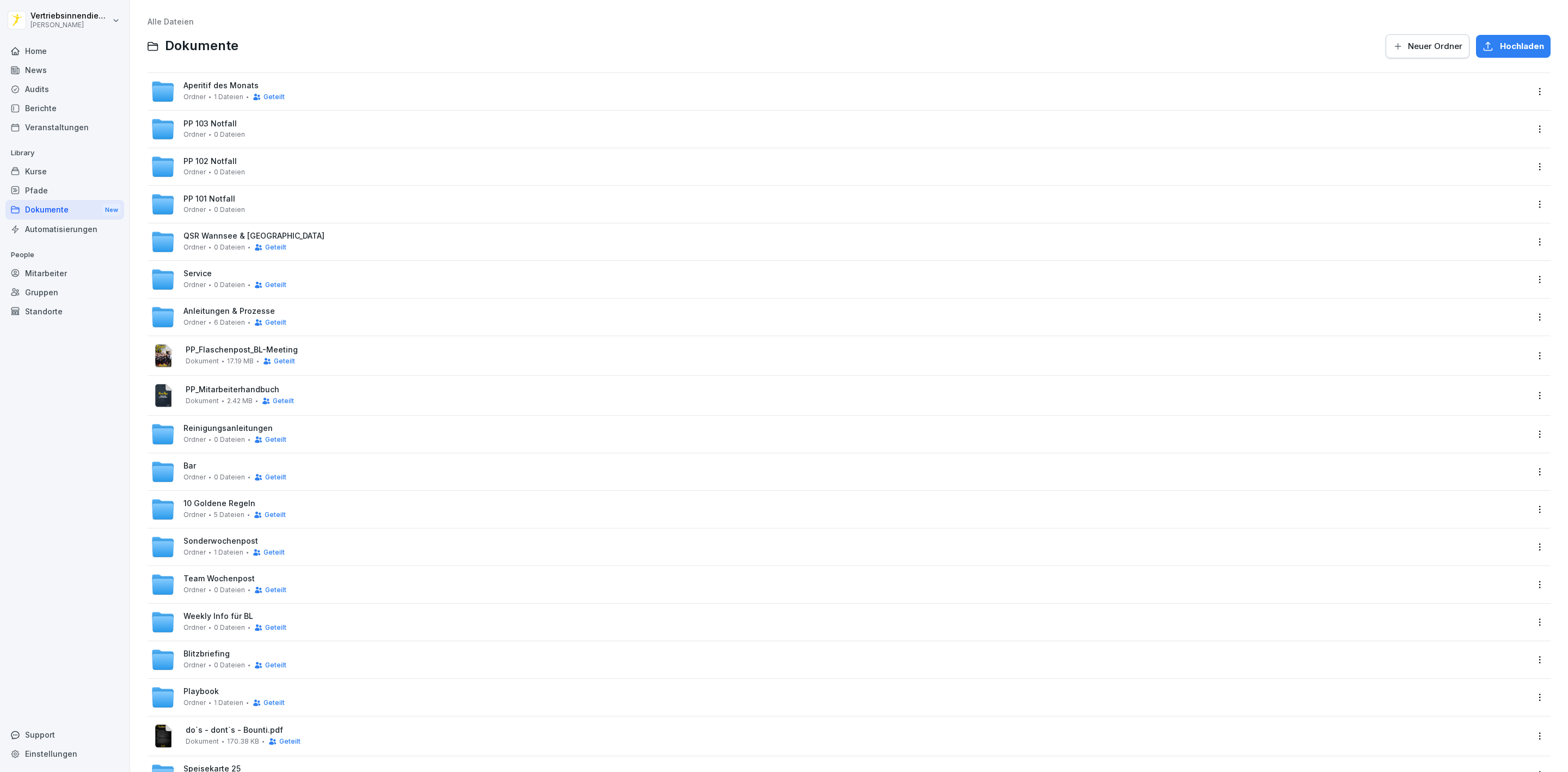
click at [214, 587] on span "0 Dateien" at bounding box center [229, 590] width 31 height 7
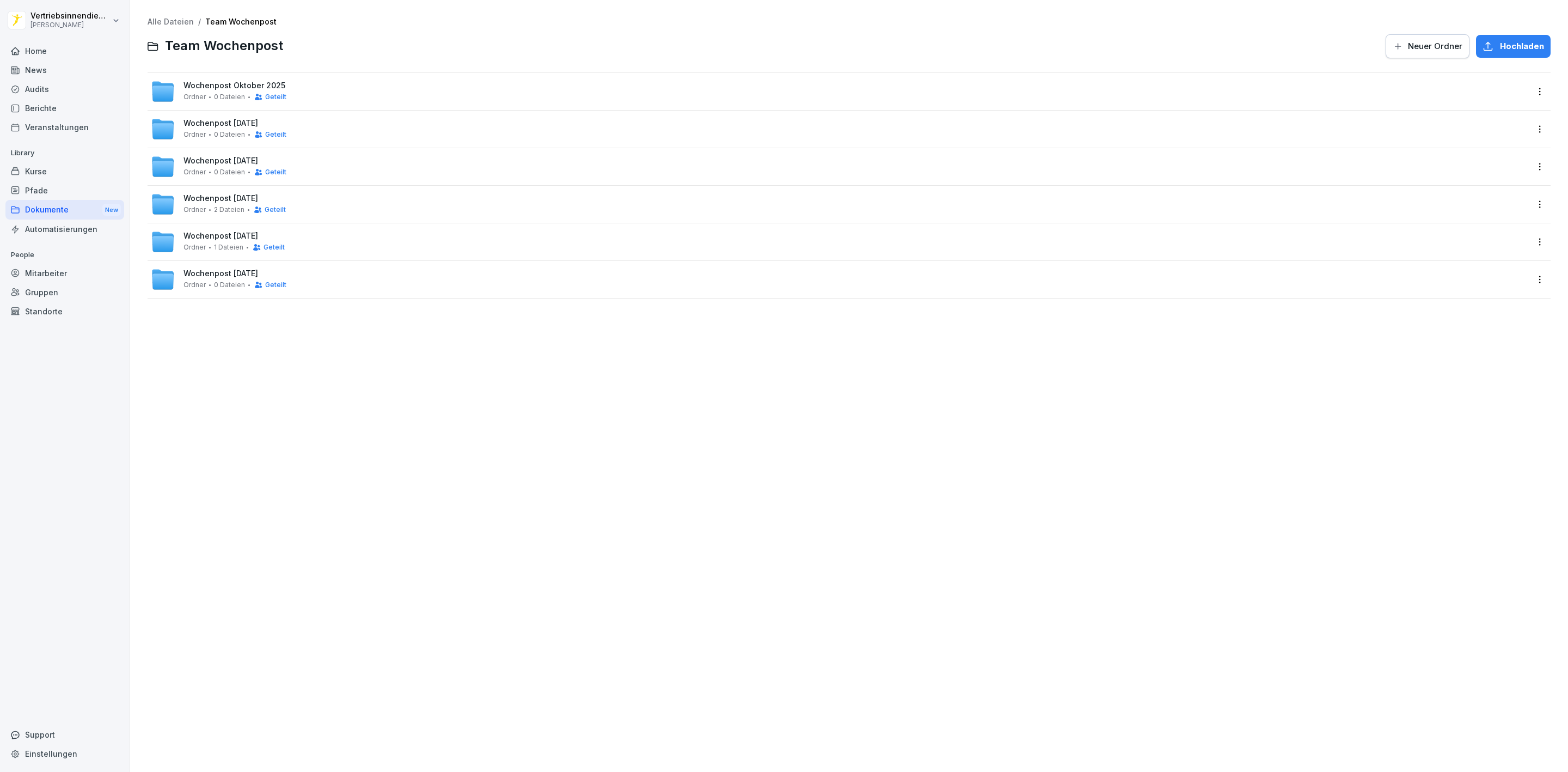
click at [221, 97] on span "0 Dateien" at bounding box center [229, 97] width 31 height 7
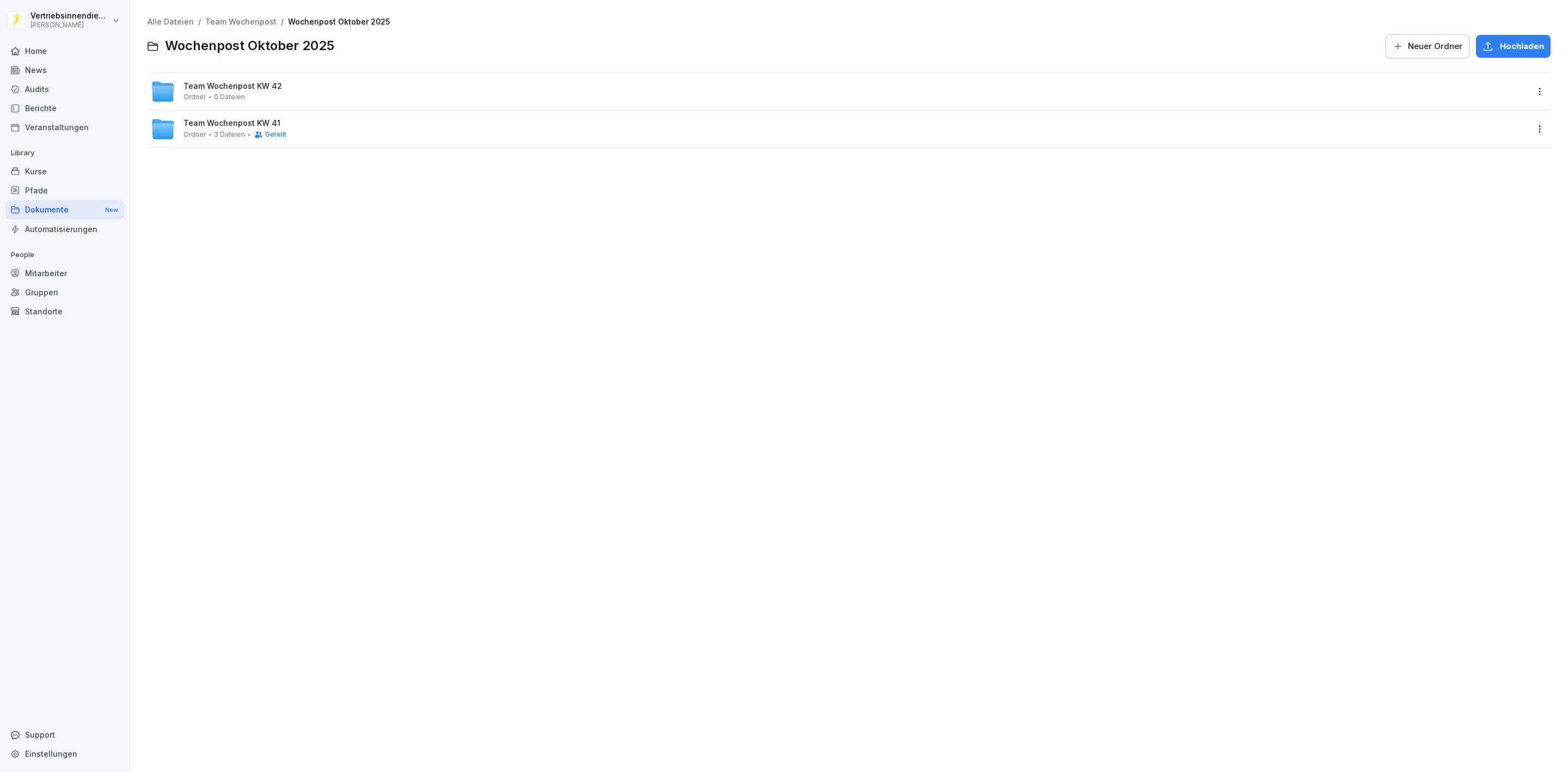
click at [232, 92] on div "Team Wochenpost KW 42 Ordner 0 Dateien" at bounding box center [232, 91] width 99 height 19
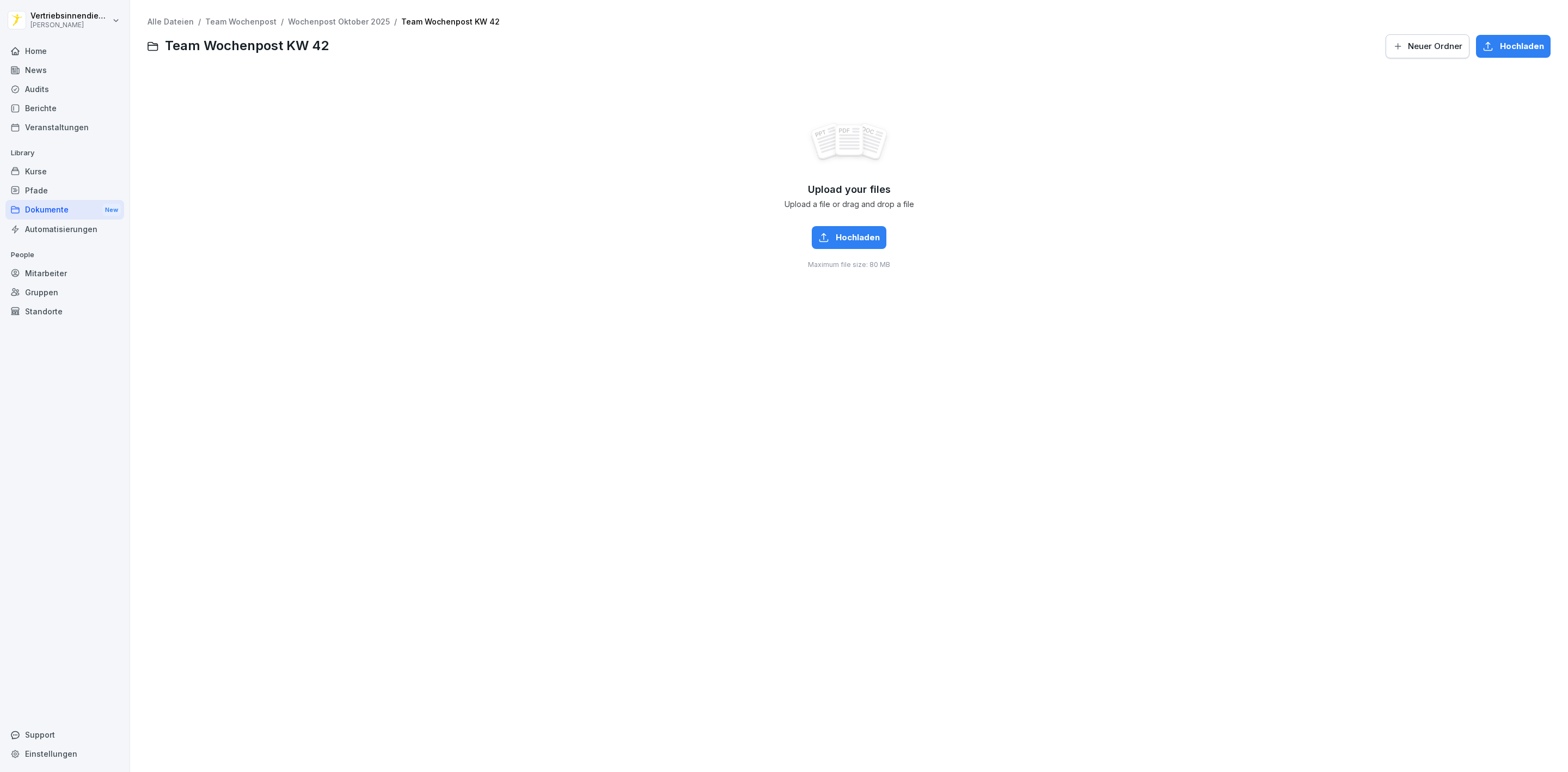
click at [840, 235] on span "Hochladen" at bounding box center [858, 238] width 44 height 12
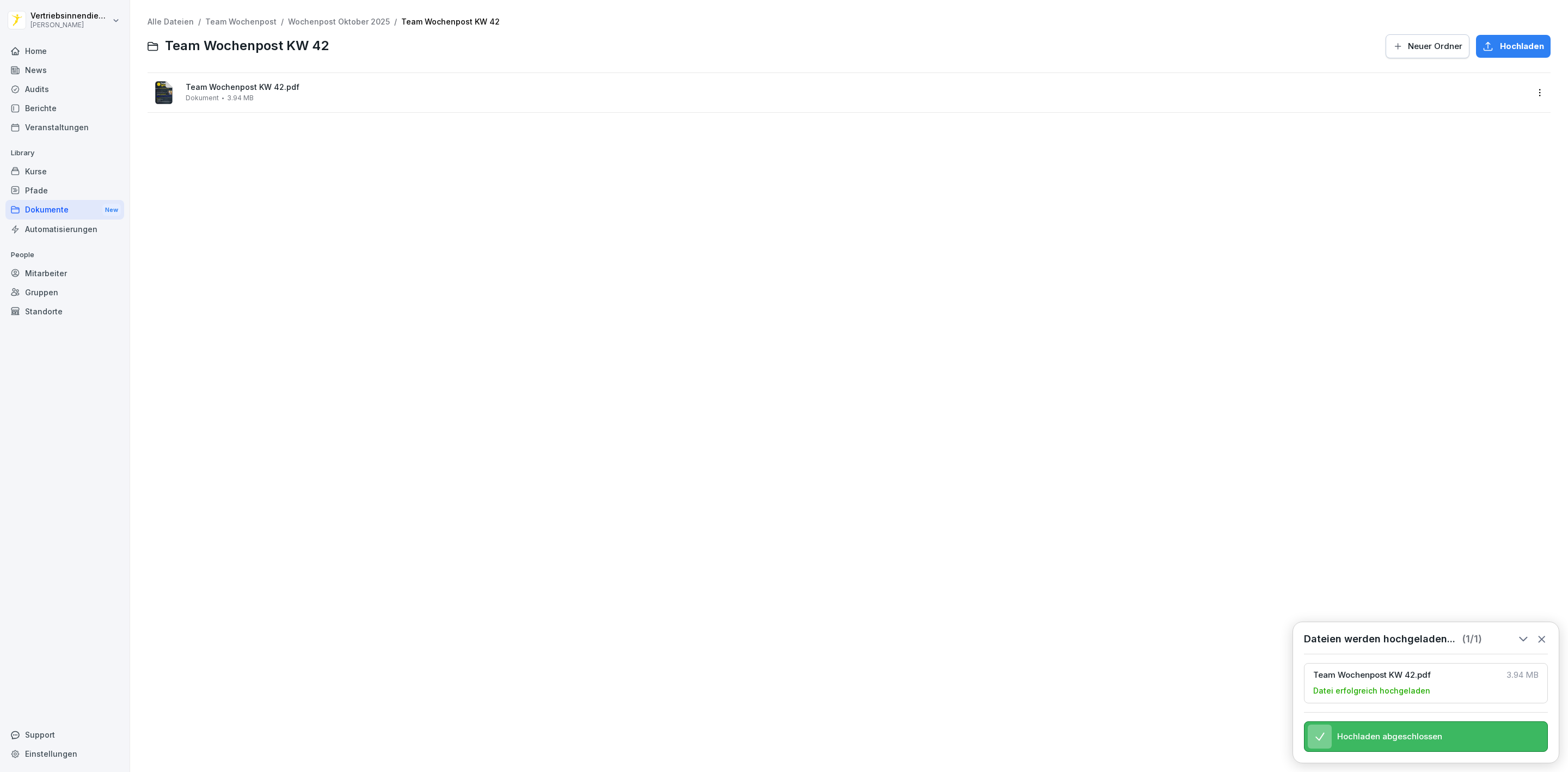
click at [1484, 44] on icon "button" at bounding box center [1488, 45] width 8 height 8
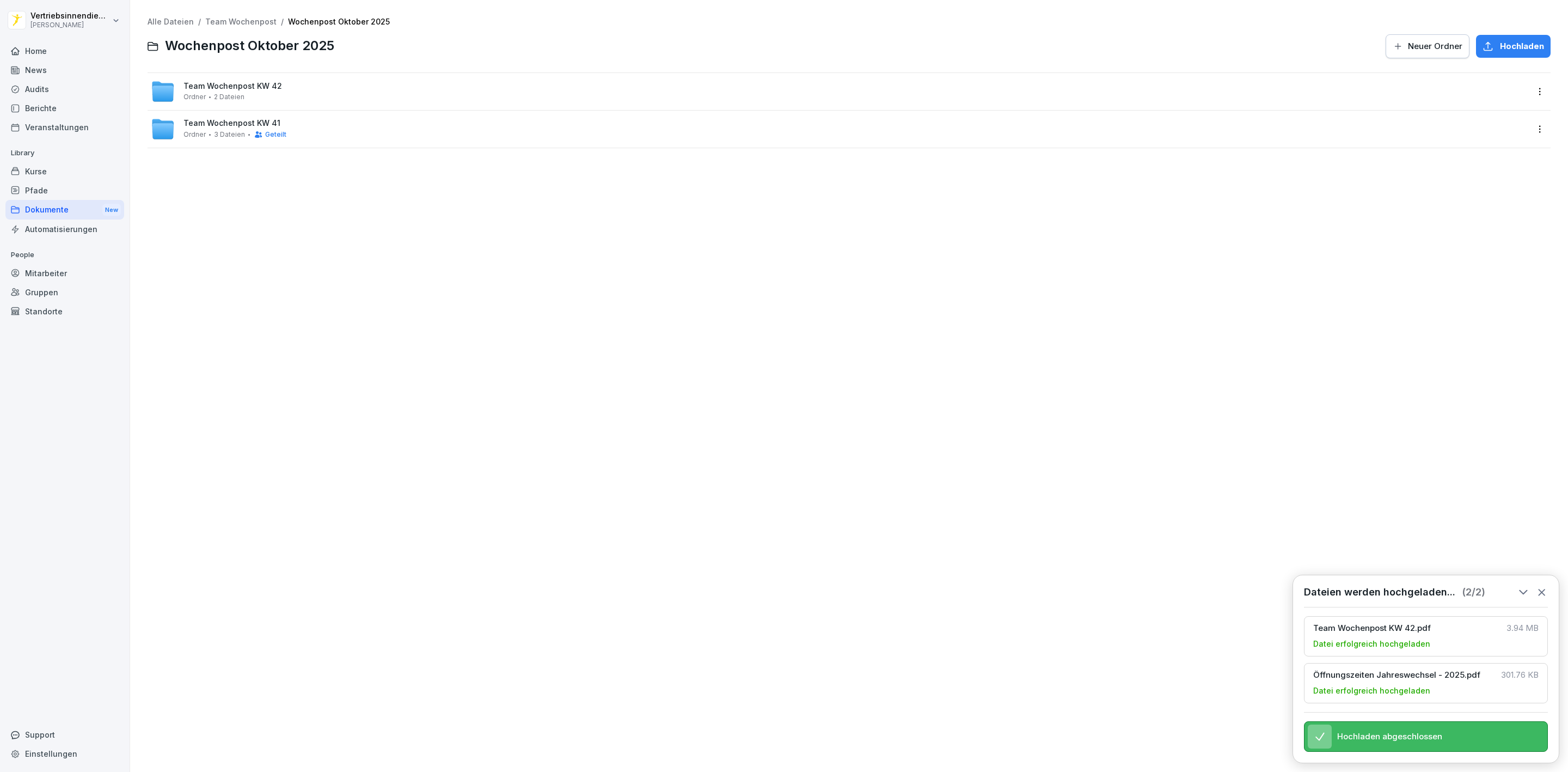
click at [249, 94] on div "Team Wochenpost KW 42 Ordner 2 Dateien" at bounding box center [232, 91] width 99 height 19
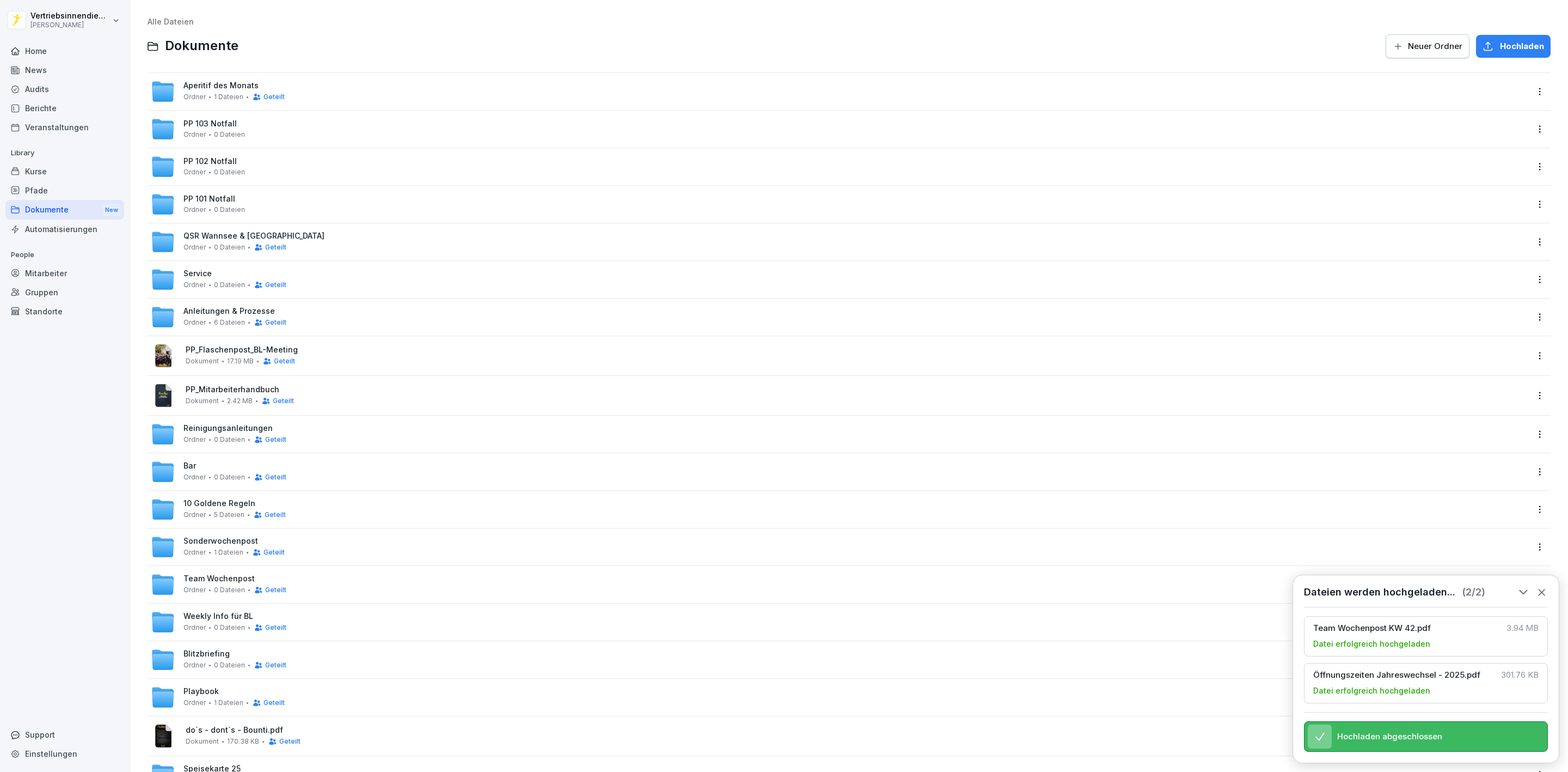
click at [219, 625] on span "0 Dateien" at bounding box center [229, 628] width 31 height 7
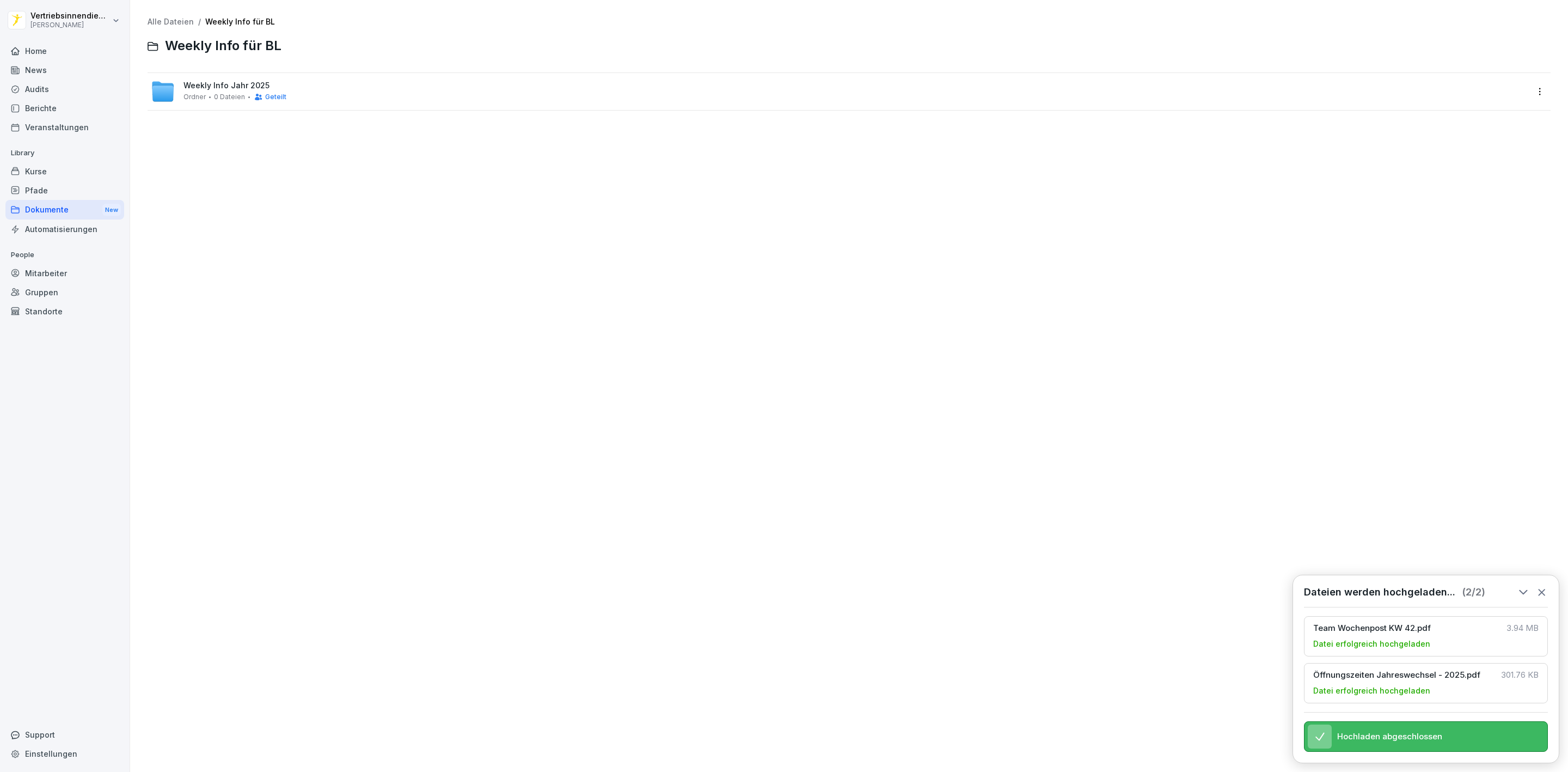
click at [195, 87] on span "Weekly Info Jahr 2025" at bounding box center [226, 86] width 86 height 10
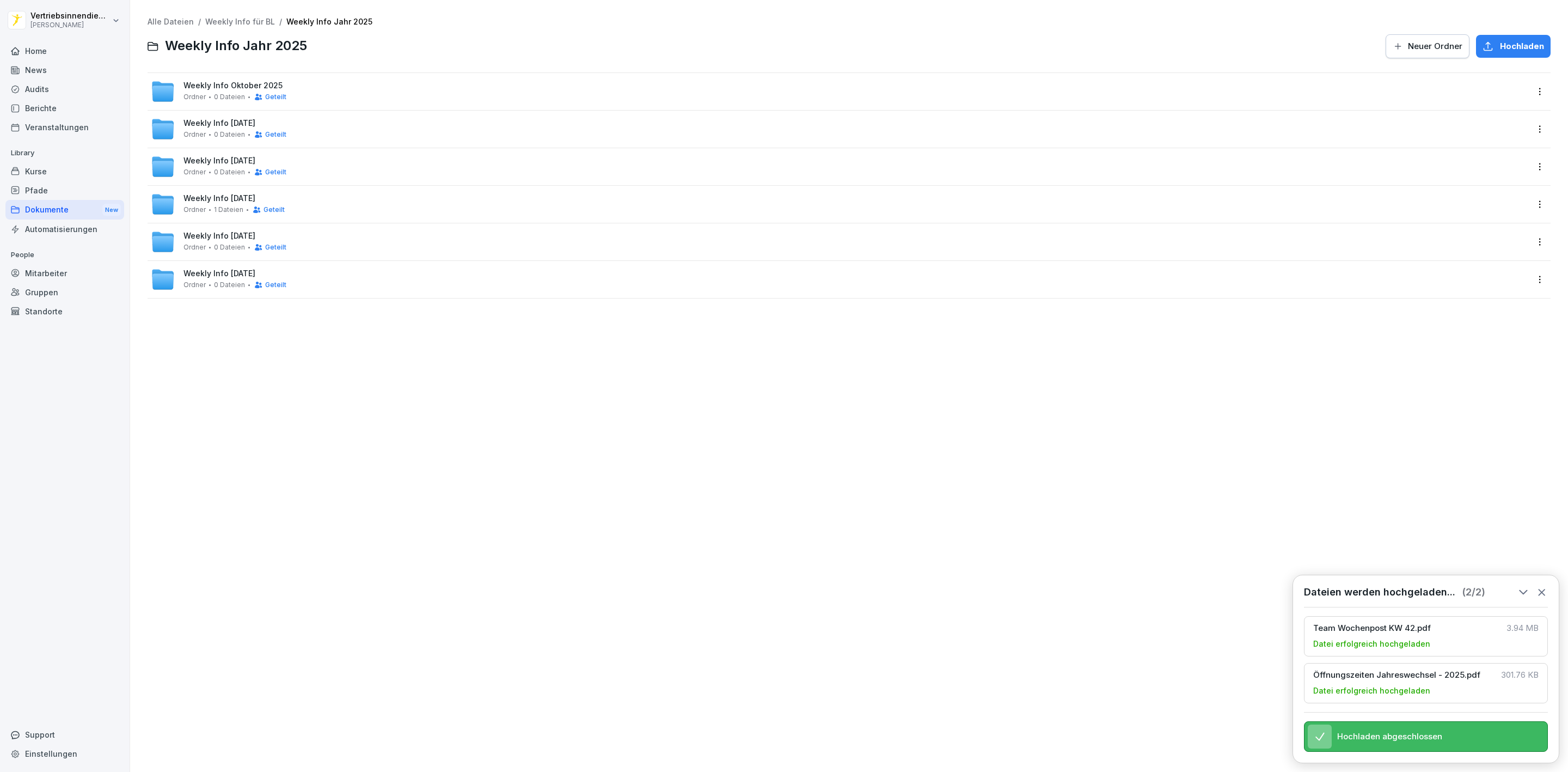
click at [239, 90] on div "Weekly Info Oktober 2025 Ordner 0 Dateien Geteilt" at bounding box center [234, 91] width 103 height 20
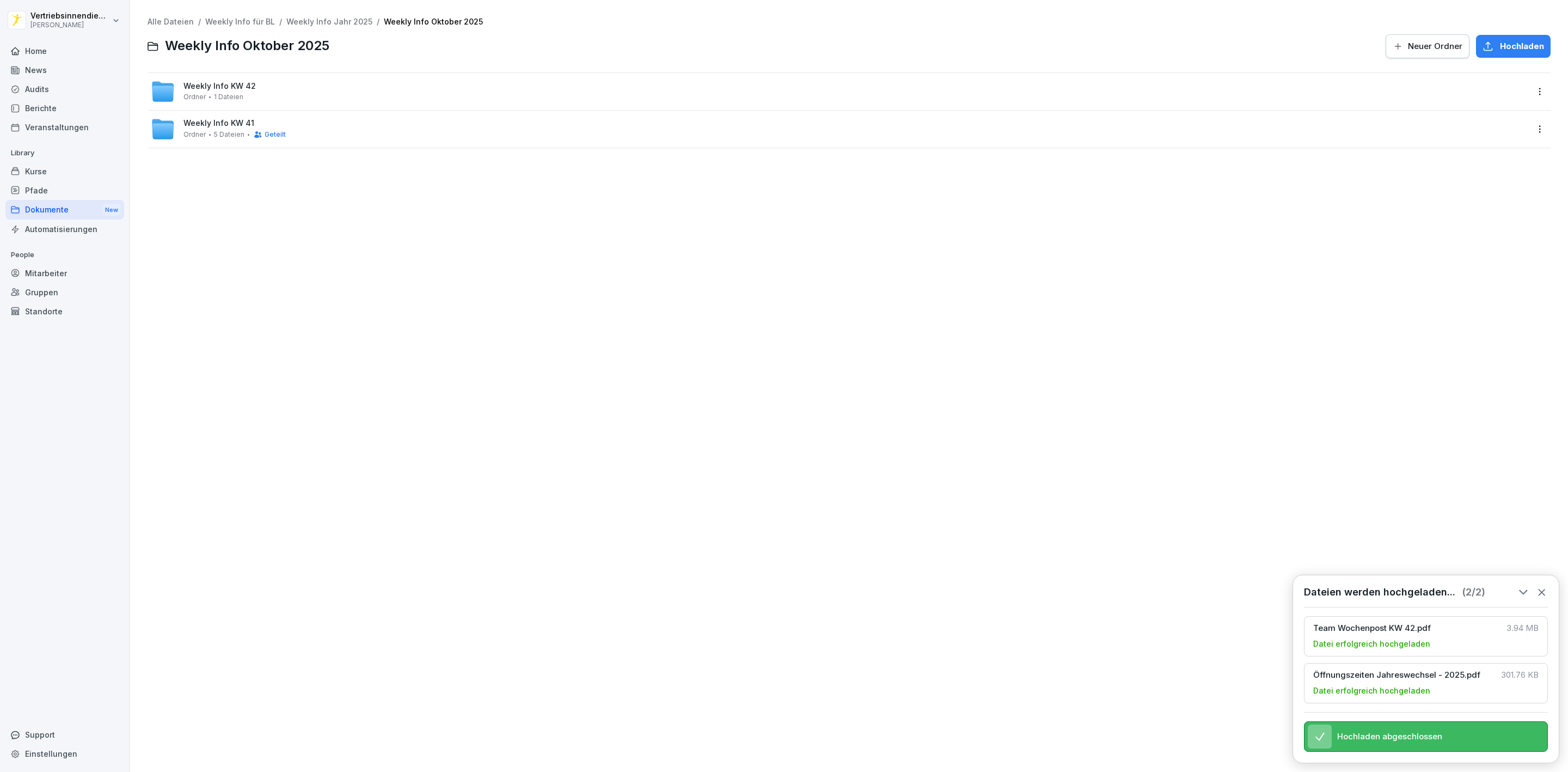
click at [308, 92] on div "Weekly Info KW 42 Ordner 1 Dateien" at bounding box center [840, 92] width 1377 height 24
click at [1501, 46] on span "Hochladen" at bounding box center [1523, 46] width 44 height 12
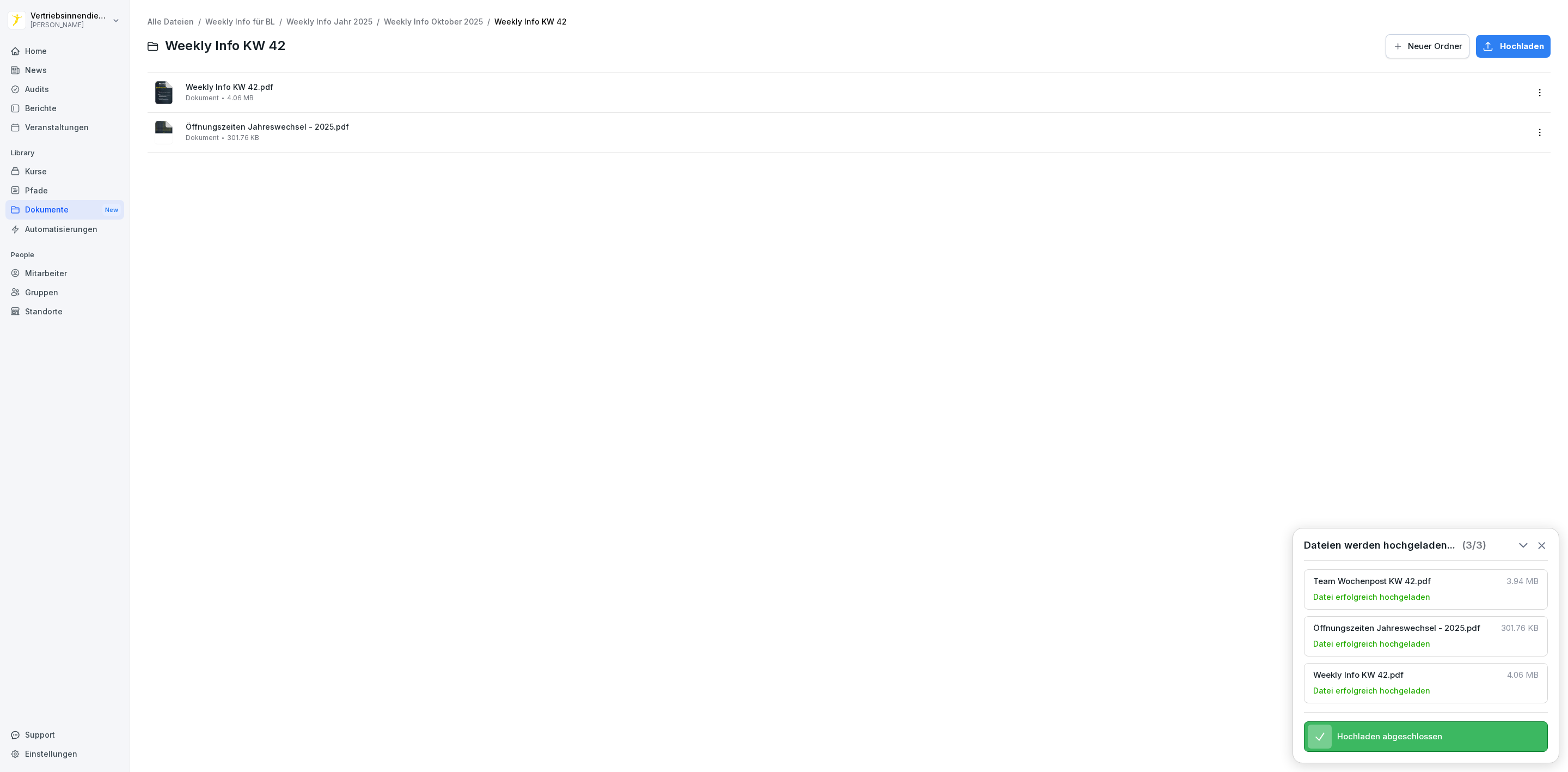
click at [37, 70] on div "News" at bounding box center [64, 70] width 119 height 19
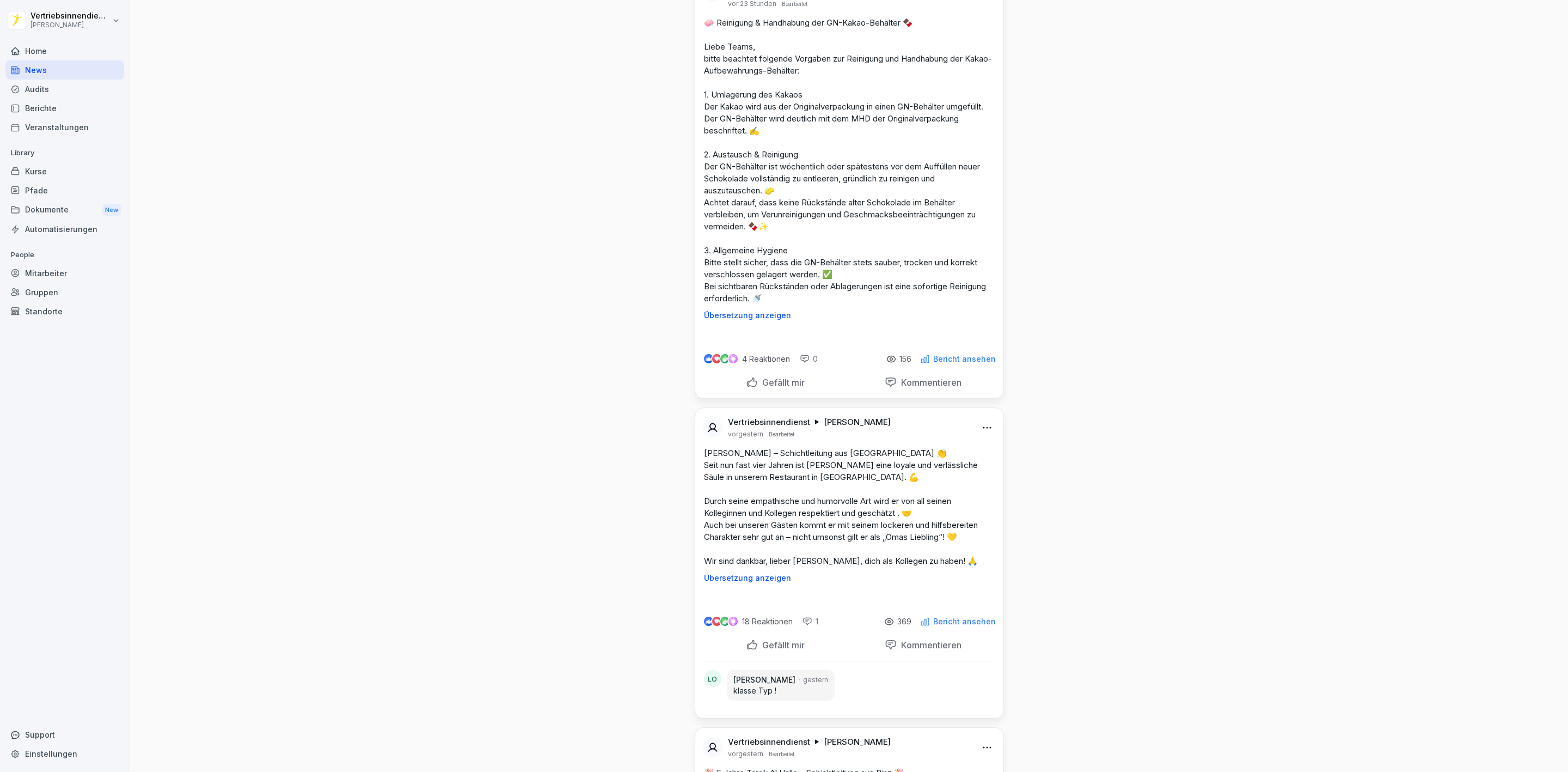
scroll to position [3269, 0]
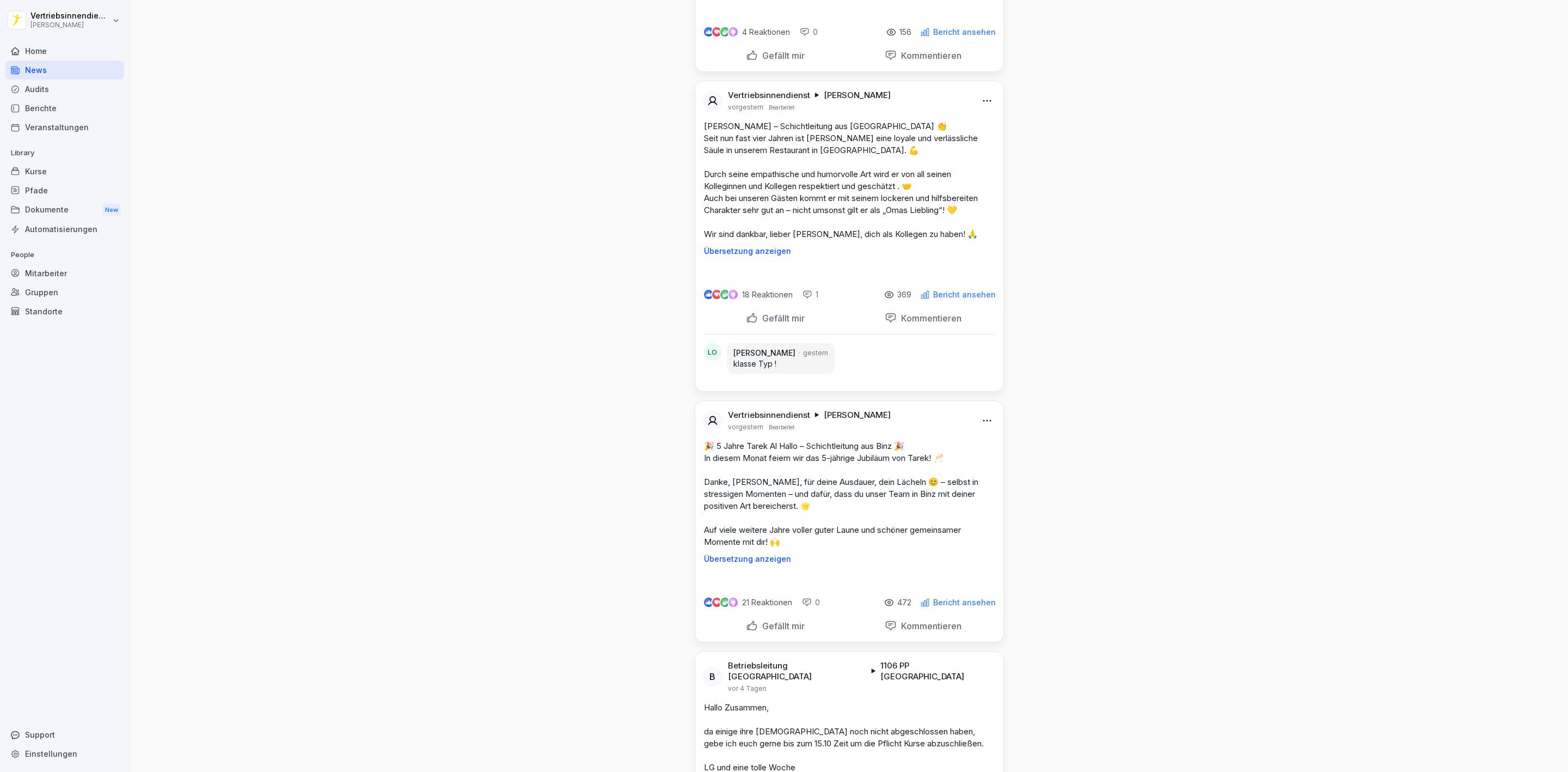
click at [51, 53] on div "Home" at bounding box center [64, 51] width 119 height 19
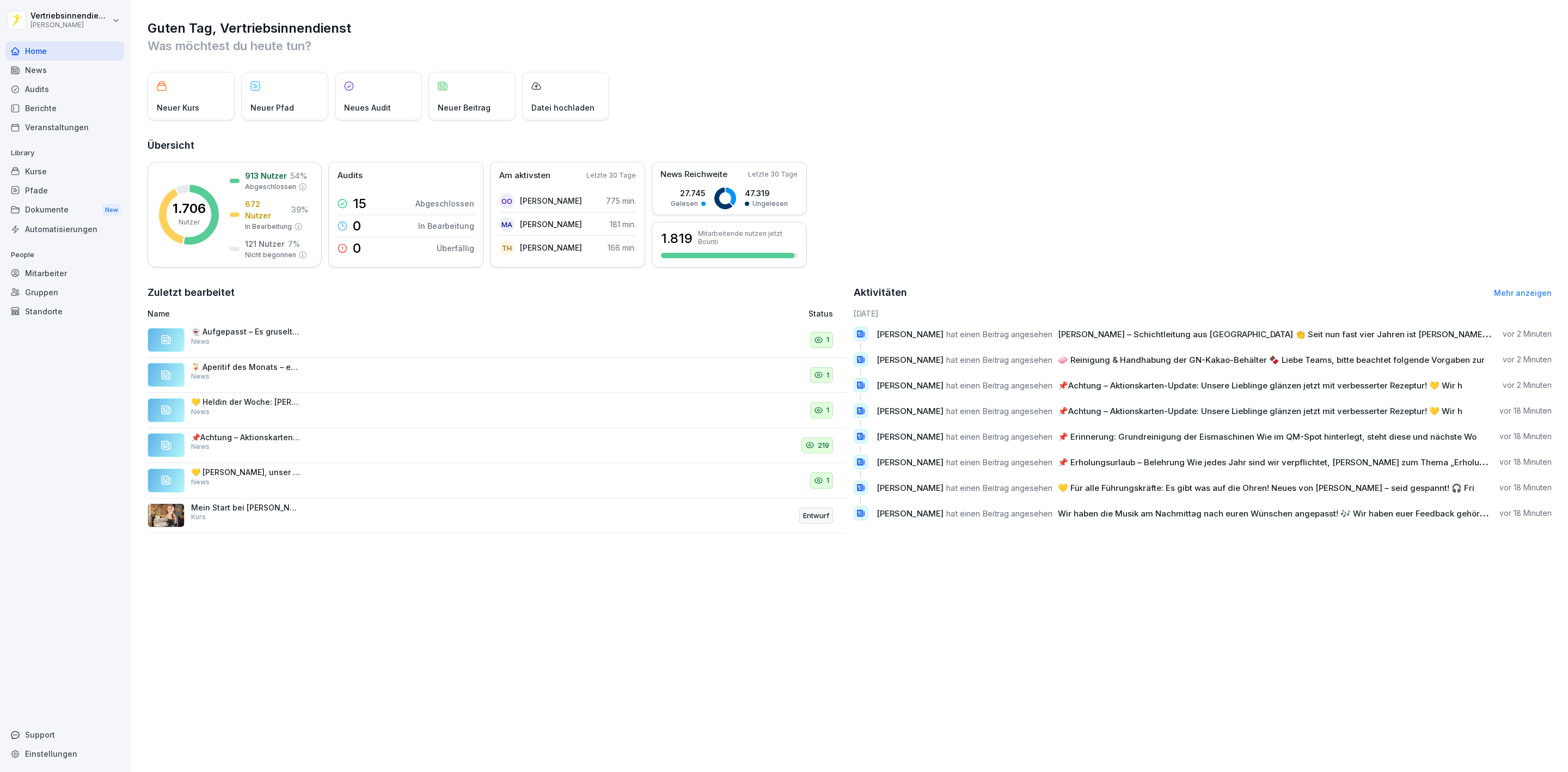
click at [46, 103] on div "Berichte" at bounding box center [64, 109] width 119 height 19
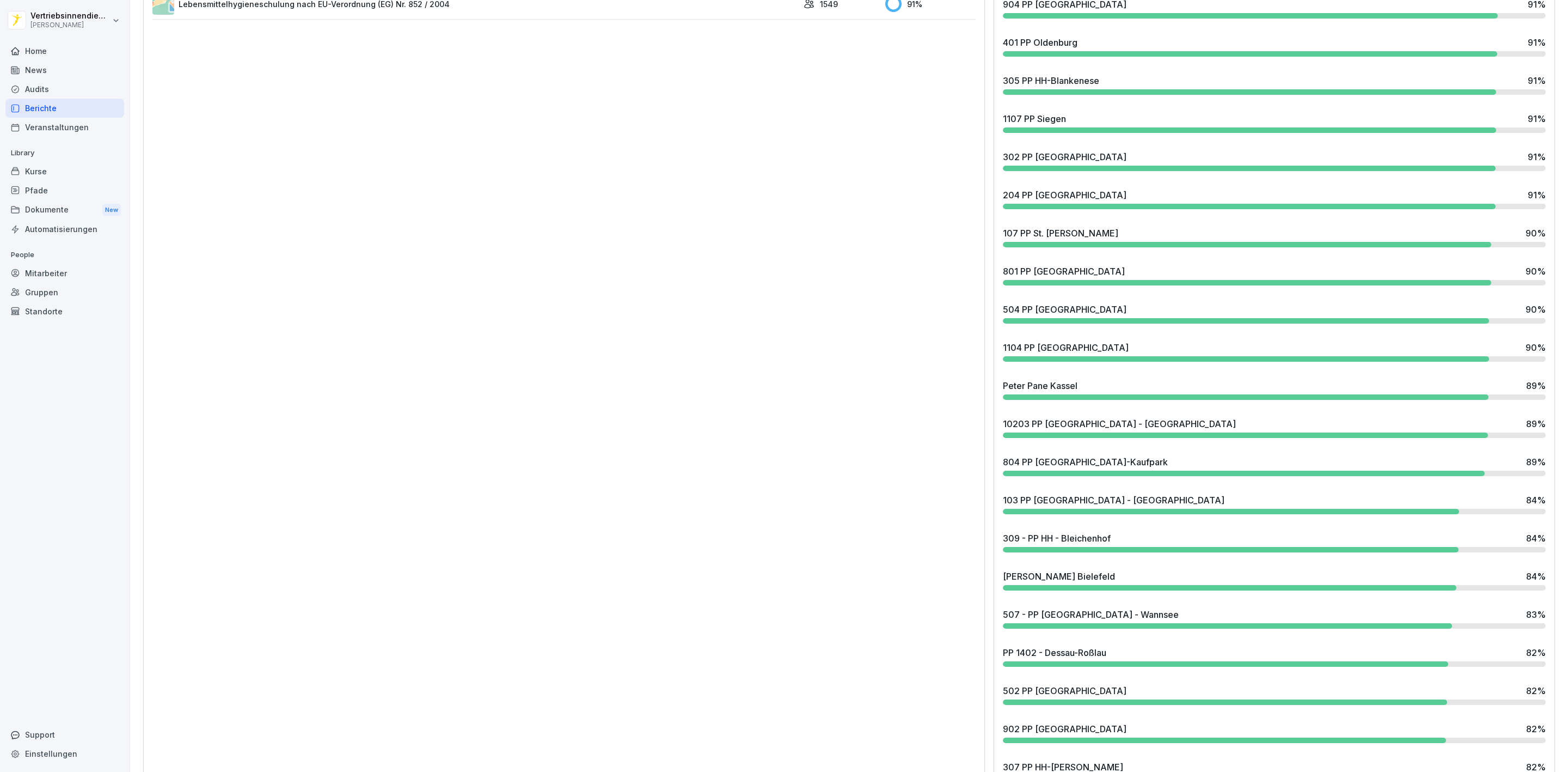
scroll to position [1370, 0]
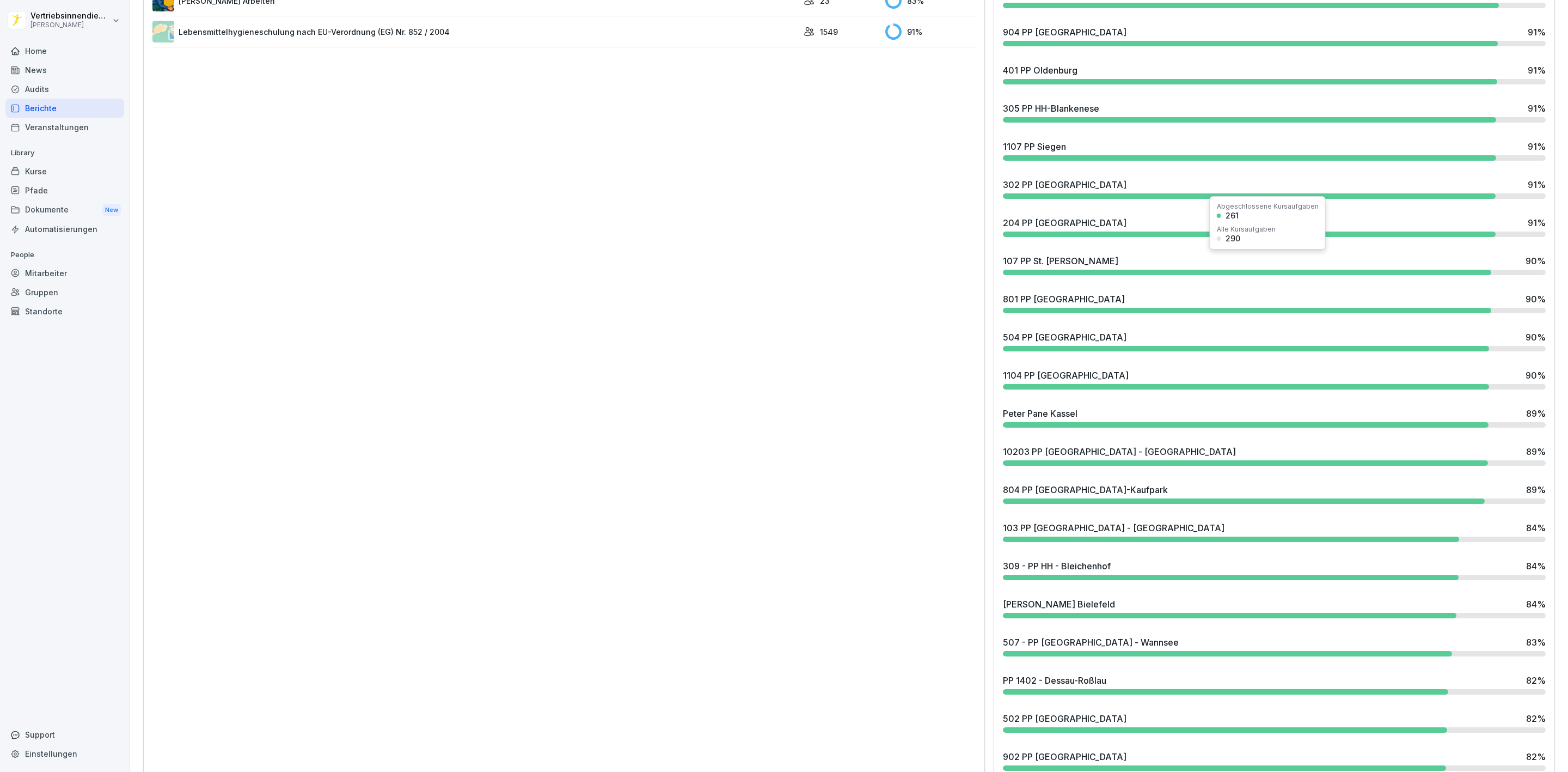
click at [1080, 255] on div "107 PP St. [PERSON_NAME]" at bounding box center [1061, 261] width 116 height 13
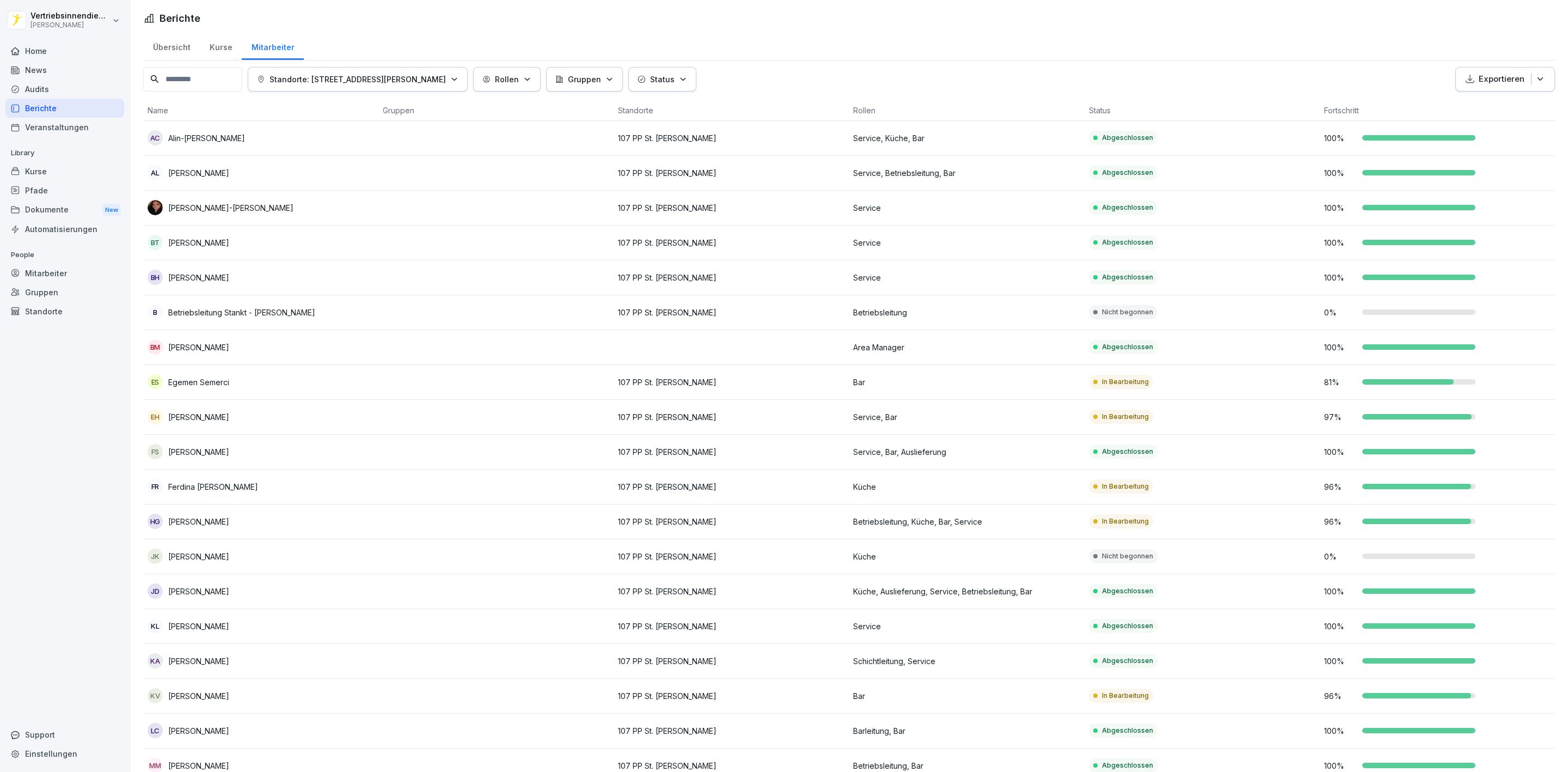
click at [43, 49] on div "Home" at bounding box center [64, 51] width 119 height 19
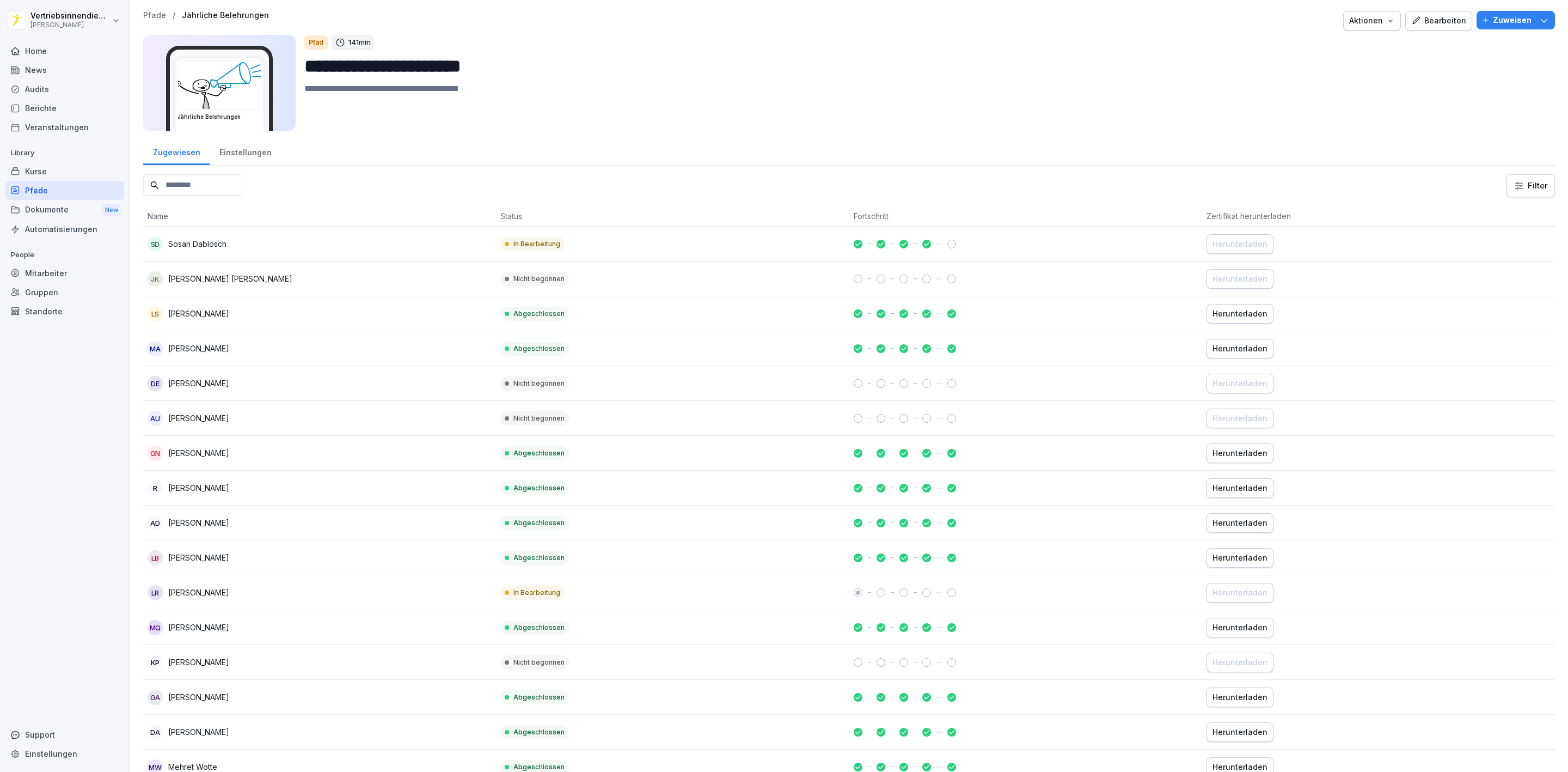
click at [69, 58] on div "Home" at bounding box center [64, 51] width 119 height 19
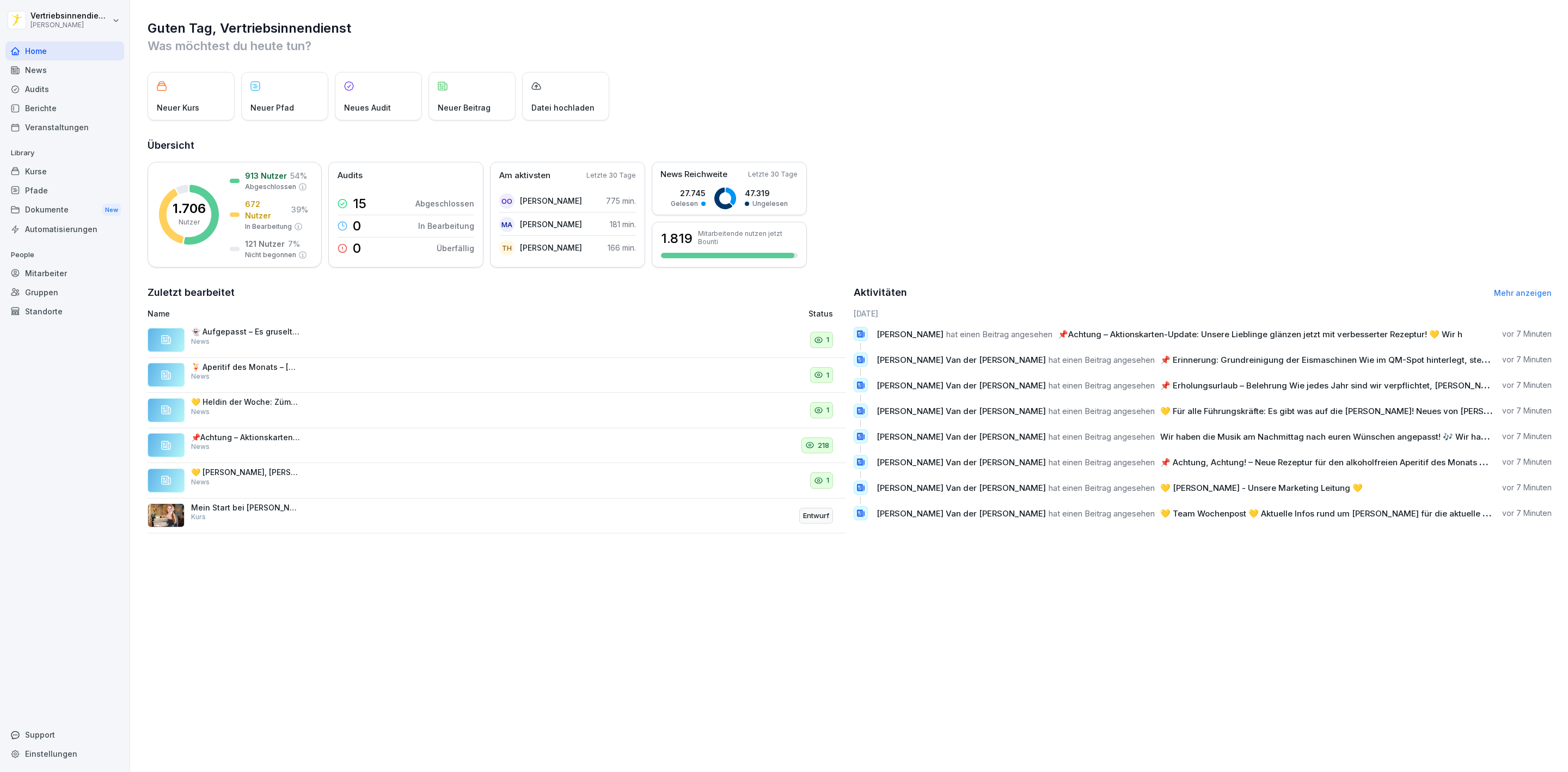
click at [36, 67] on div "News" at bounding box center [64, 70] width 119 height 19
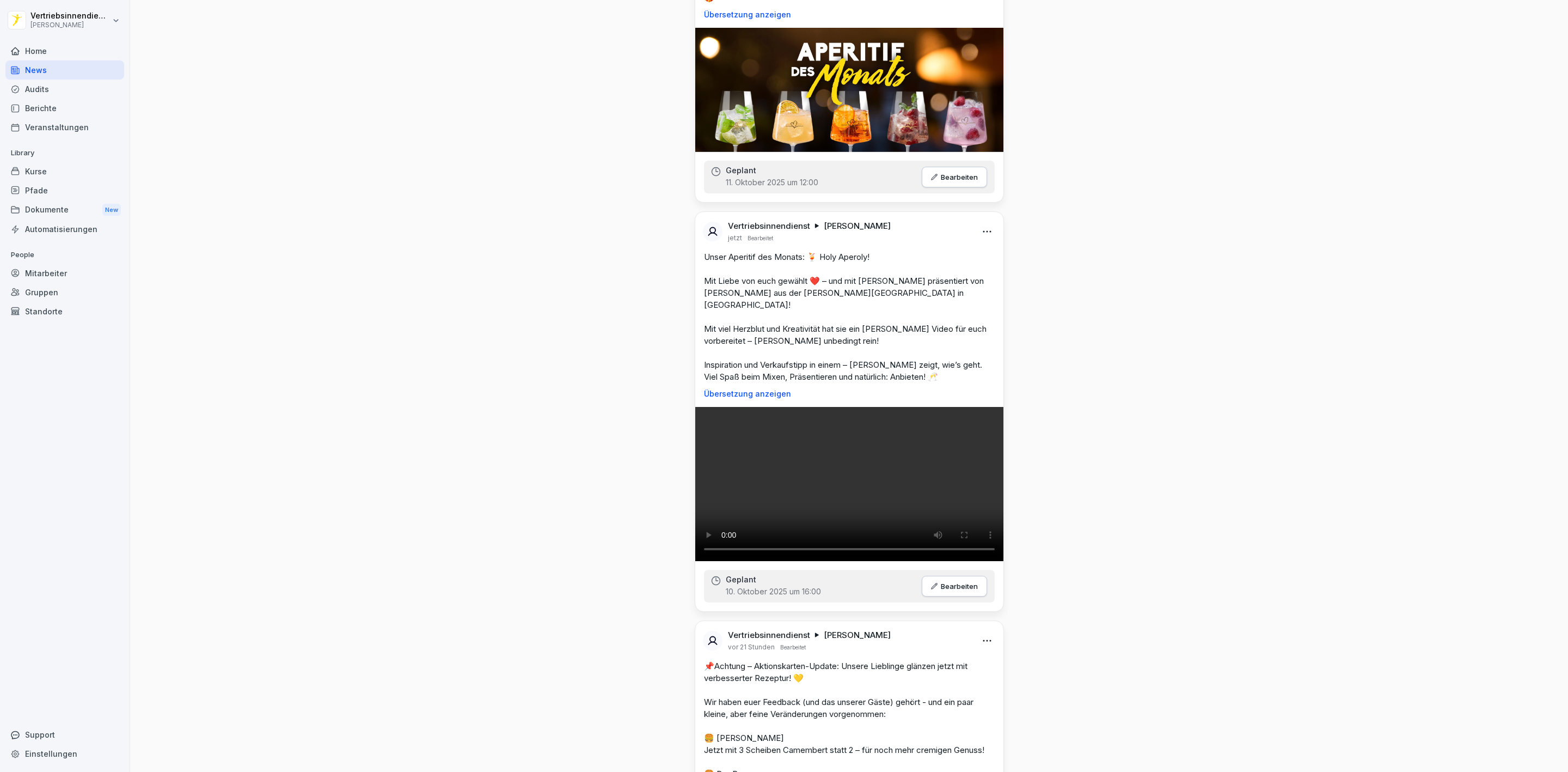
scroll to position [1880, 0]
